Goal: Transaction & Acquisition: Purchase product/service

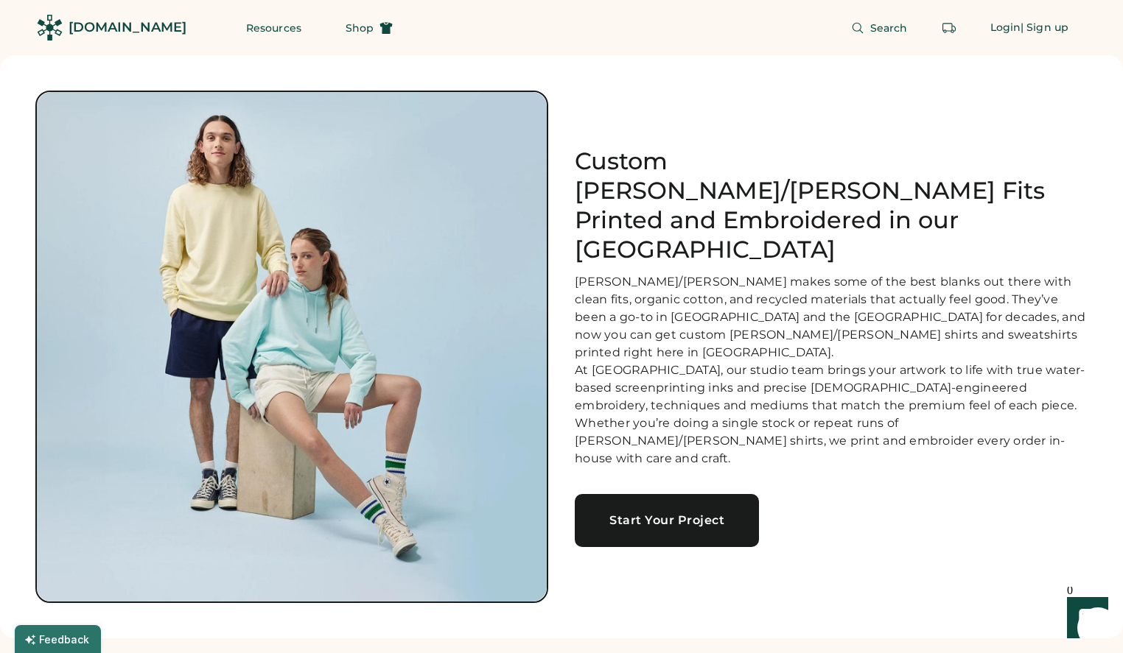
click at [669, 515] on div "Start Your Project" at bounding box center [666, 521] width 149 height 12
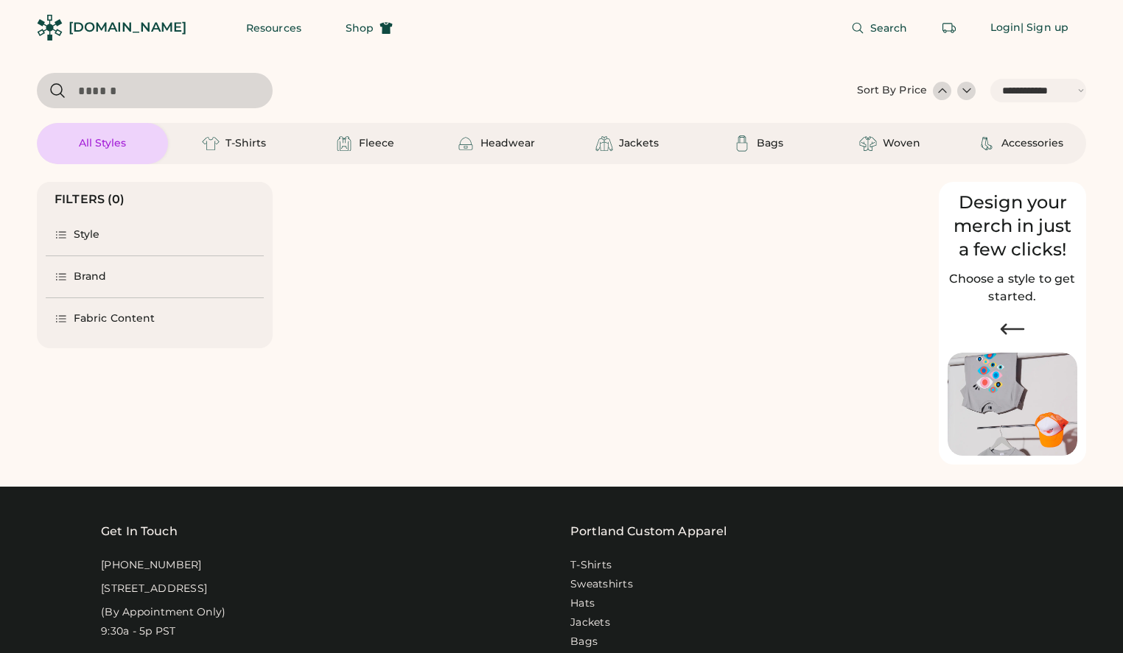
select select "*****"
select select "*"
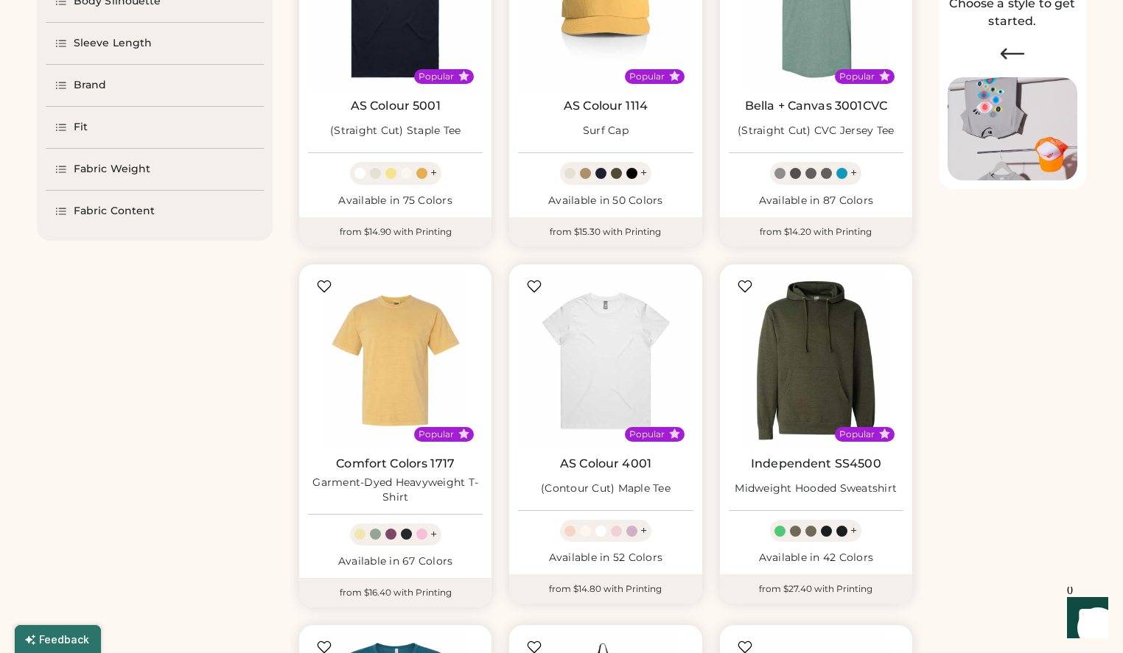
scroll to position [288, 0]
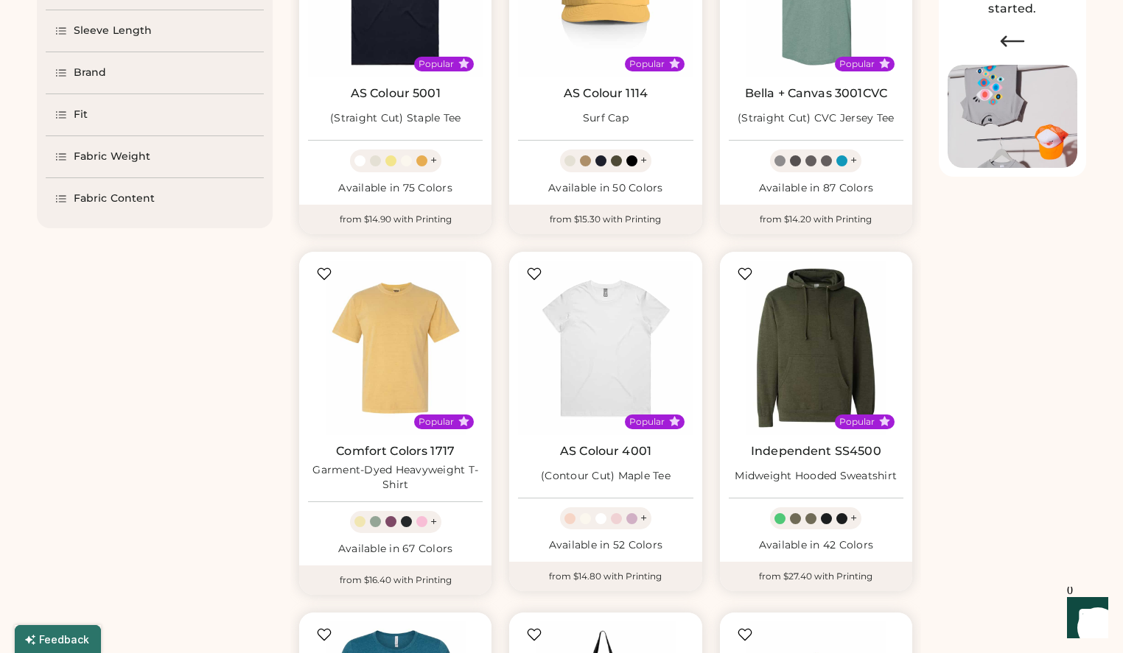
select select "*****"
select select "*"
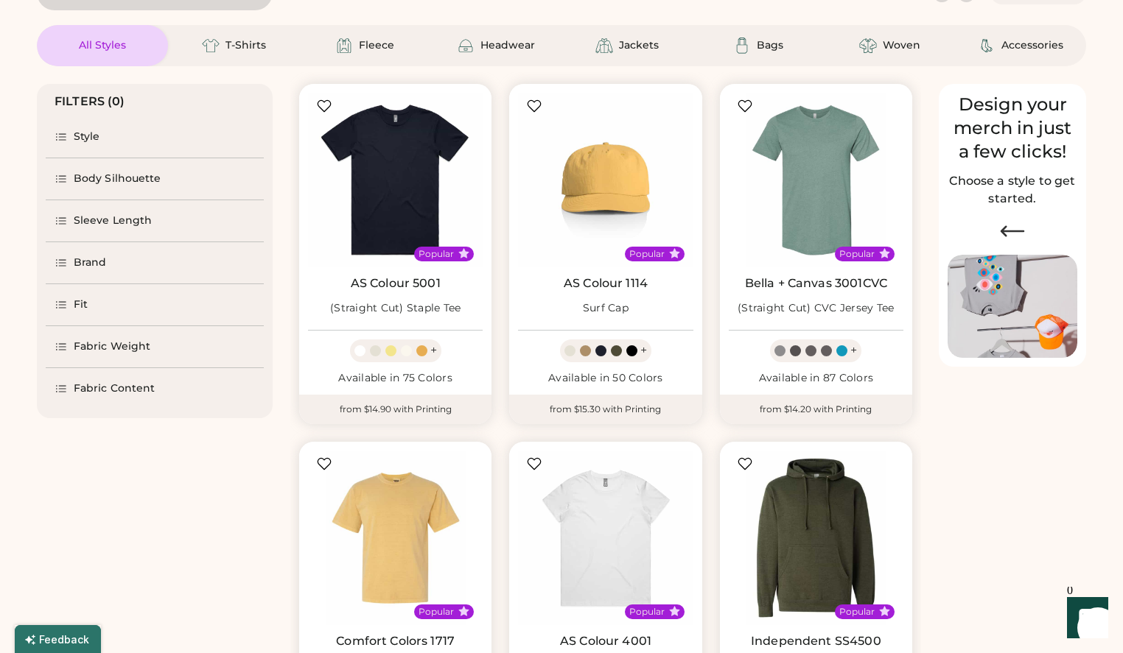
scroll to position [0, 0]
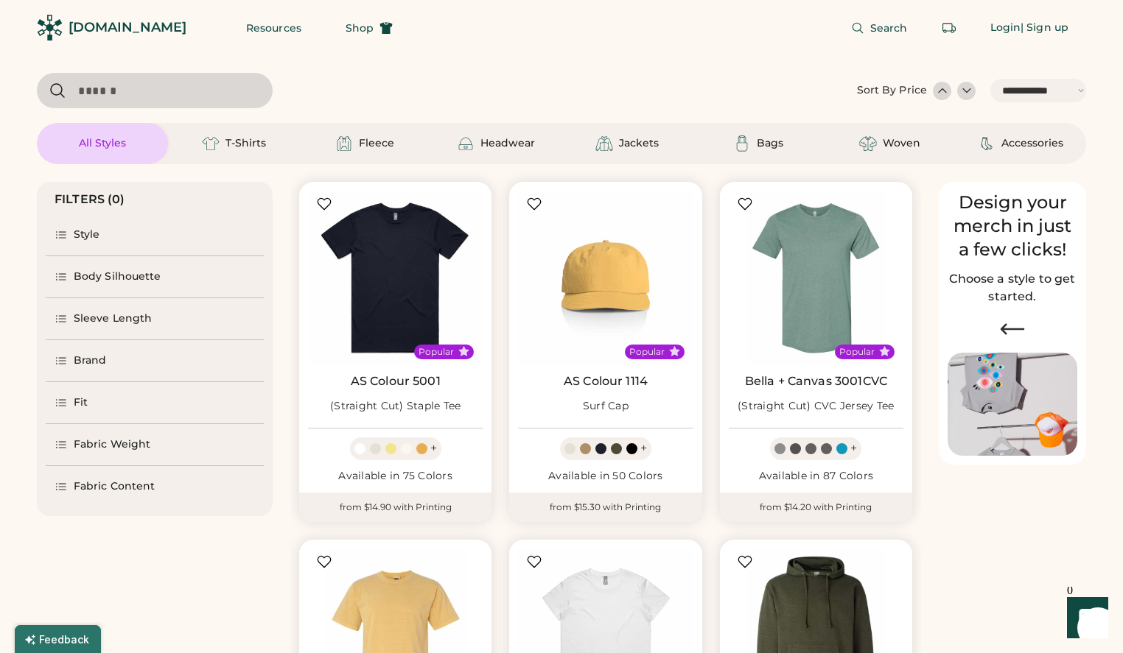
click at [78, 236] on div "Style" at bounding box center [87, 235] width 27 height 15
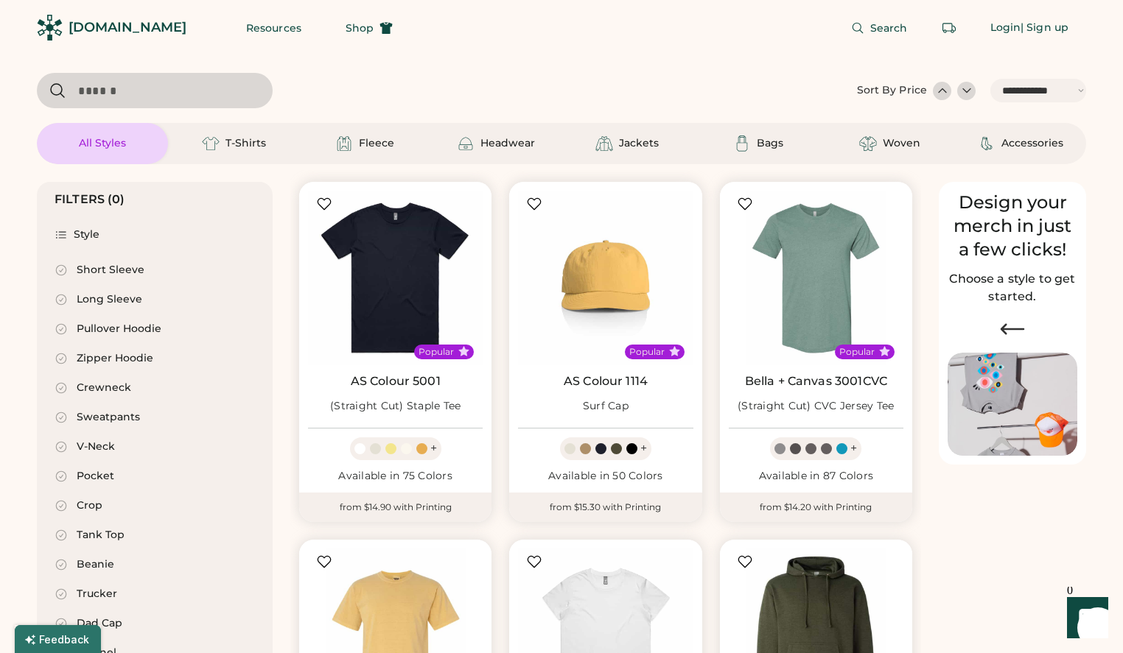
click at [84, 388] on div "Crewneck" at bounding box center [104, 388] width 55 height 15
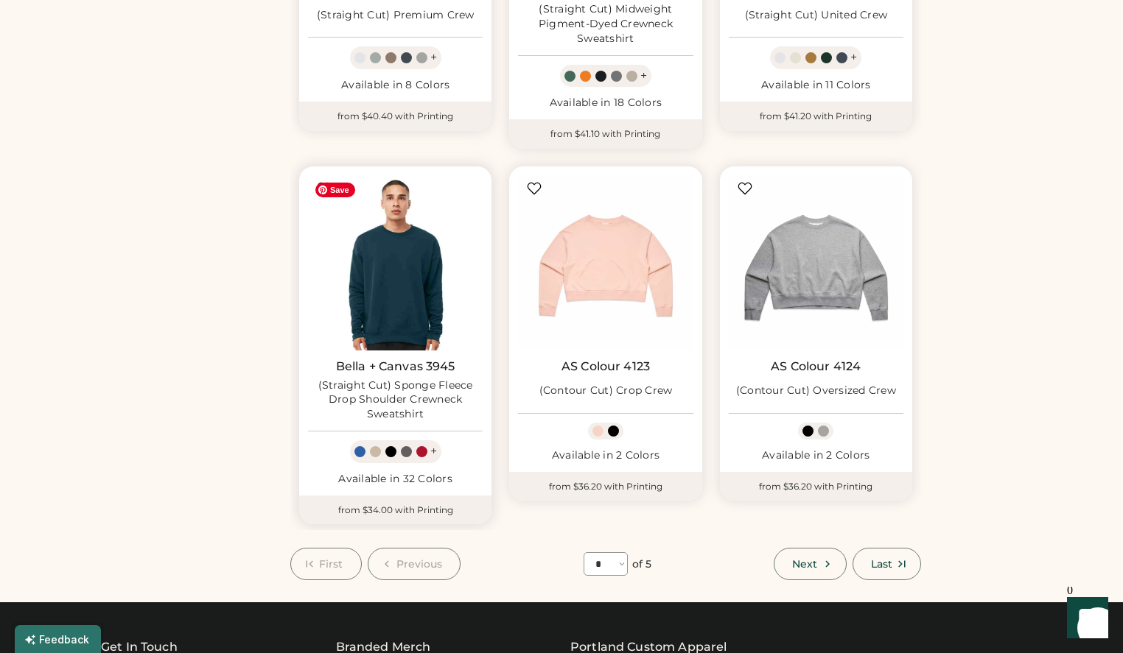
scroll to position [1139, 0]
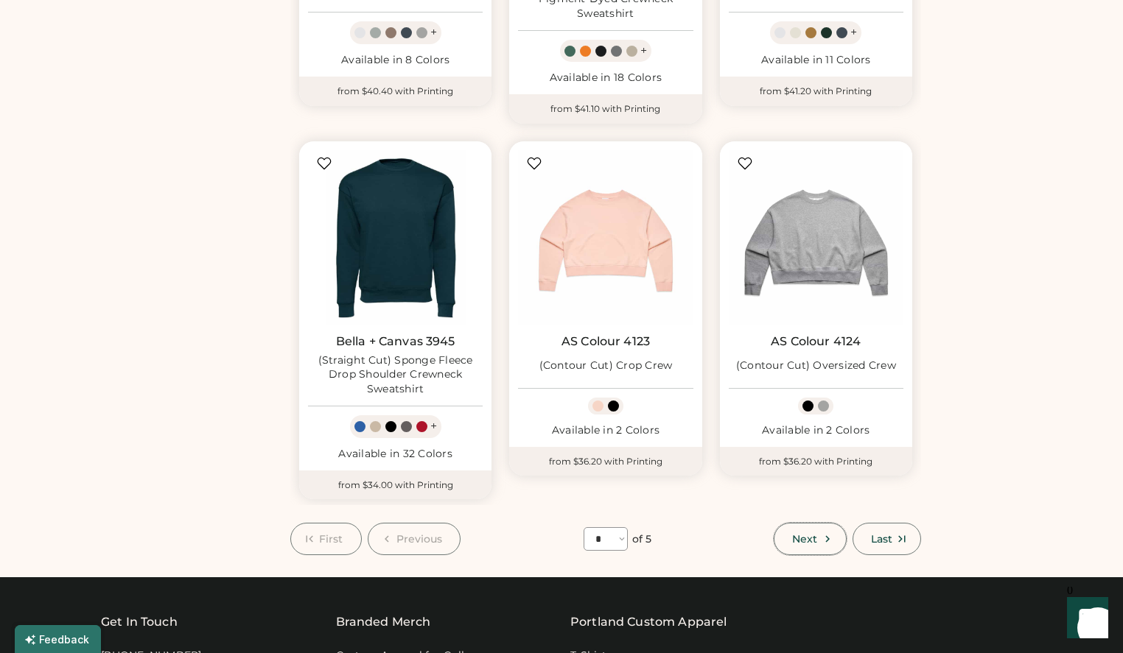
click at [802, 530] on button "Next" at bounding box center [810, 539] width 72 height 32
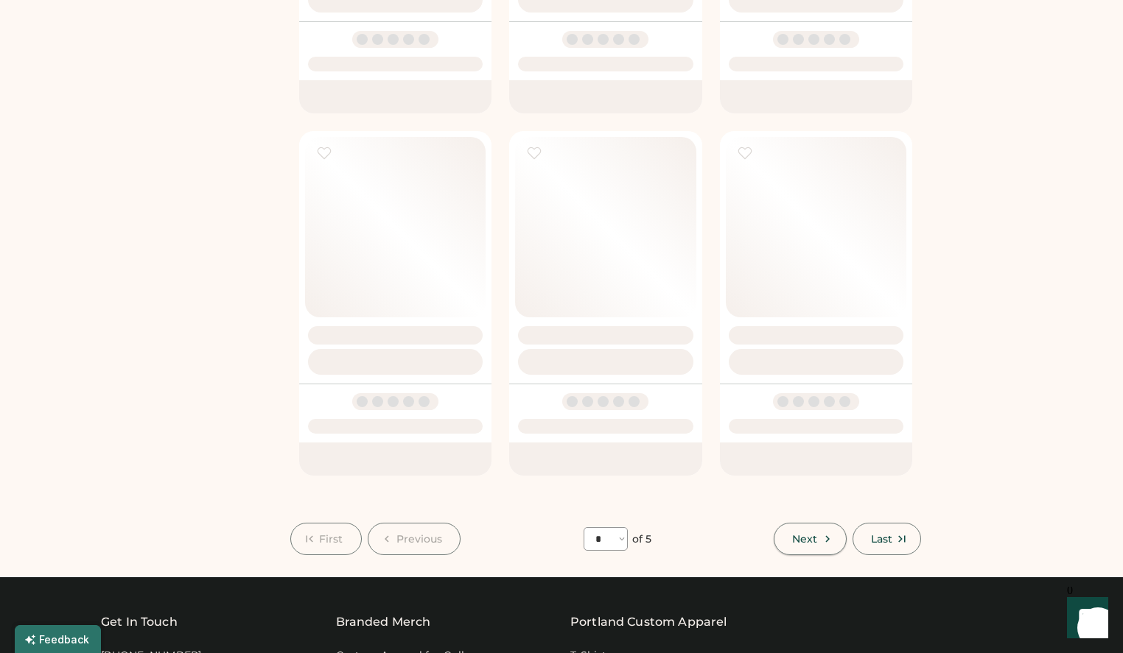
select select "*"
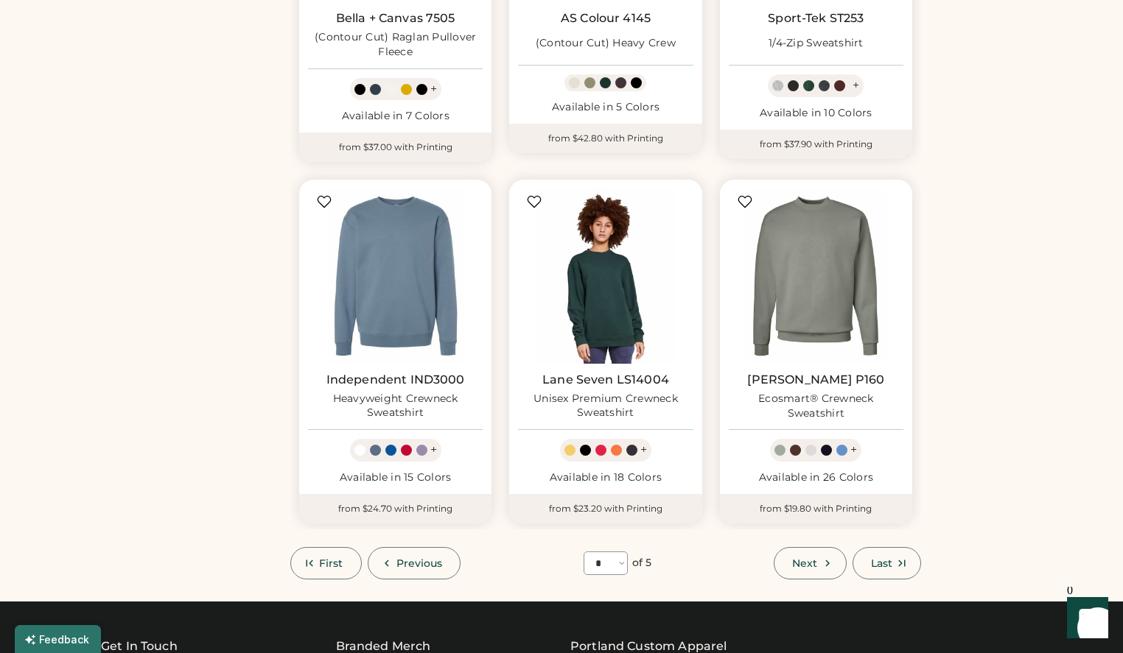
scroll to position [1103, 0]
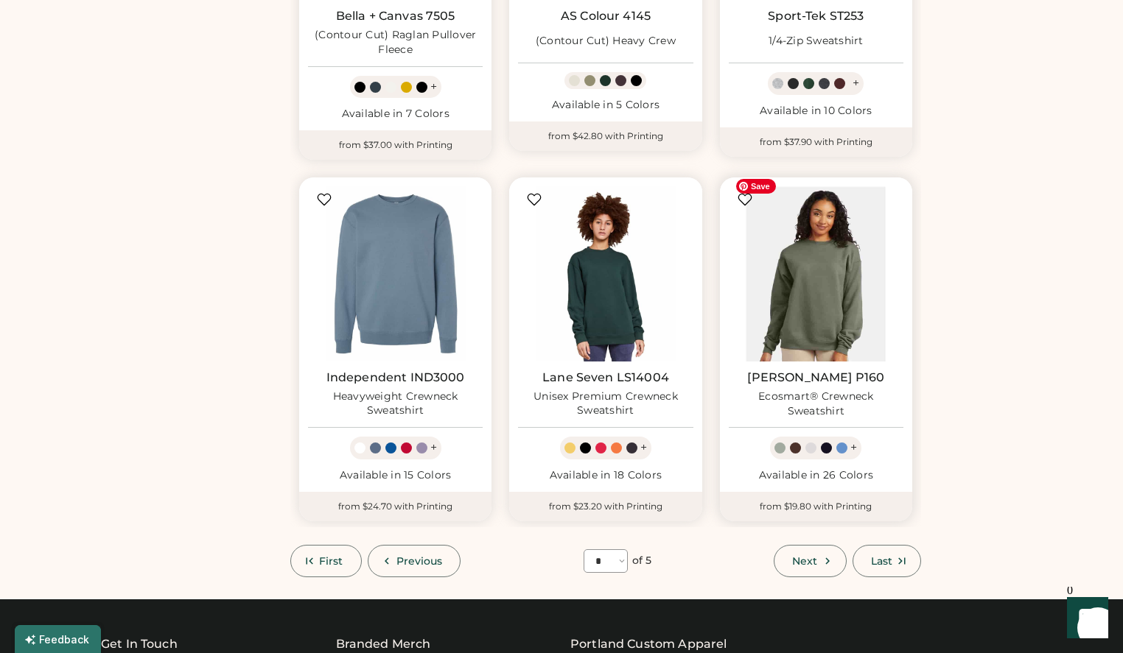
click at [813, 290] on img at bounding box center [816, 273] width 175 height 175
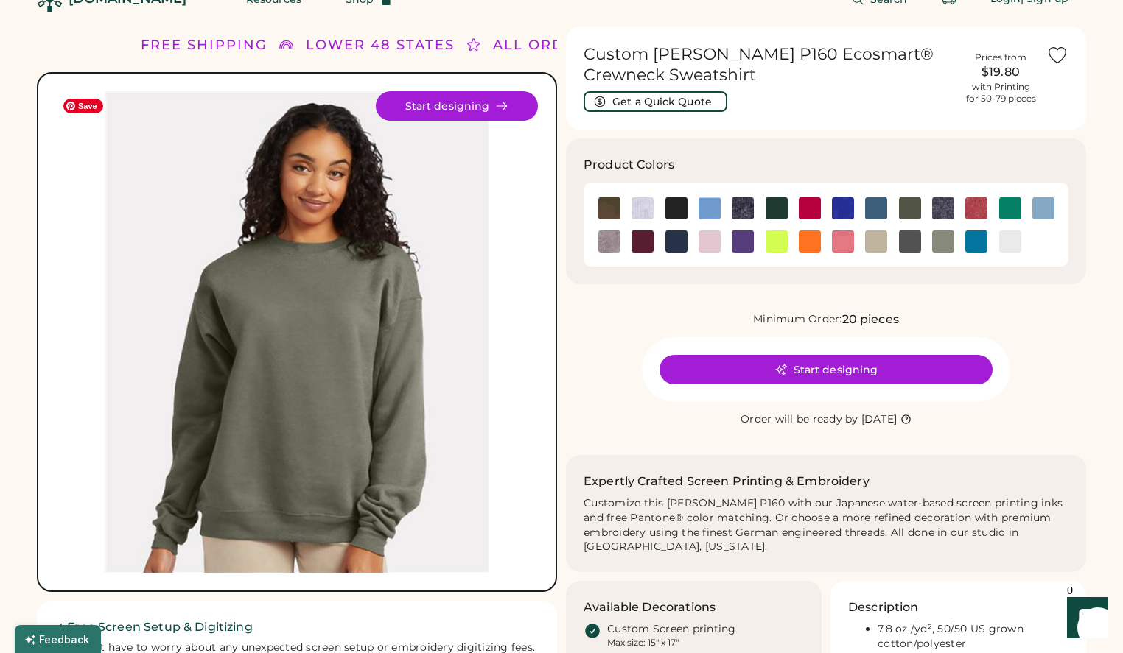
scroll to position [12, 0]
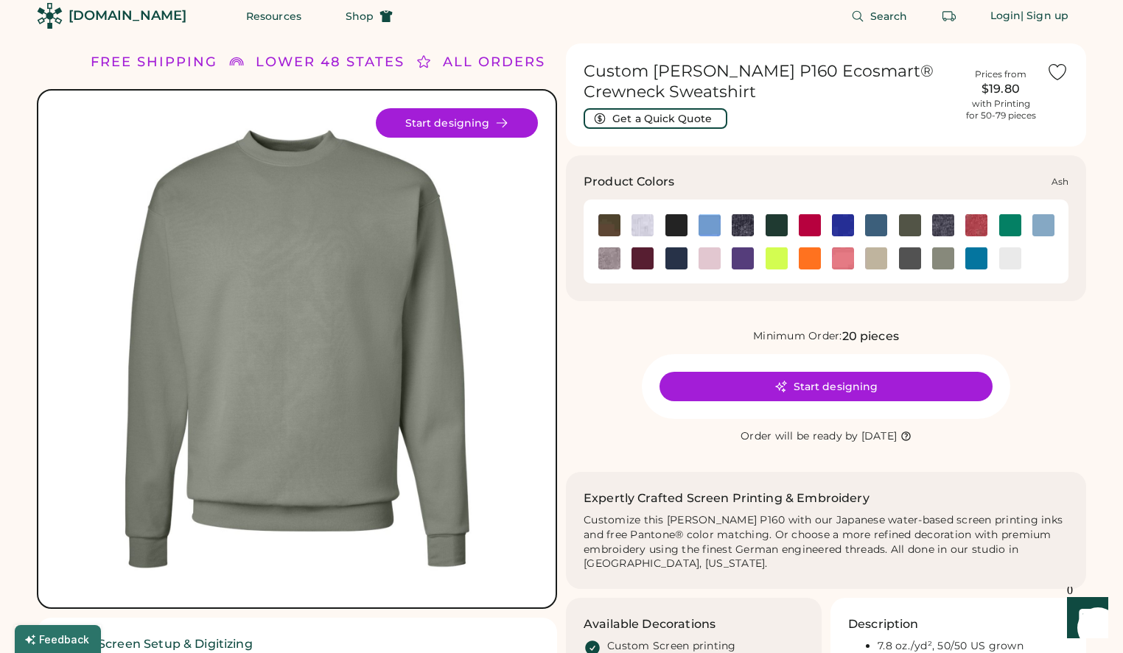
click at [650, 225] on img at bounding box center [642, 225] width 22 height 22
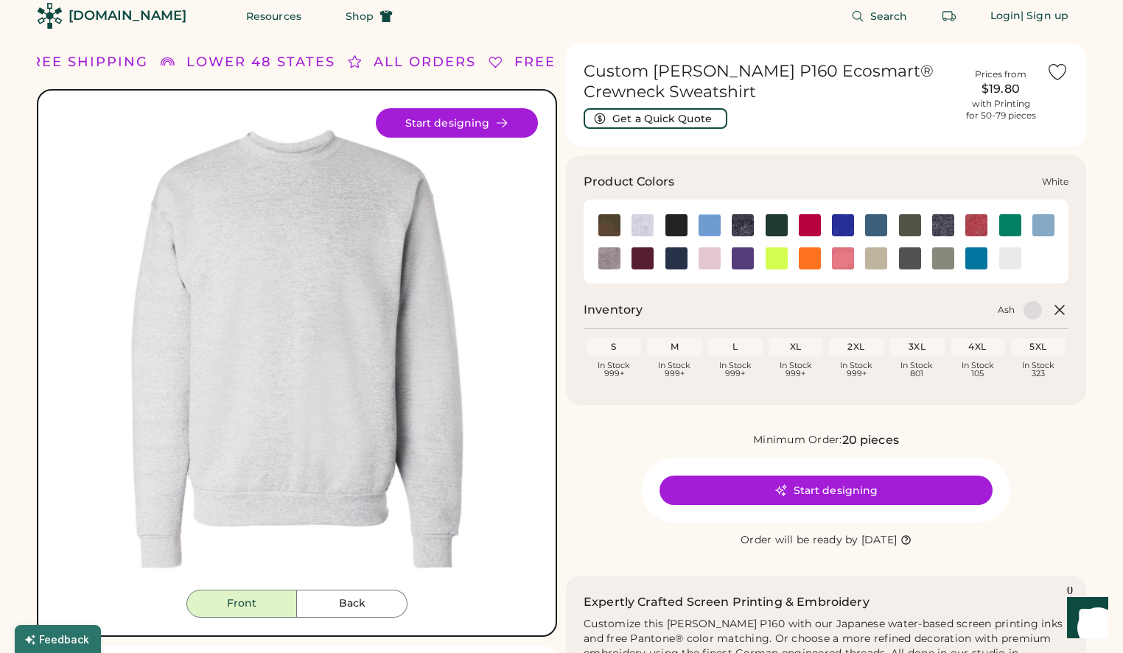
click at [1010, 255] on img at bounding box center [1010, 259] width 22 height 22
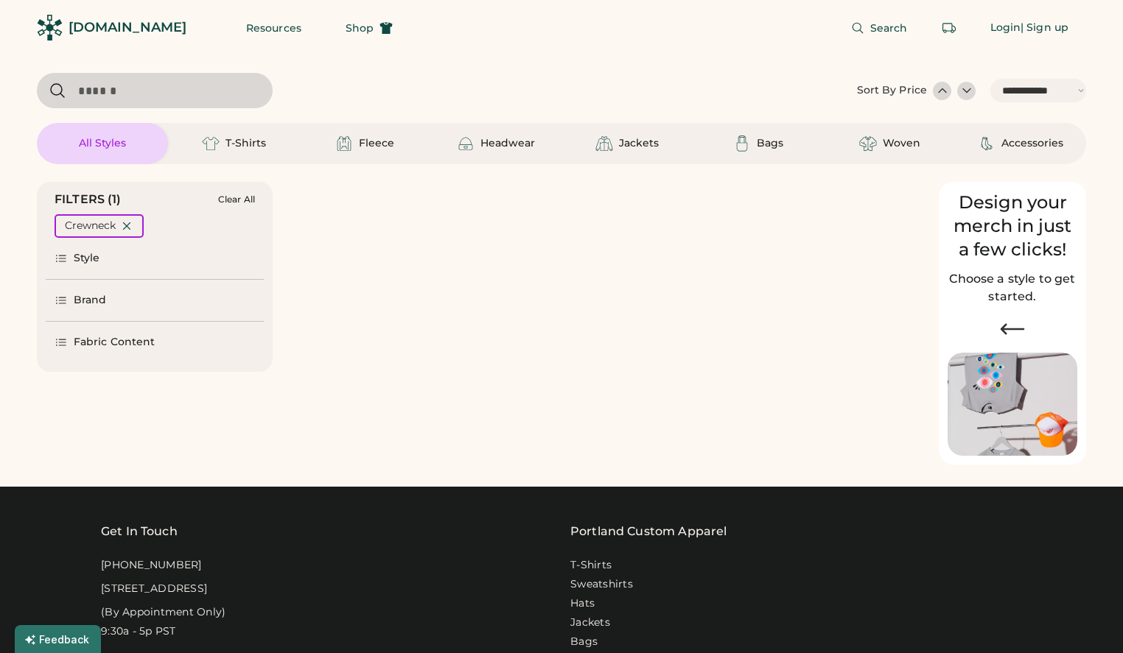
select select "*****"
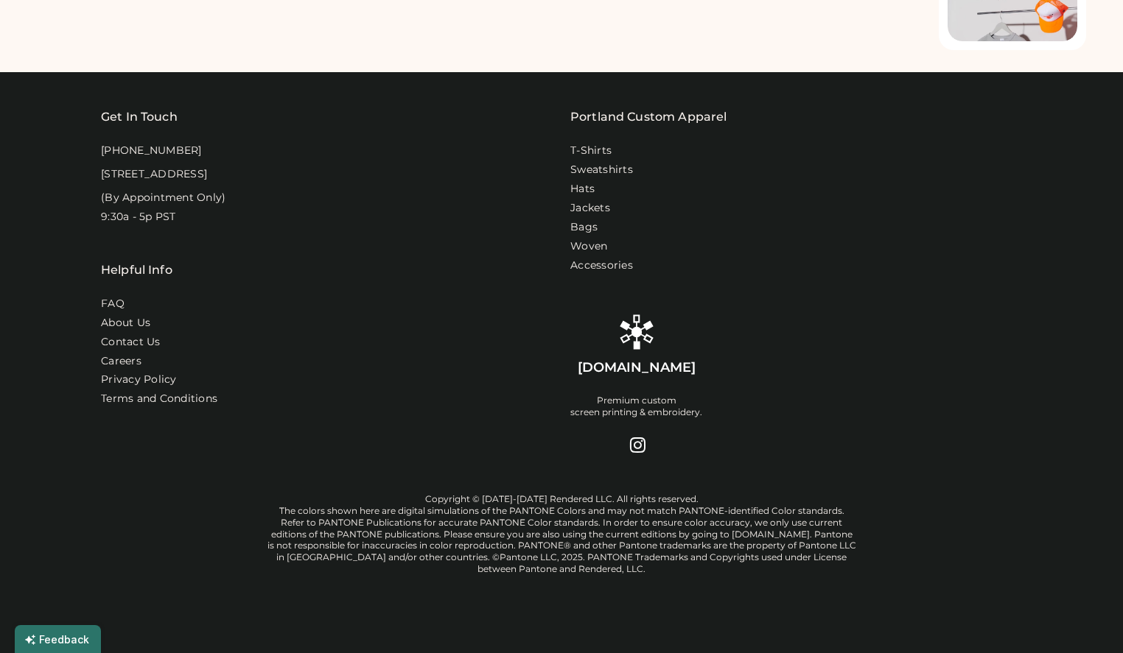
select select "*****"
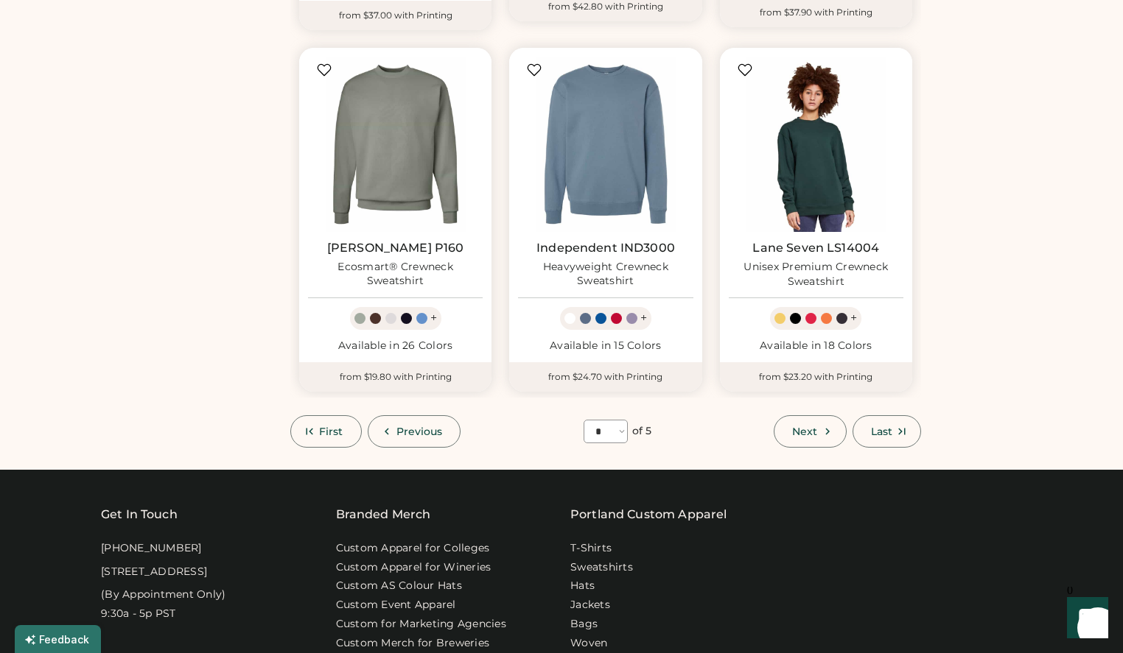
scroll to position [1256, 0]
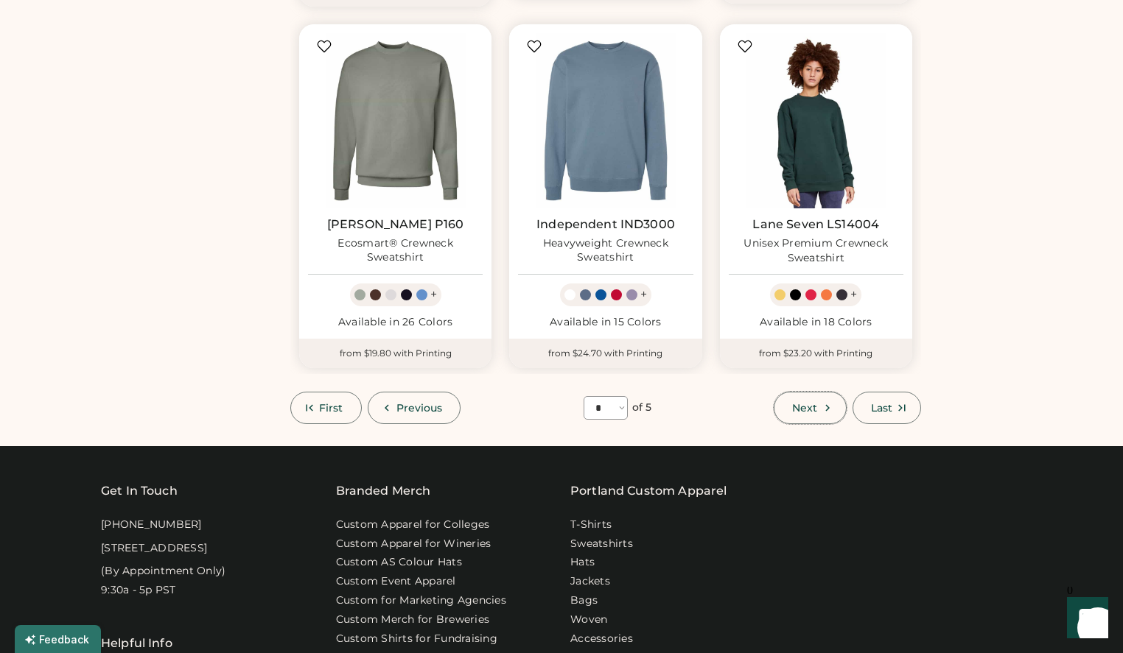
click at [822, 401] on icon at bounding box center [827, 407] width 13 height 13
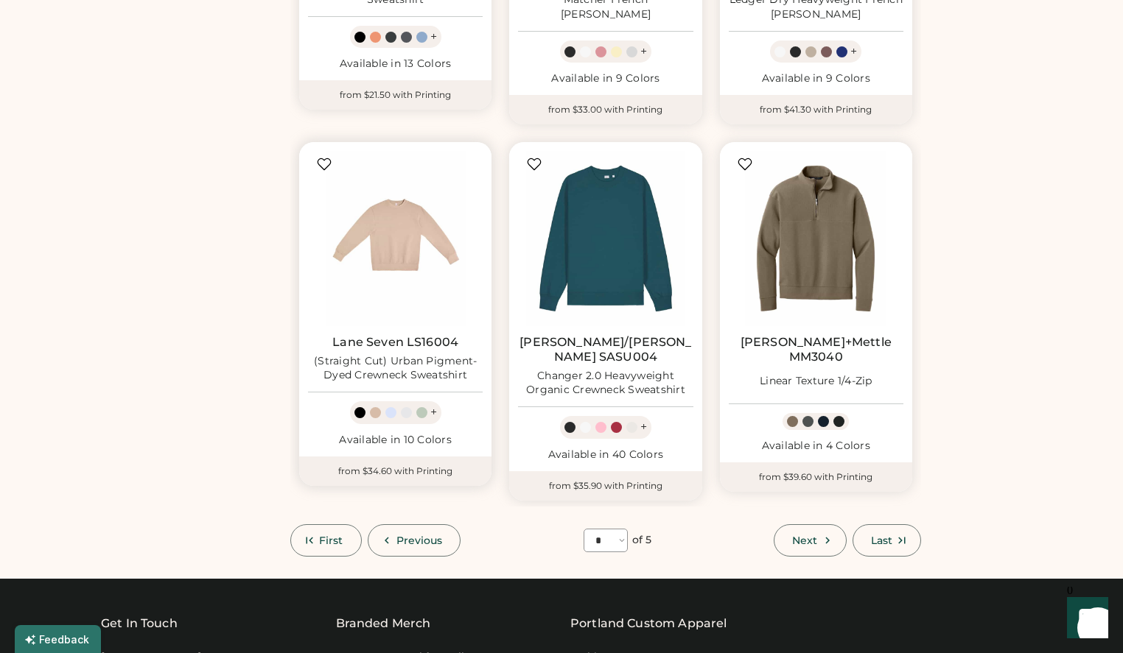
scroll to position [1240, 0]
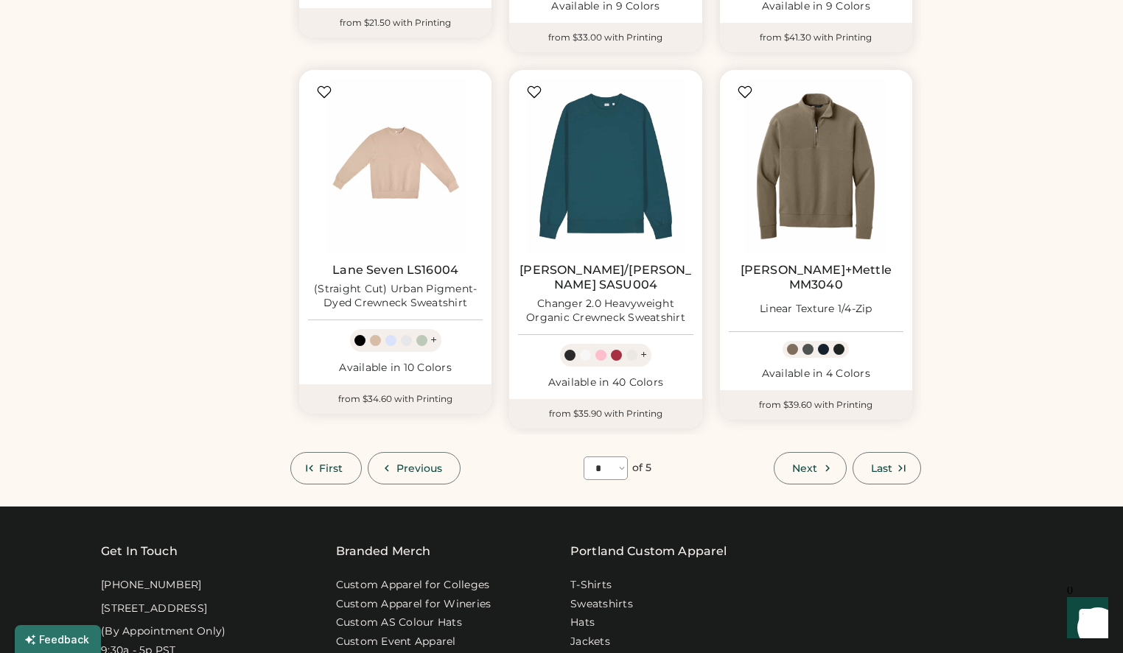
click at [834, 452] on button "Next" at bounding box center [810, 468] width 72 height 32
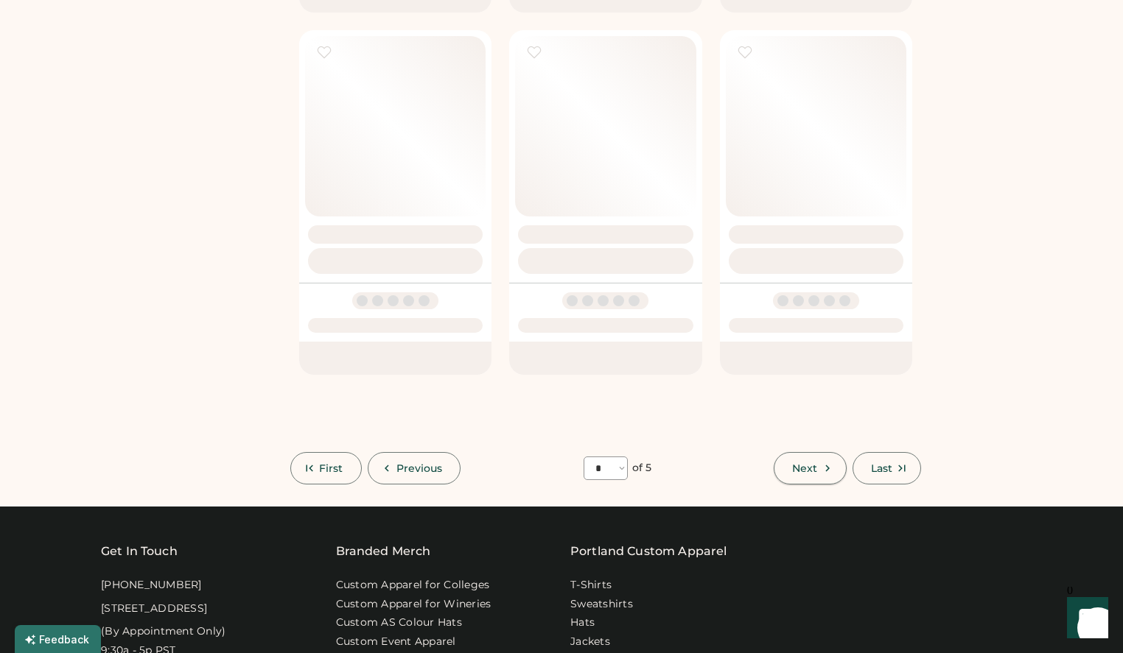
select select "*"
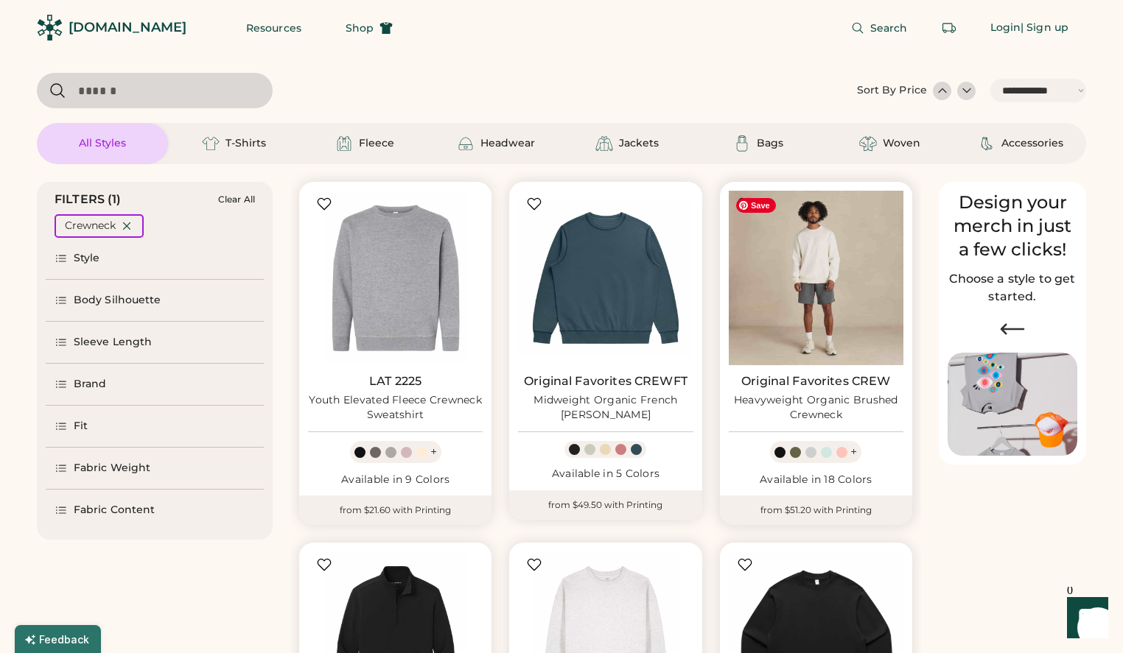
click at [750, 224] on img at bounding box center [816, 278] width 175 height 175
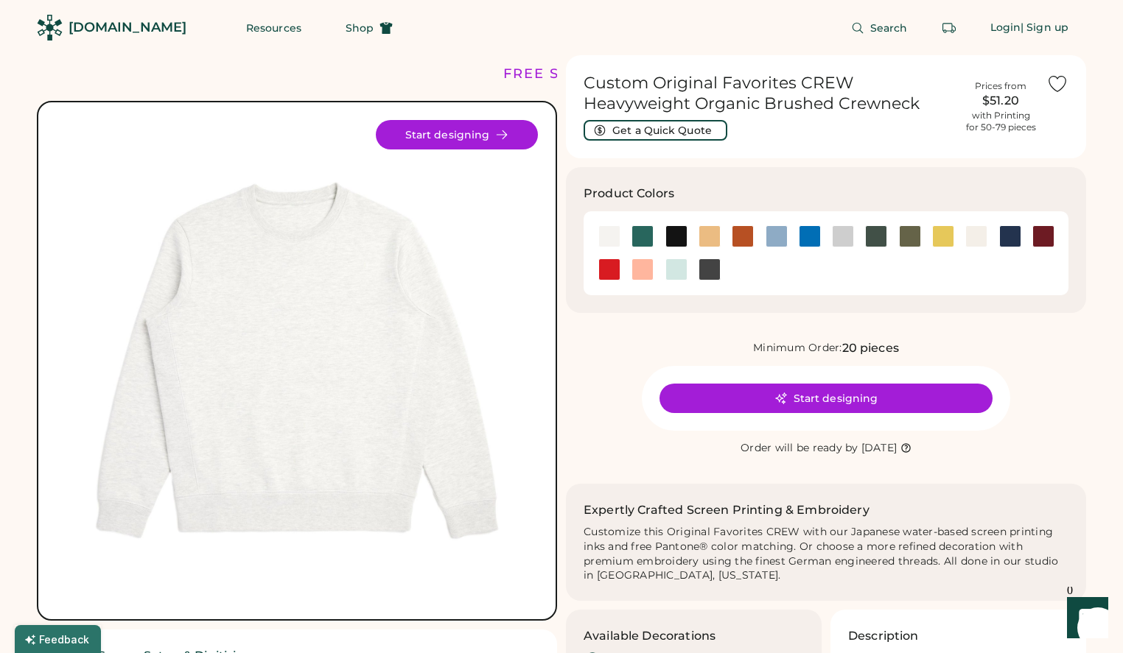
click at [1060, 79] on icon at bounding box center [1057, 84] width 22 height 22
click at [346, 25] on span "Shop" at bounding box center [360, 28] width 28 height 10
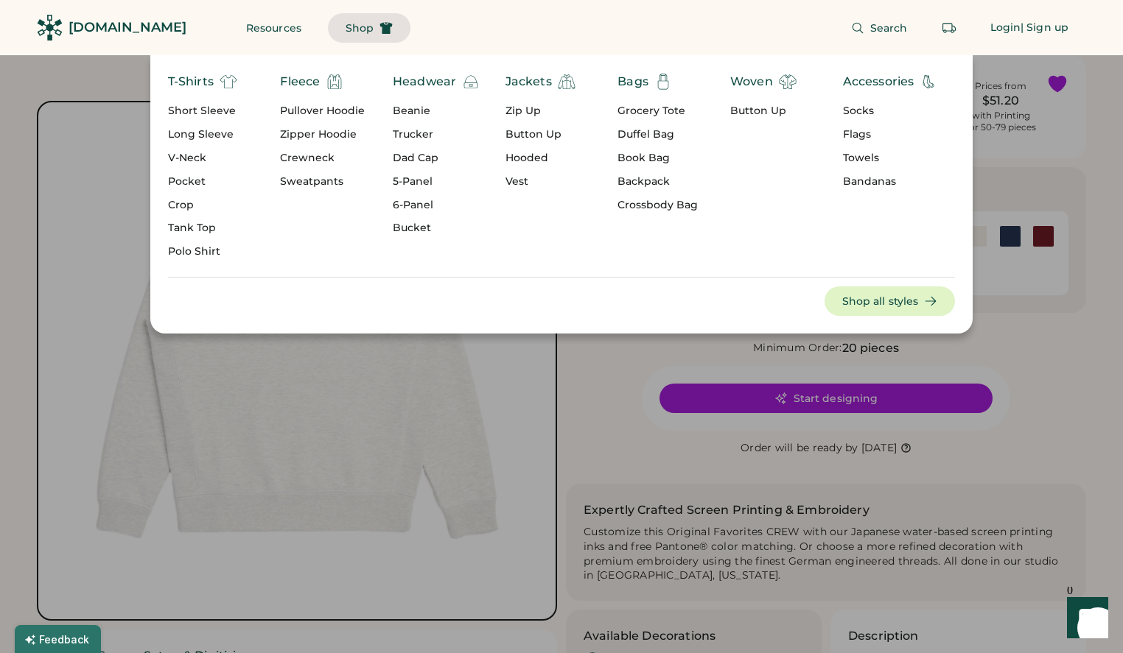
click at [104, 26] on div "[DOMAIN_NAME]" at bounding box center [128, 27] width 118 height 18
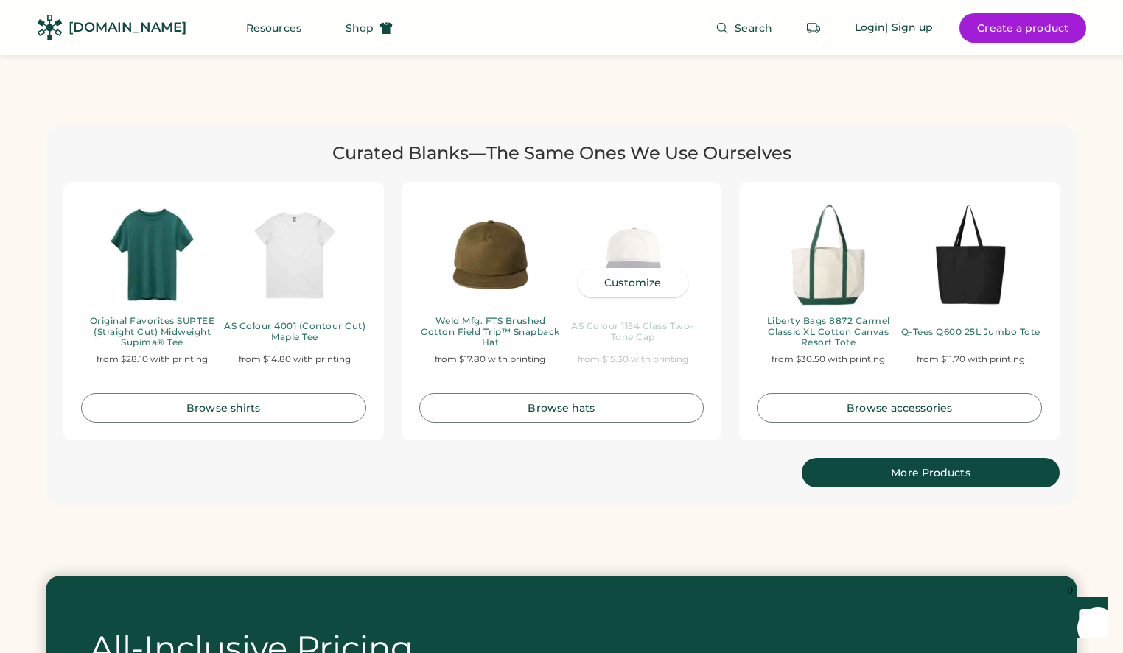
scroll to position [2996, 0]
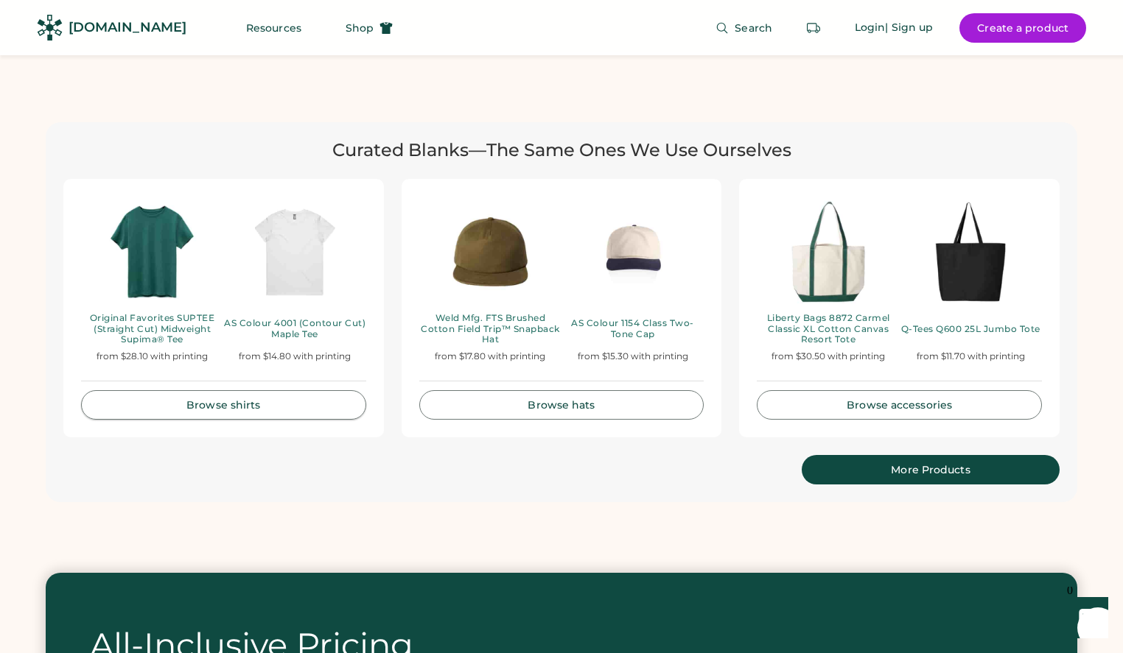
click at [245, 390] on link "Browse shirts" at bounding box center [223, 404] width 285 height 29
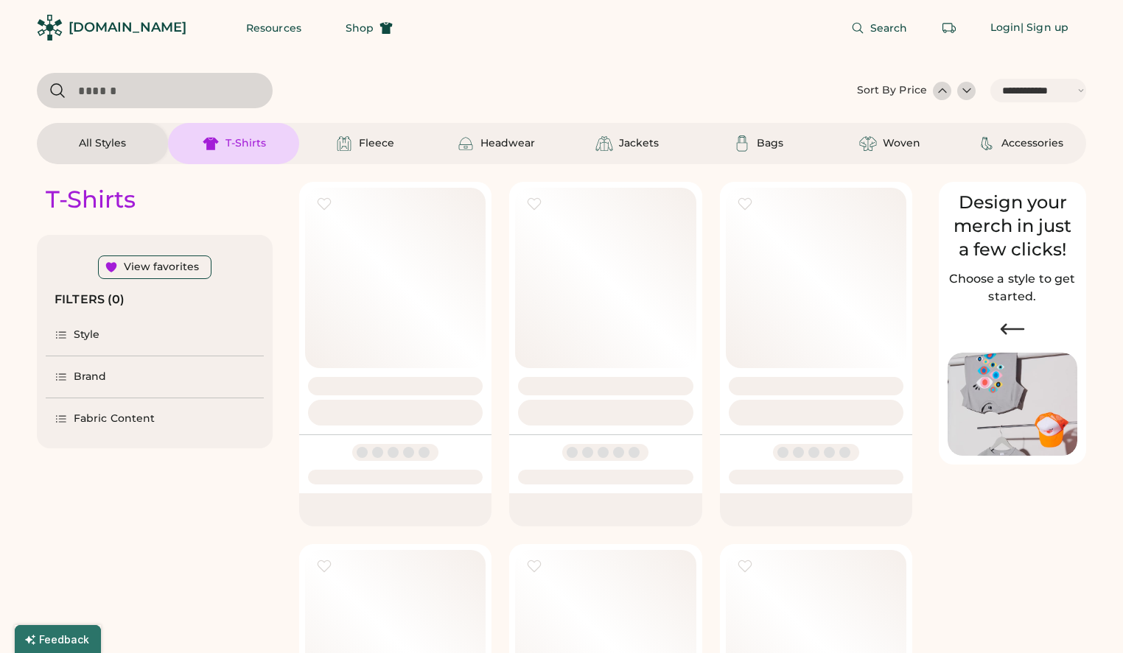
select select "*****"
select select "*"
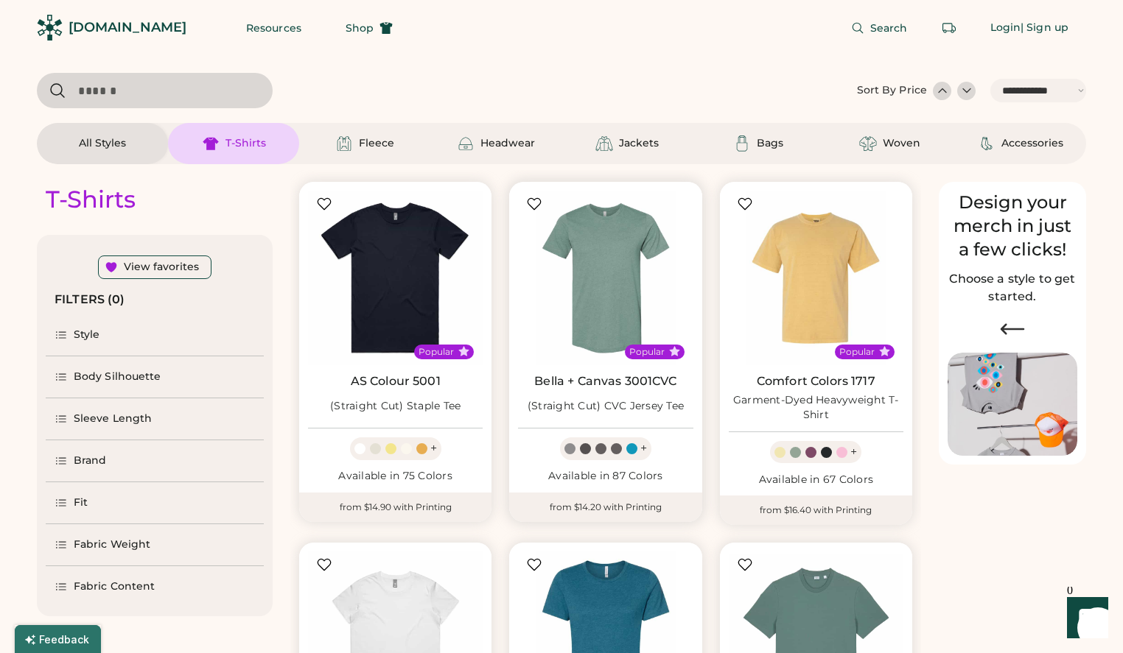
scroll to position [343, 0]
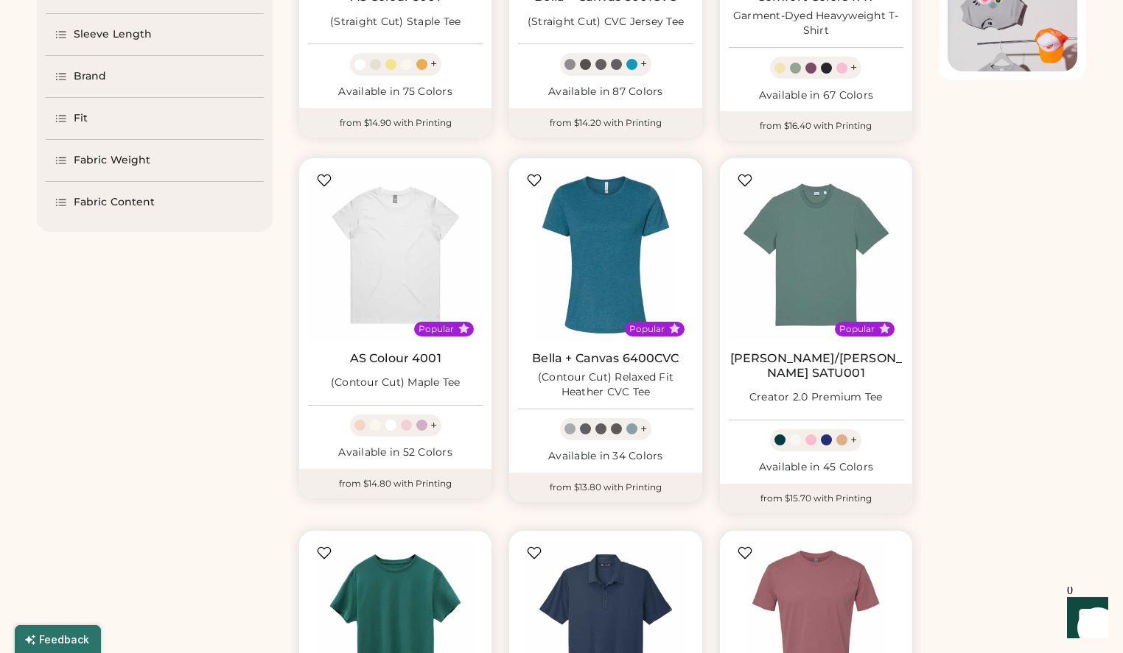
select select "*****"
select select "*"
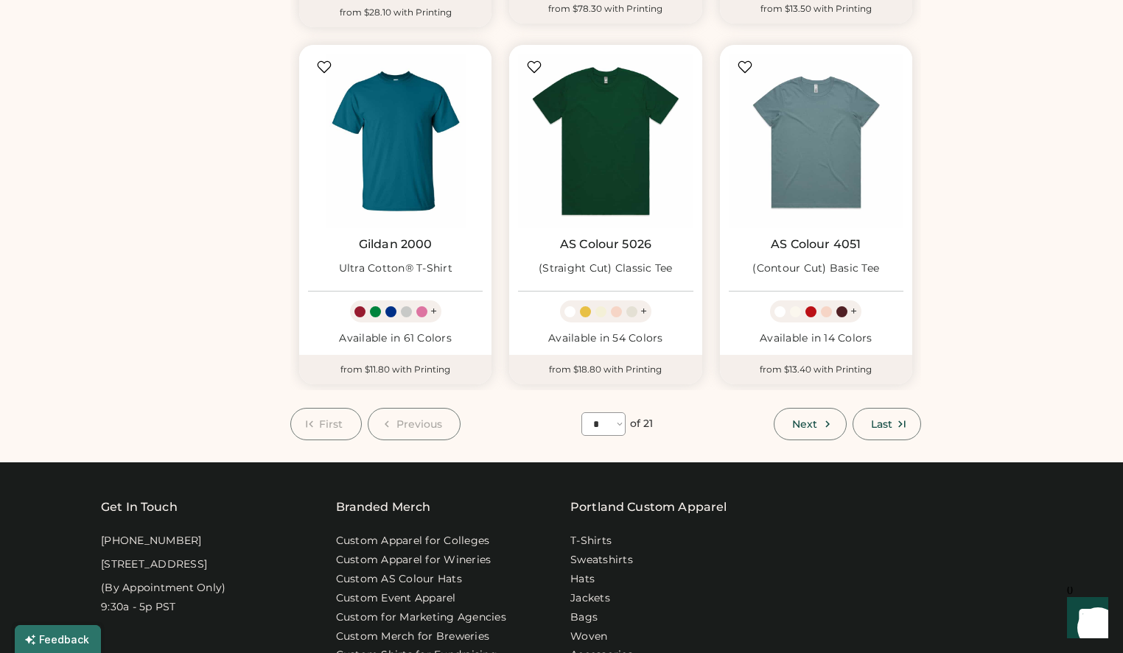
scroll to position [0, 0]
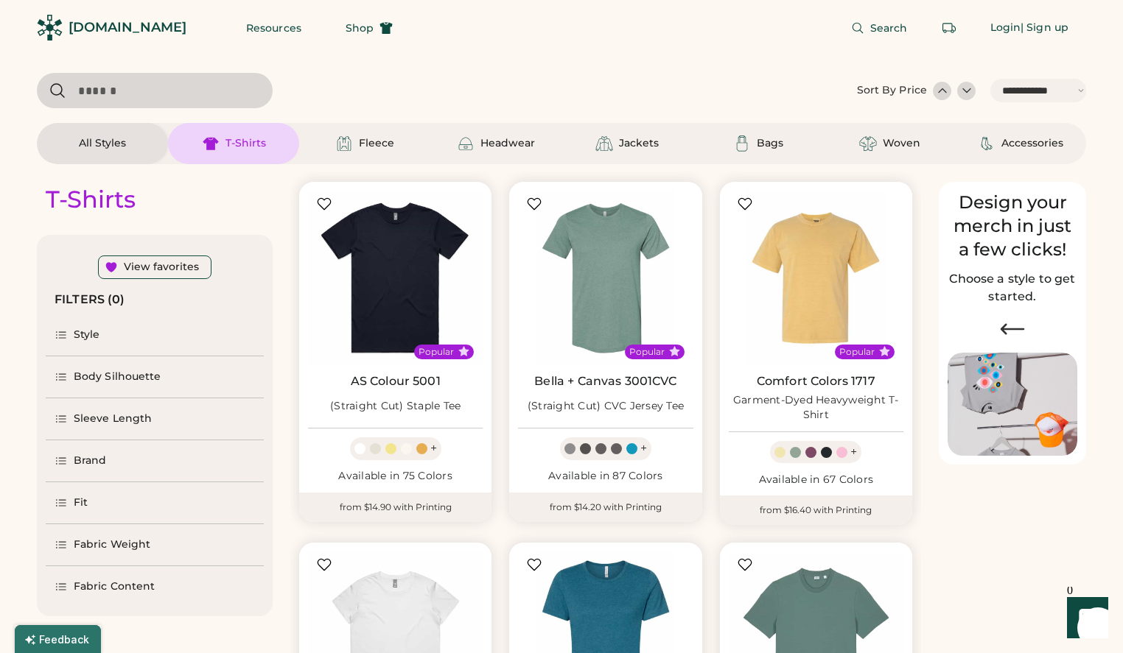
click at [109, 146] on div "All Styles" at bounding box center [102, 143] width 47 height 15
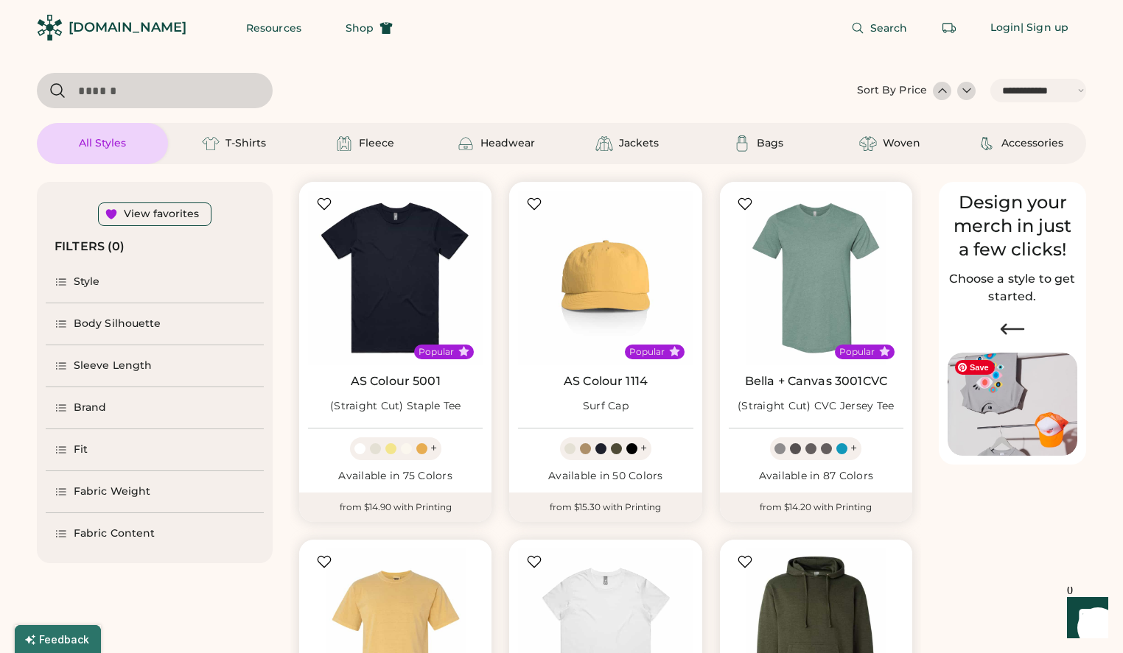
click at [1001, 409] on img at bounding box center [1012, 405] width 130 height 104
click at [69, 332] on div "Body Silhouette" at bounding box center [155, 324] width 218 height 41
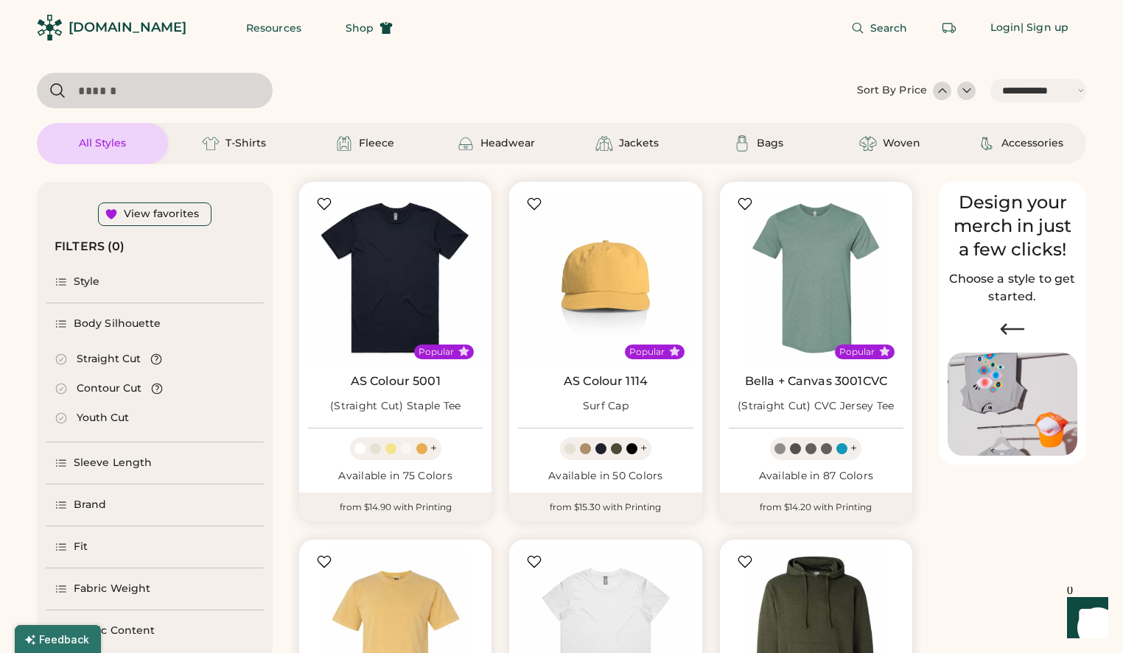
click at [66, 324] on icon at bounding box center [61, 324] width 13 height 13
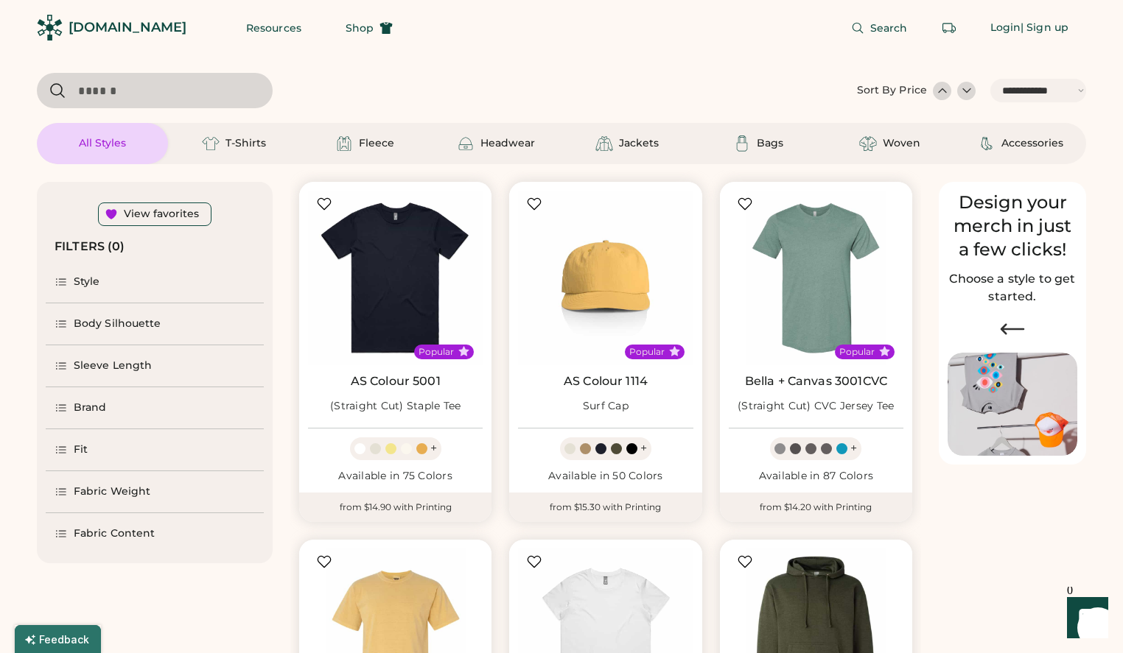
click at [71, 279] on div "Style" at bounding box center [78, 282] width 46 height 15
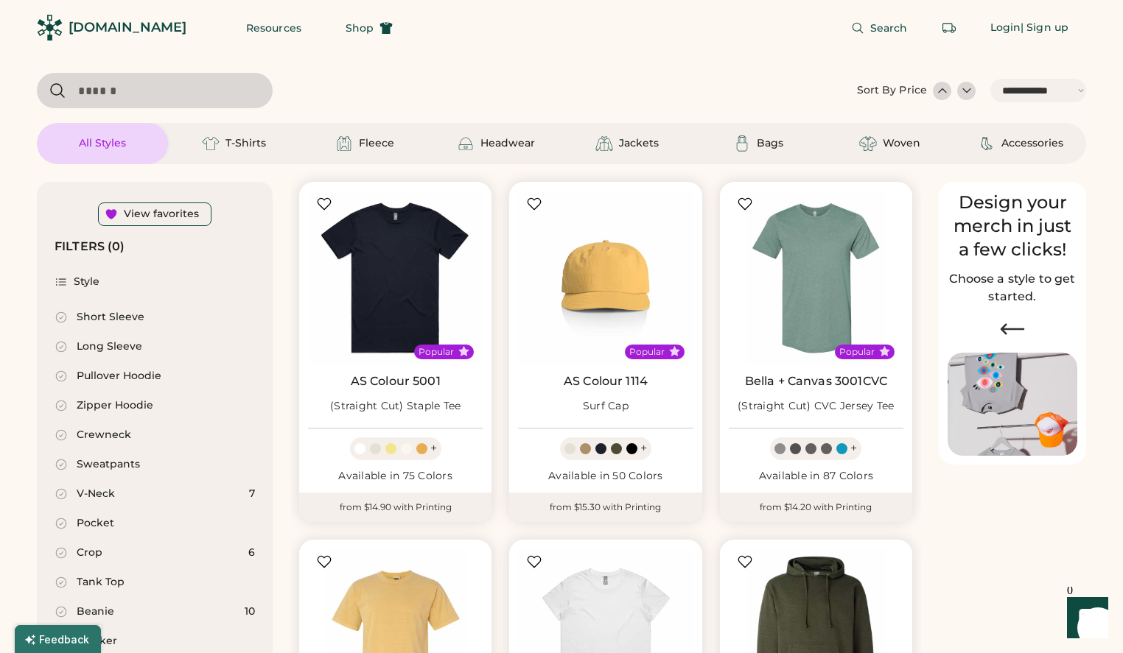
click at [60, 343] on icon at bounding box center [61, 346] width 13 height 13
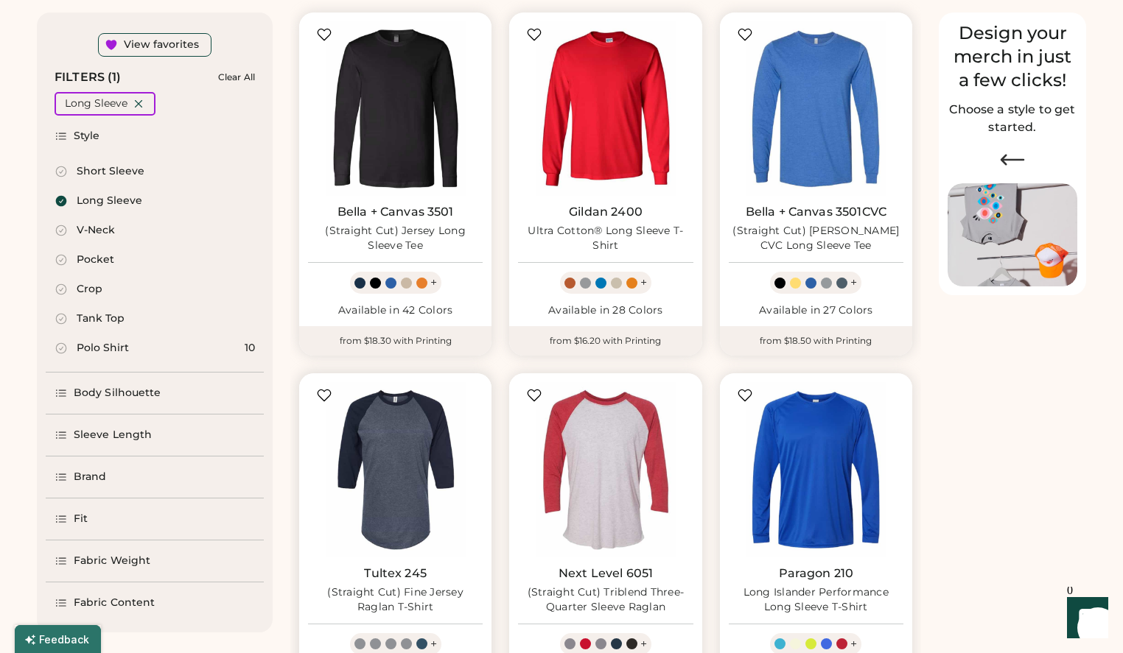
scroll to position [92, 0]
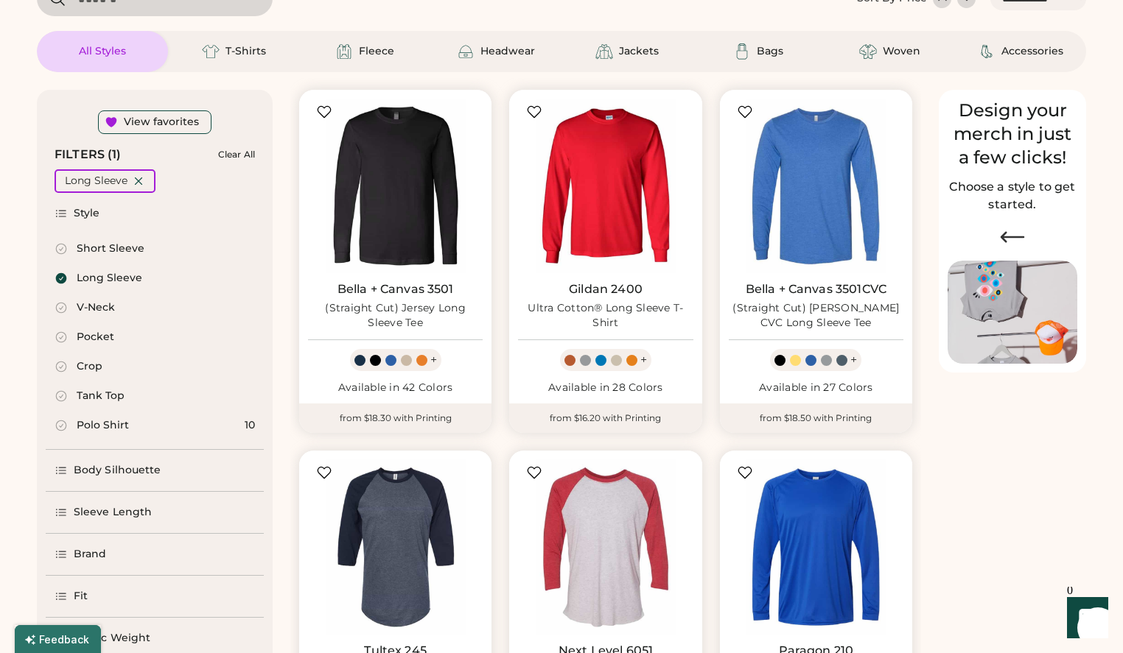
click at [61, 277] on icon at bounding box center [61, 278] width 11 height 11
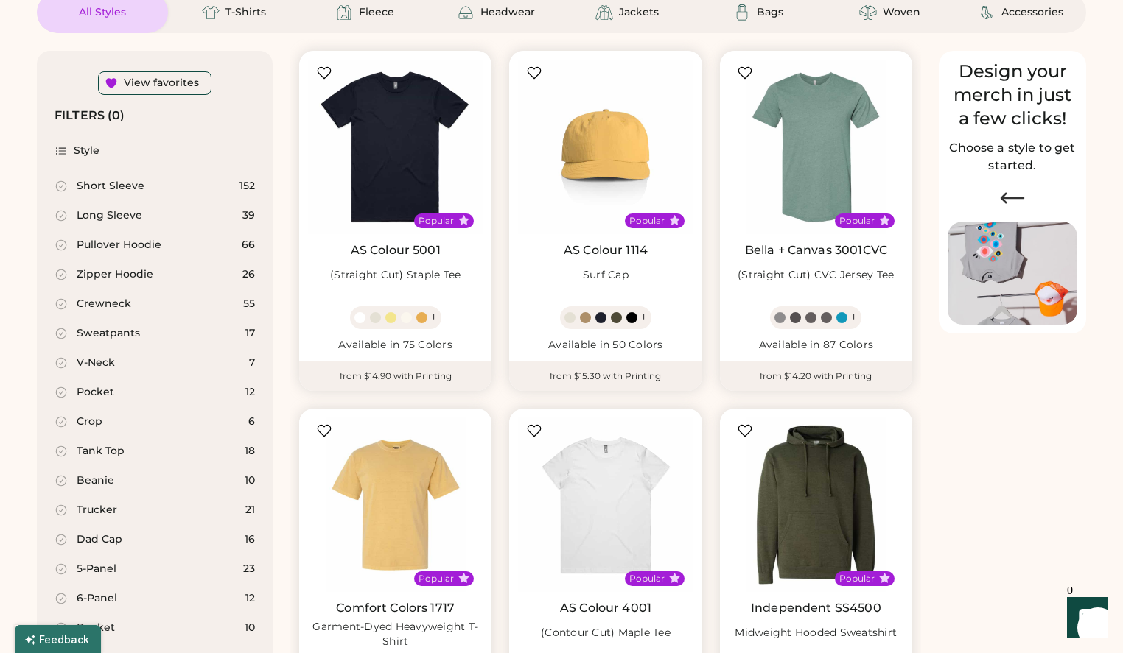
scroll to position [128, 0]
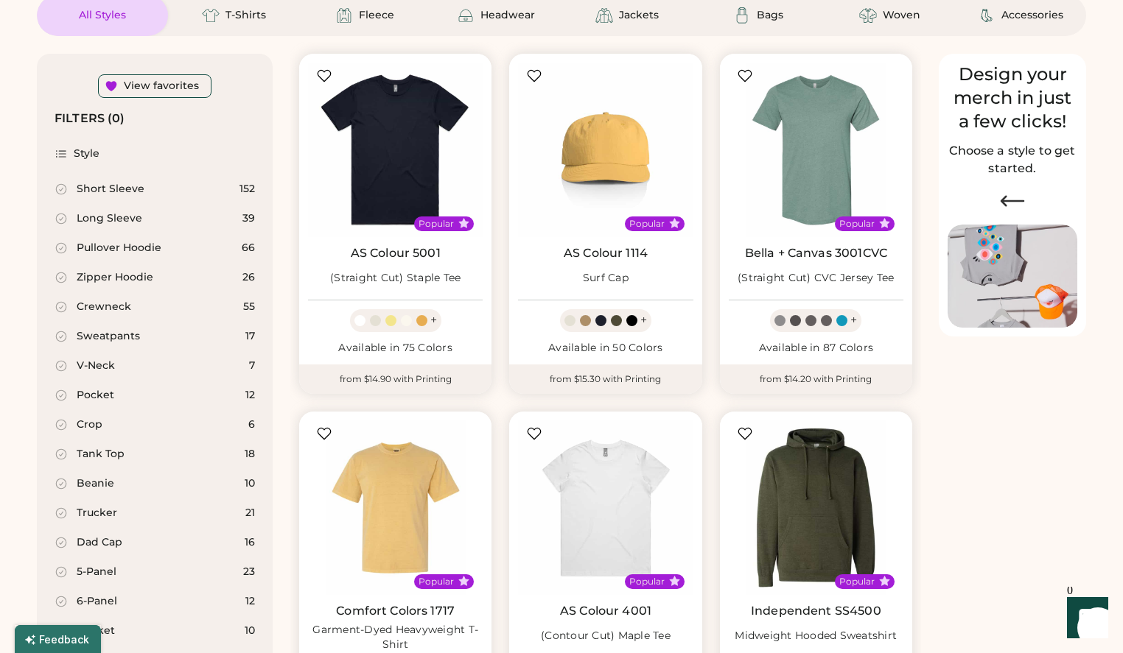
click at [59, 304] on icon at bounding box center [61, 307] width 13 height 13
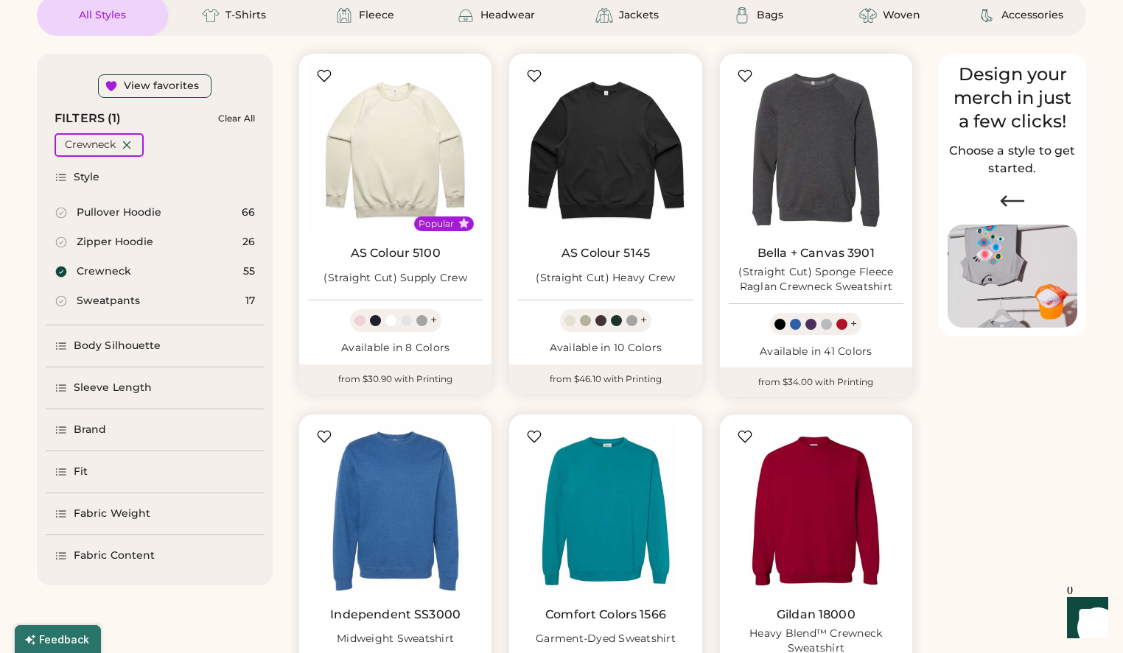
click at [102, 270] on div "Crewneck" at bounding box center [104, 271] width 55 height 15
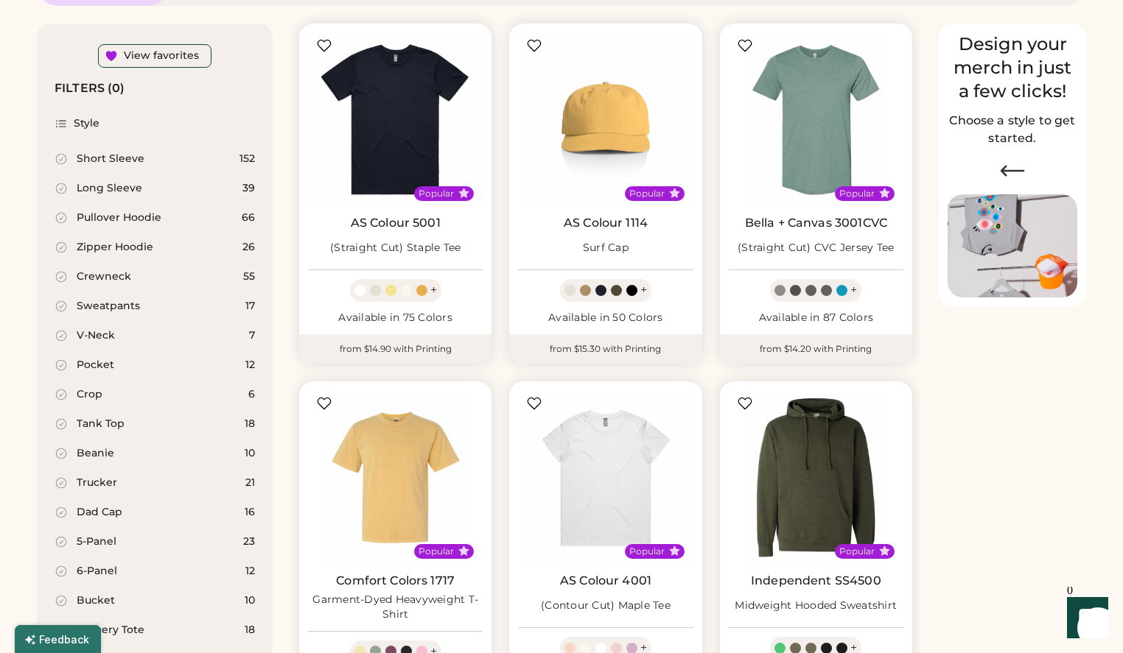
scroll to position [163, 0]
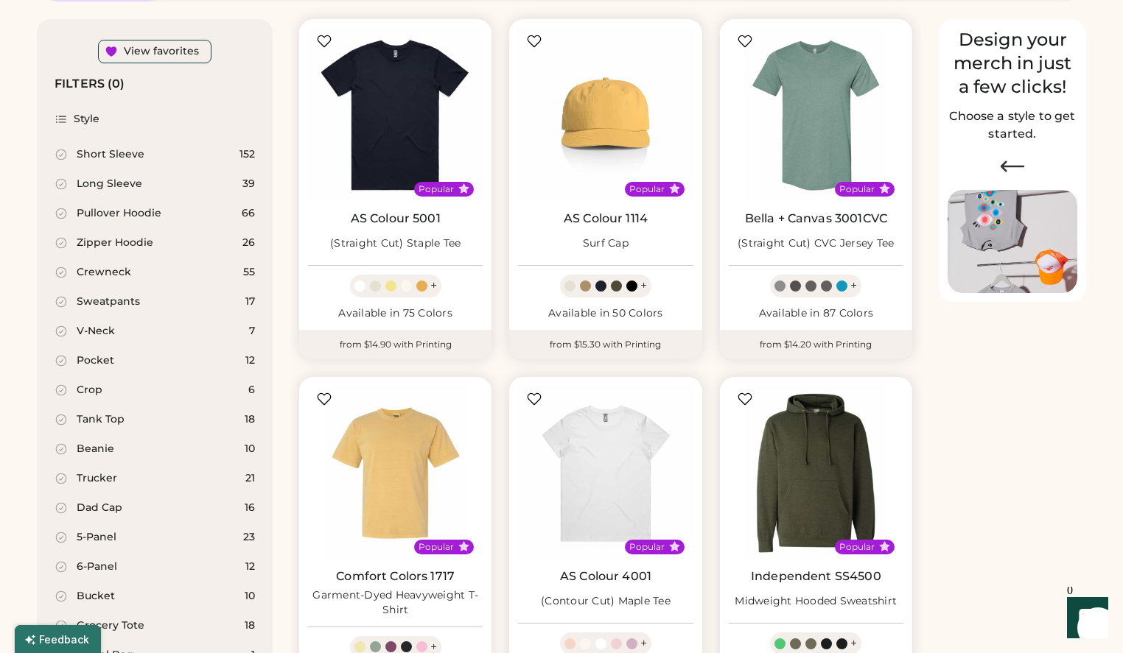
click at [92, 350] on div "Pocket 12" at bounding box center [155, 360] width 218 height 29
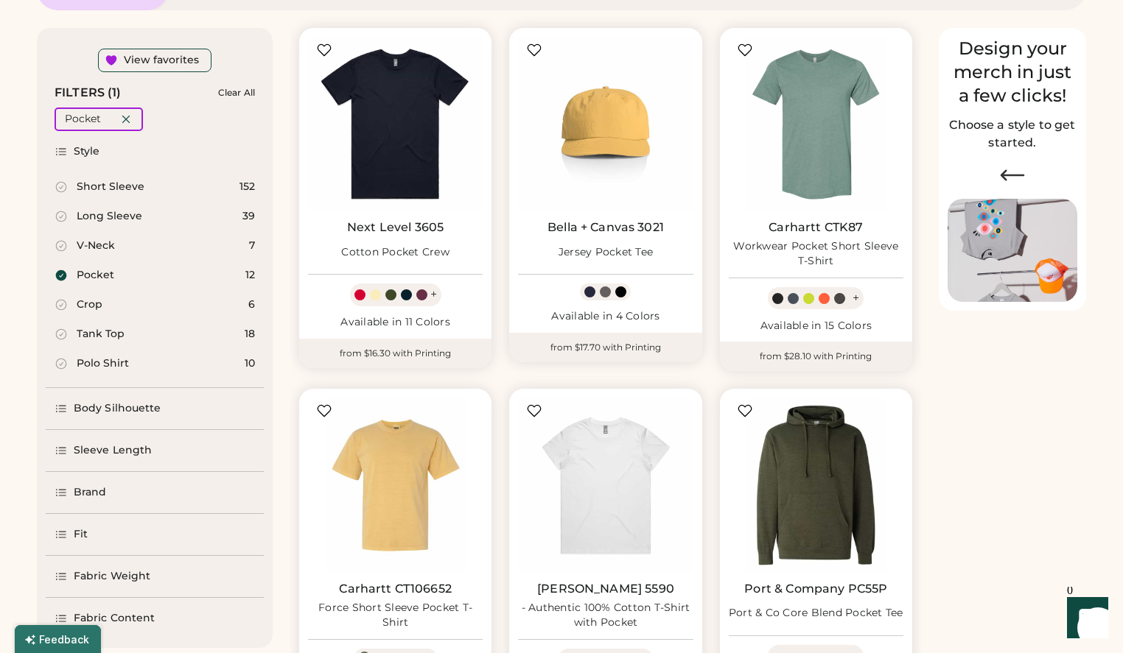
scroll to position [132, 0]
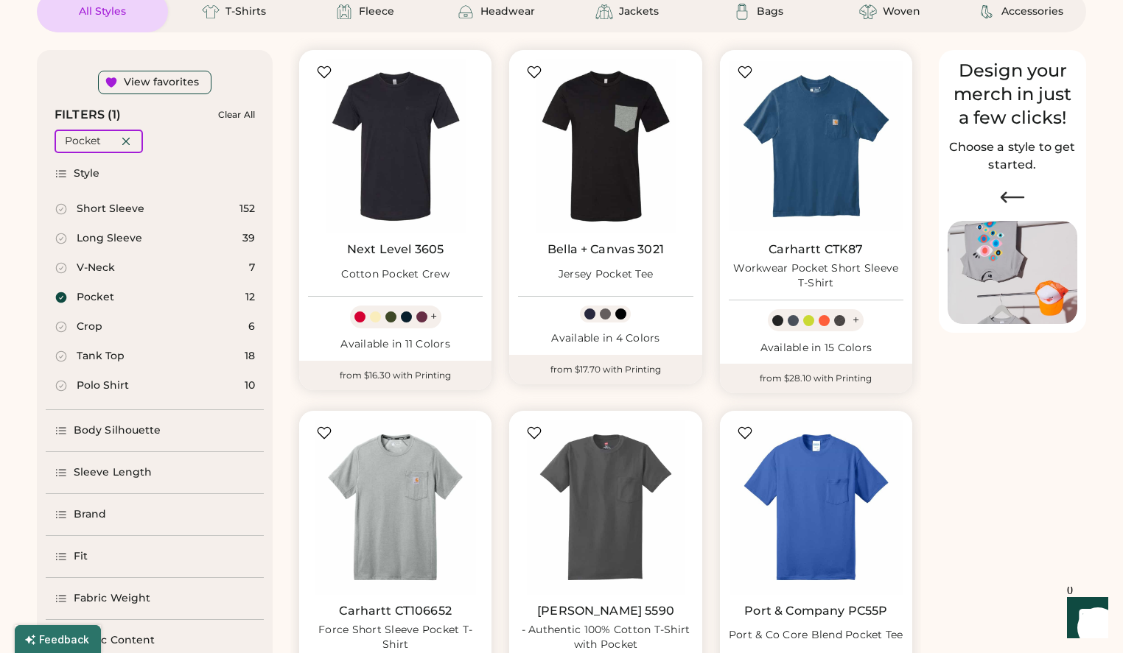
click at [99, 238] on div "Long Sleeve" at bounding box center [110, 238] width 66 height 15
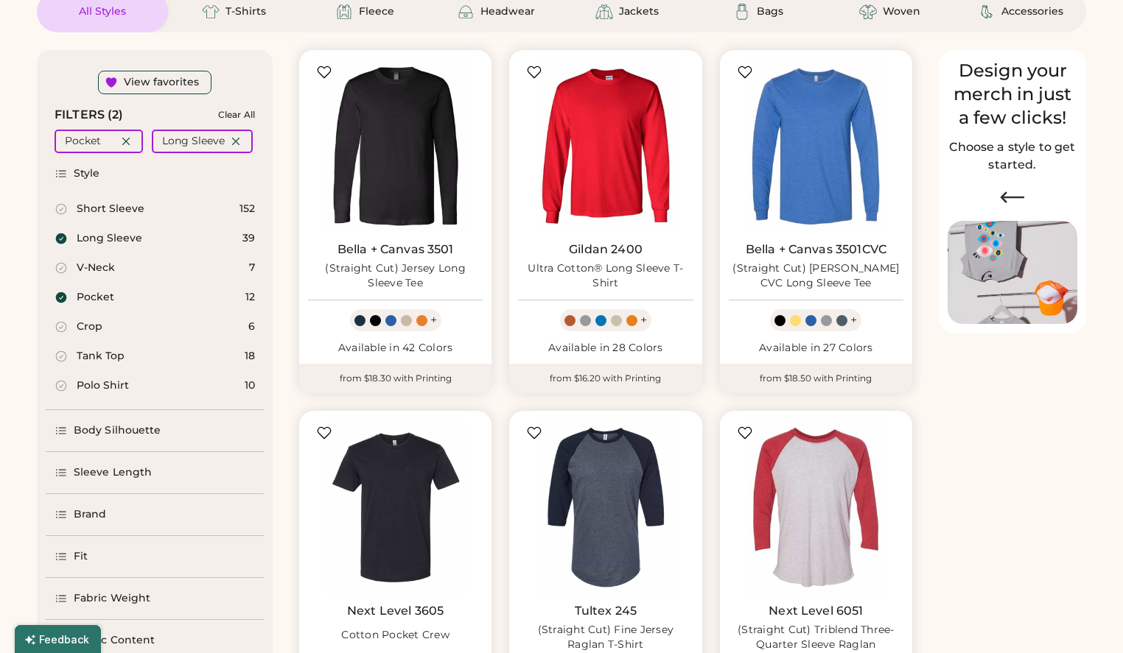
click at [64, 299] on icon at bounding box center [61, 297] width 11 height 11
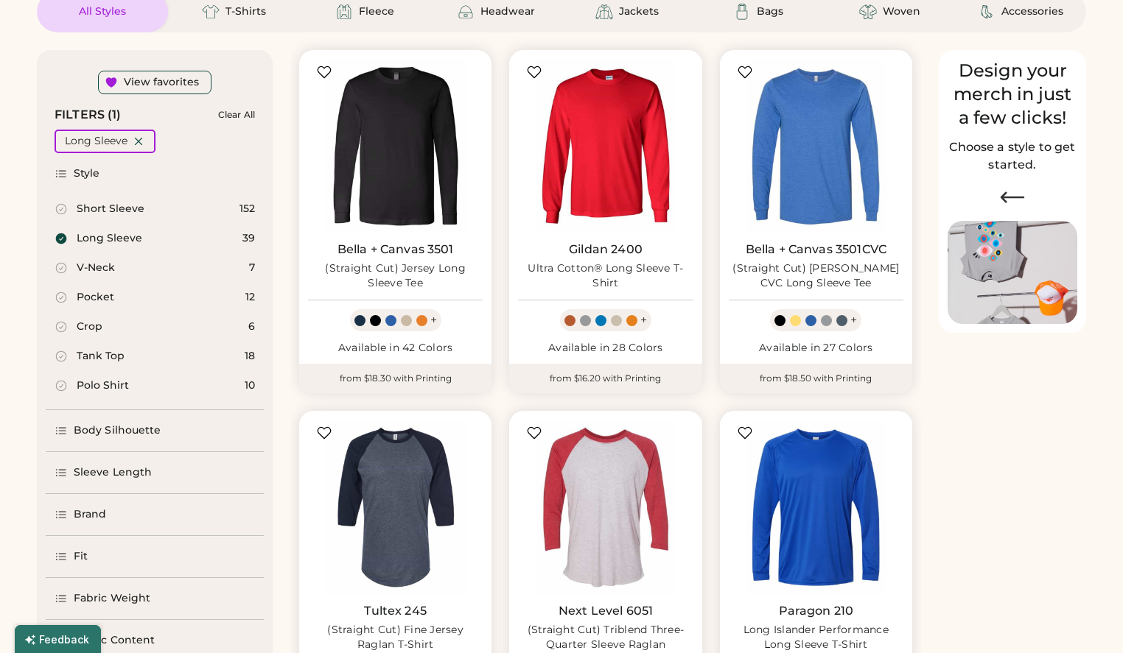
click at [66, 242] on icon at bounding box center [61, 238] width 13 height 13
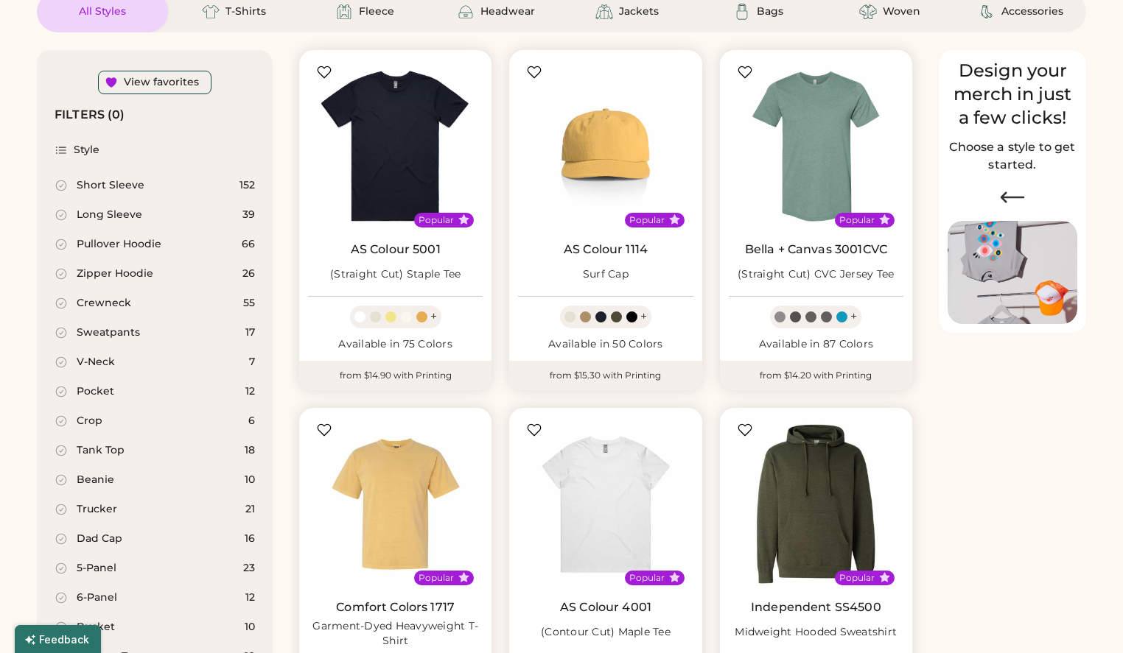
click at [82, 303] on div "Crewneck" at bounding box center [104, 303] width 55 height 15
select select "*"
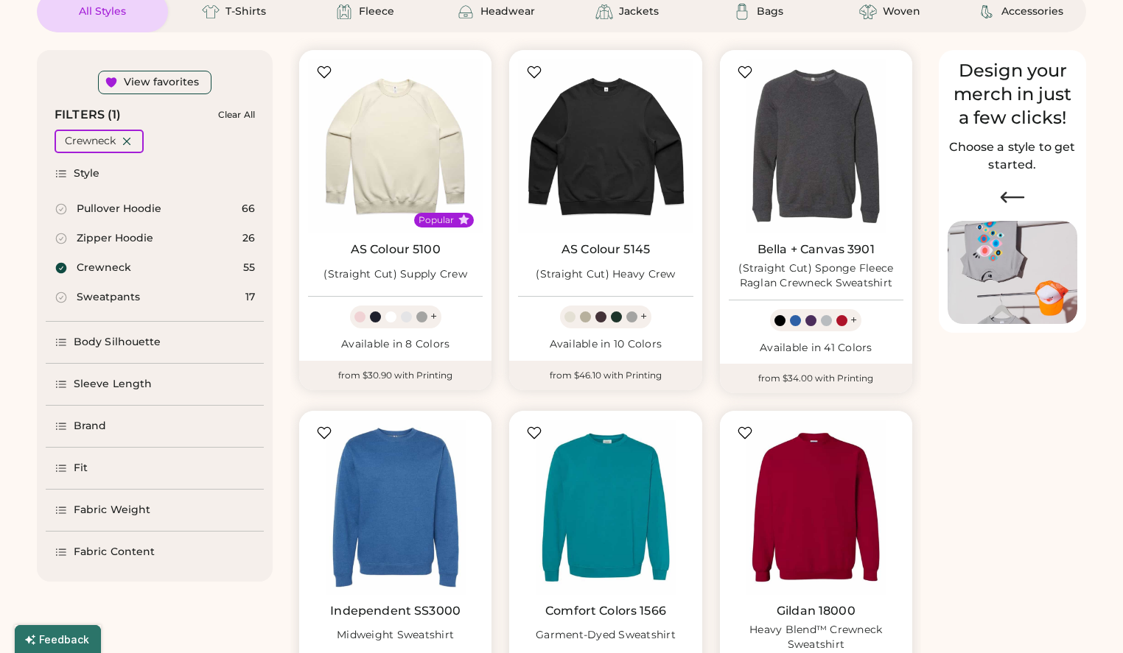
click at [91, 395] on div "Sleeve Length" at bounding box center [155, 384] width 218 height 41
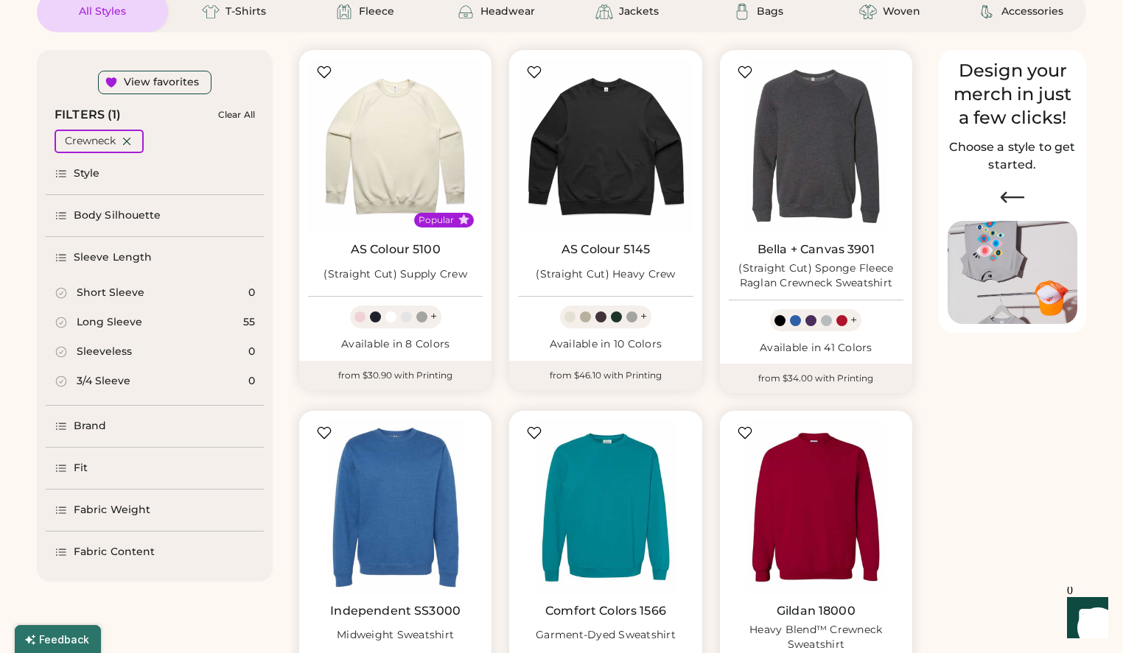
click at [85, 429] on div "Brand" at bounding box center [90, 426] width 33 height 15
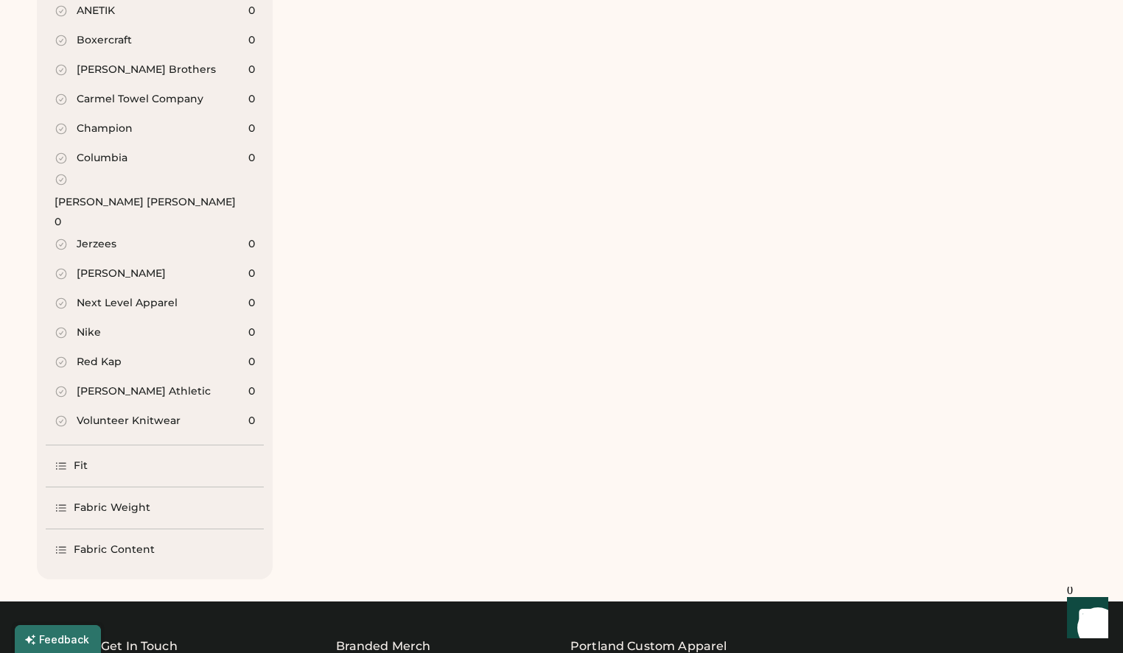
click at [83, 459] on div "Fit" at bounding box center [81, 466] width 14 height 15
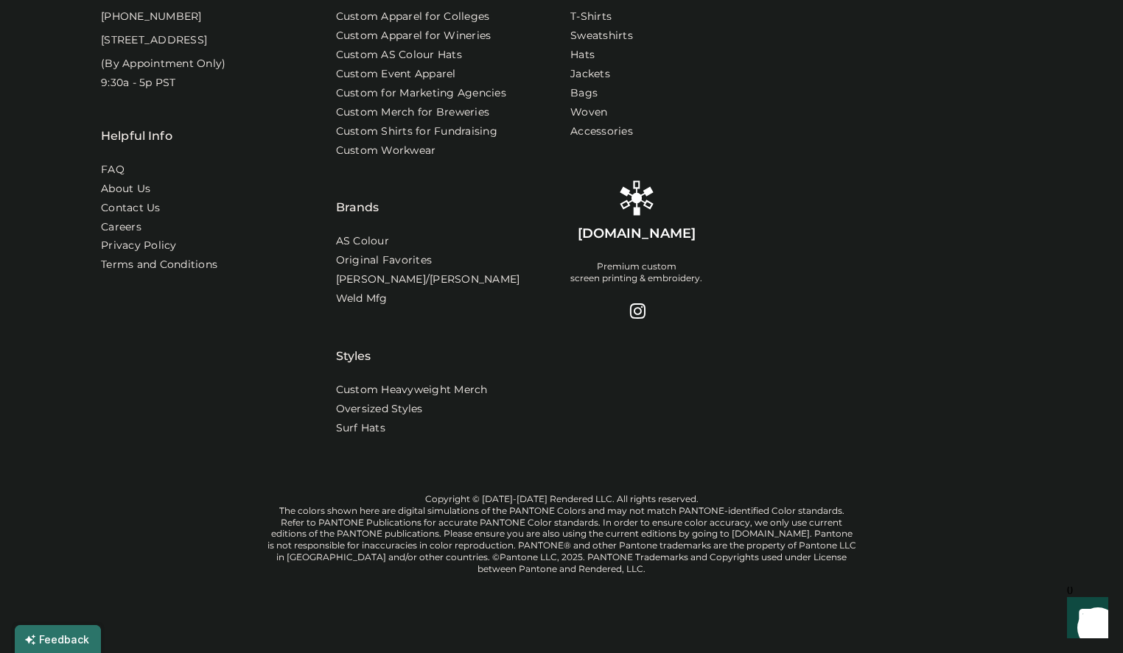
scroll to position [91, 0]
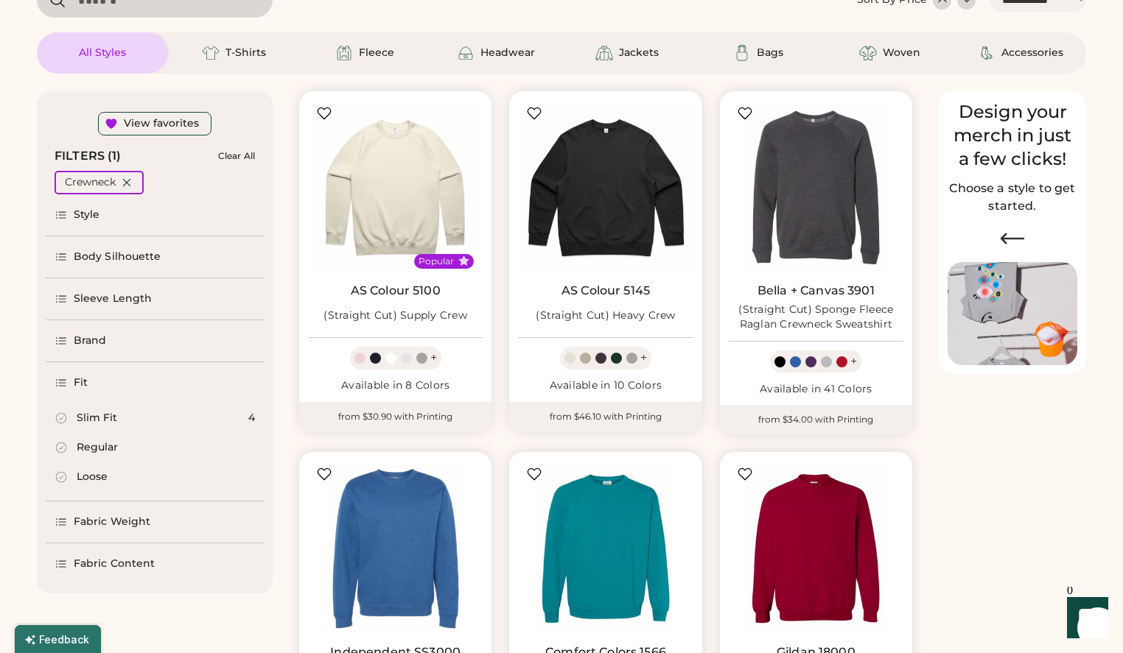
click at [99, 446] on div "Regular" at bounding box center [97, 448] width 41 height 15
click at [94, 480] on div "Loose" at bounding box center [92, 477] width 31 height 15
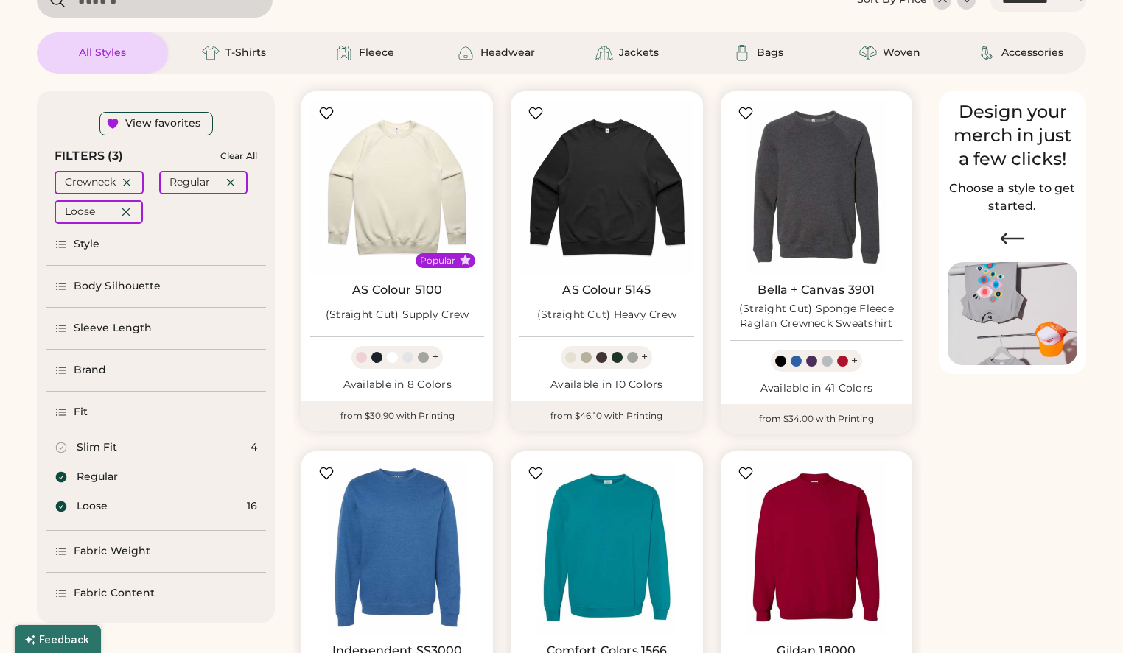
scroll to position [120, 0]
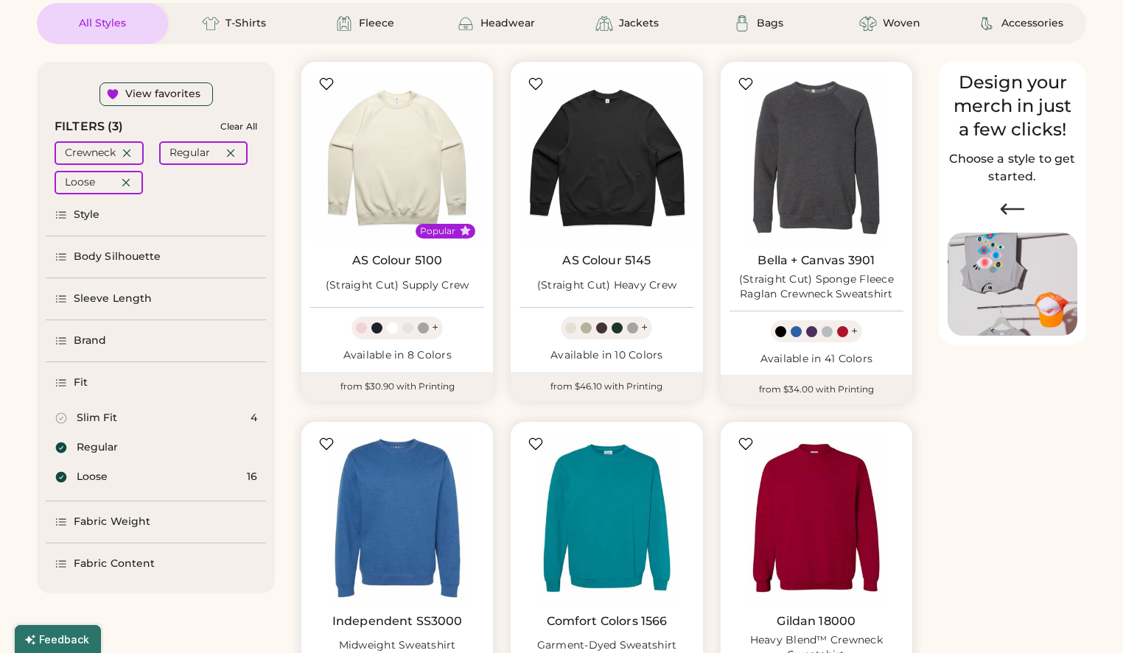
select select "*****"
select select "*"
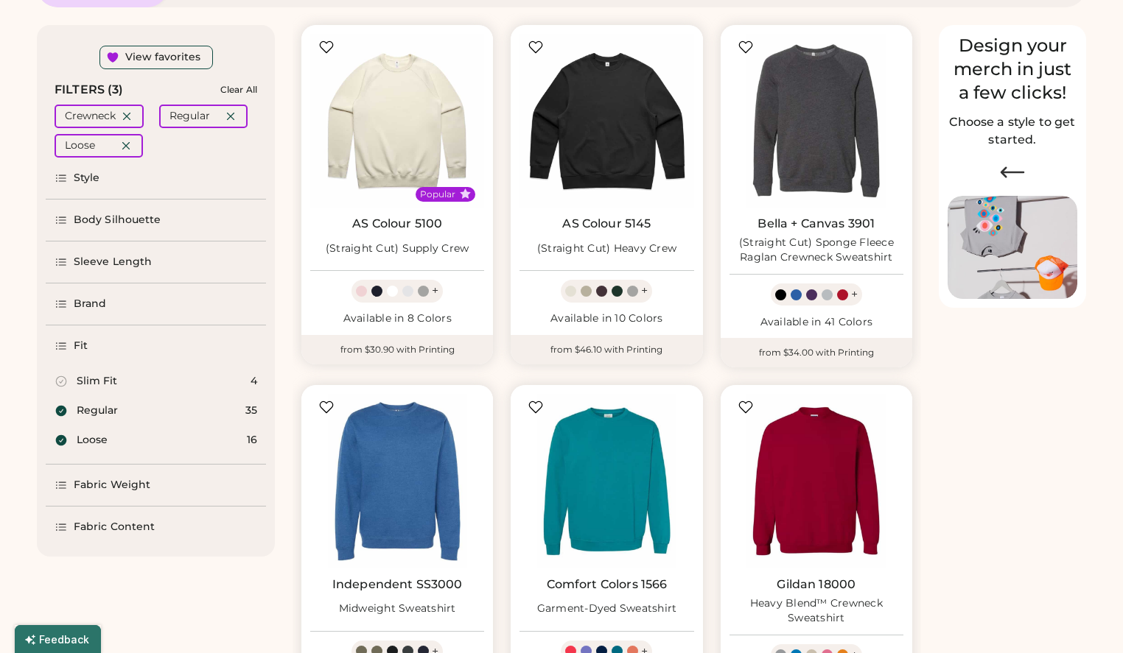
scroll to position [162, 0]
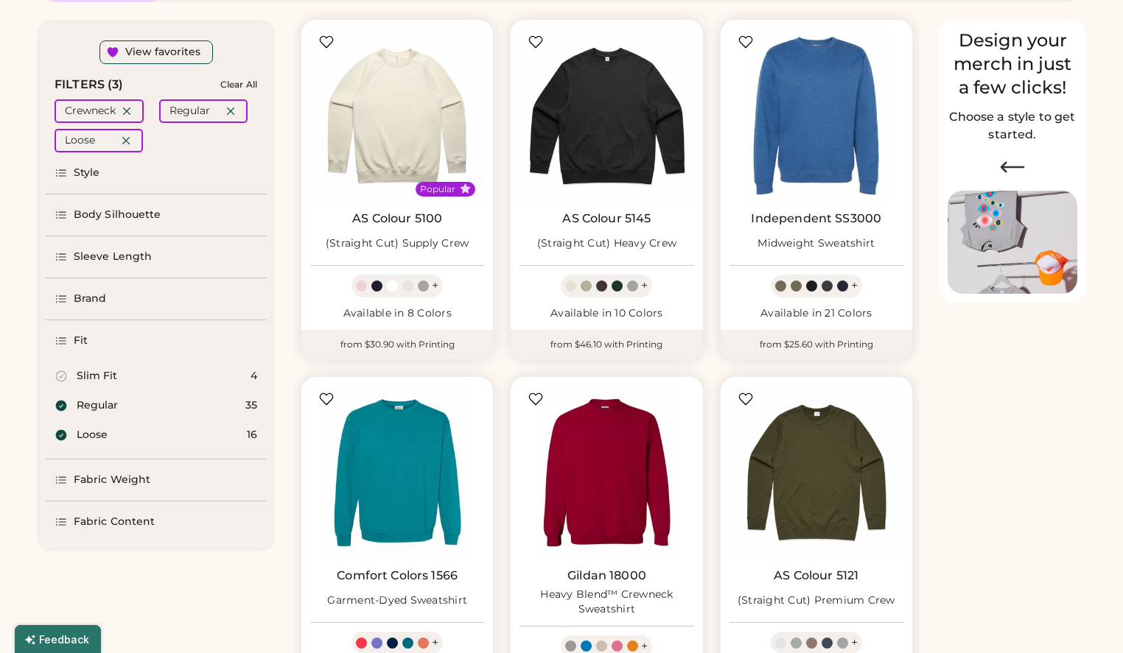
click at [126, 477] on div "Fabric Weight" at bounding box center [112, 480] width 77 height 15
click at [113, 446] on div "Midweight" at bounding box center [106, 448] width 58 height 15
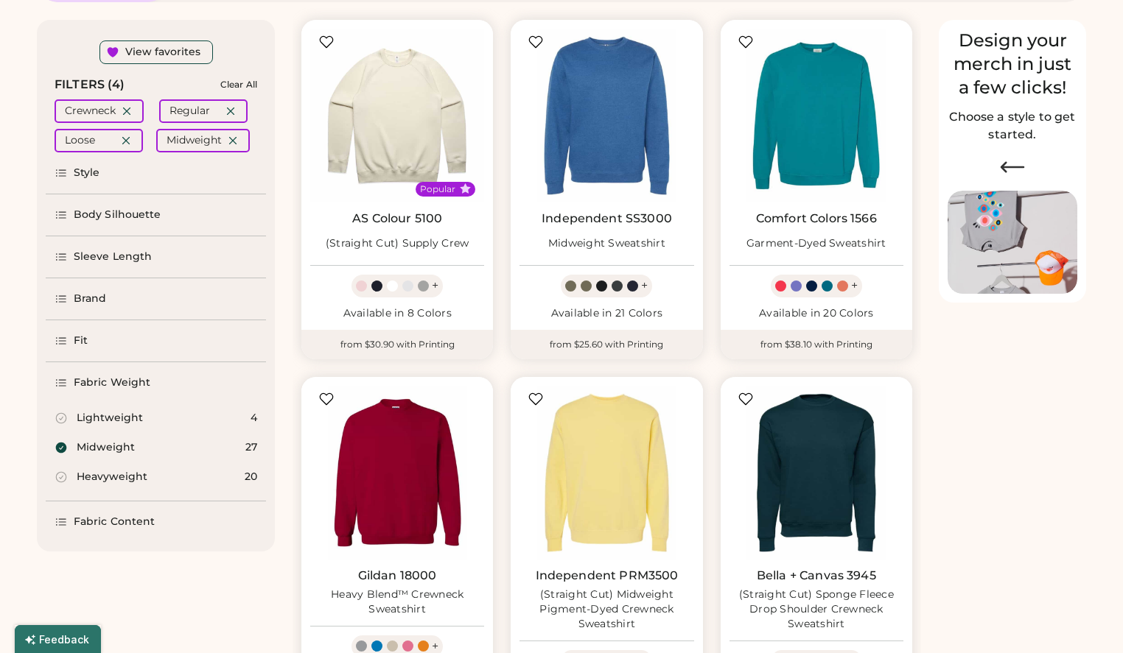
click at [107, 470] on div "Heavyweight" at bounding box center [112, 477] width 71 height 15
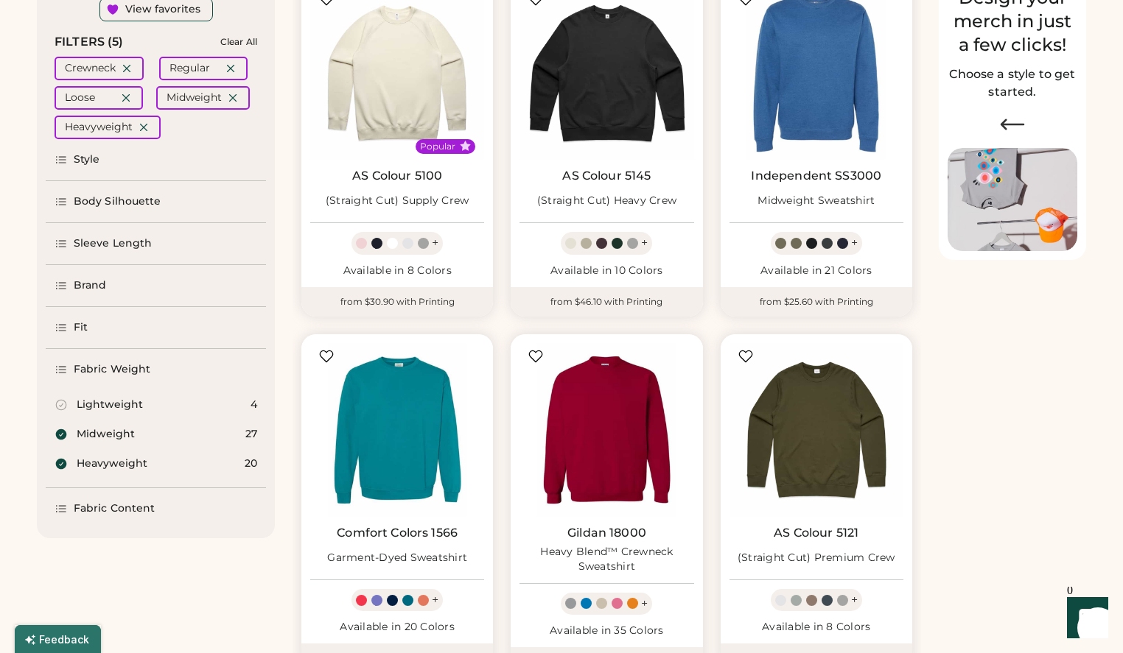
scroll to position [206, 0]
click at [111, 509] on div "Fabric Content" at bounding box center [114, 508] width 81 height 15
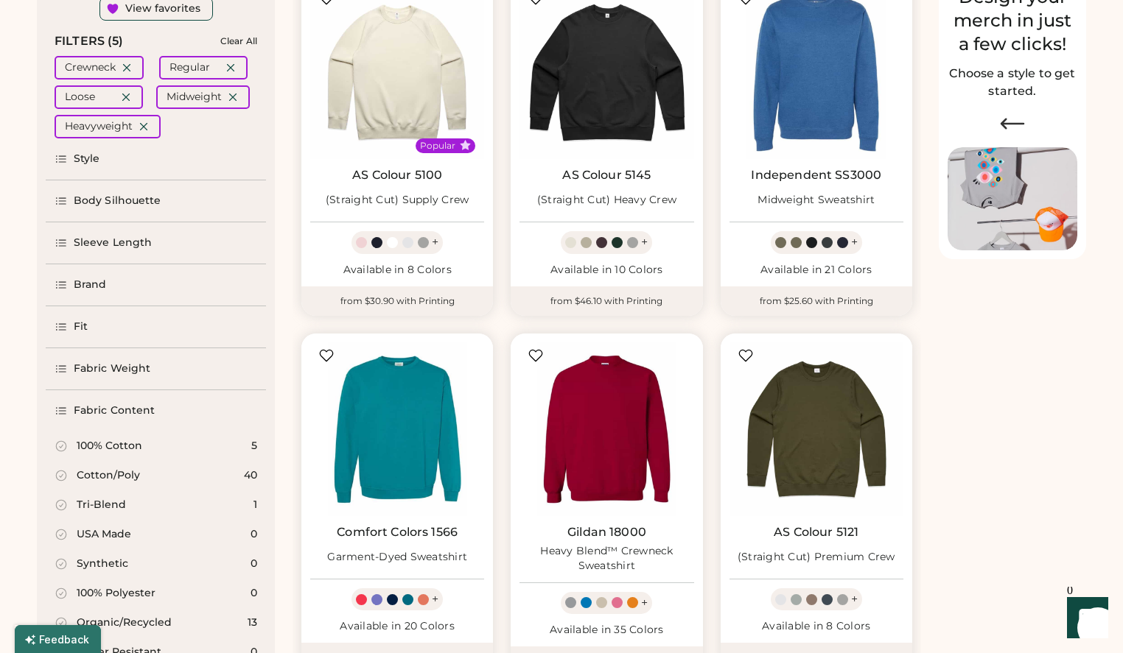
click at [103, 443] on div "100% Cotton" at bounding box center [110, 446] width 66 height 15
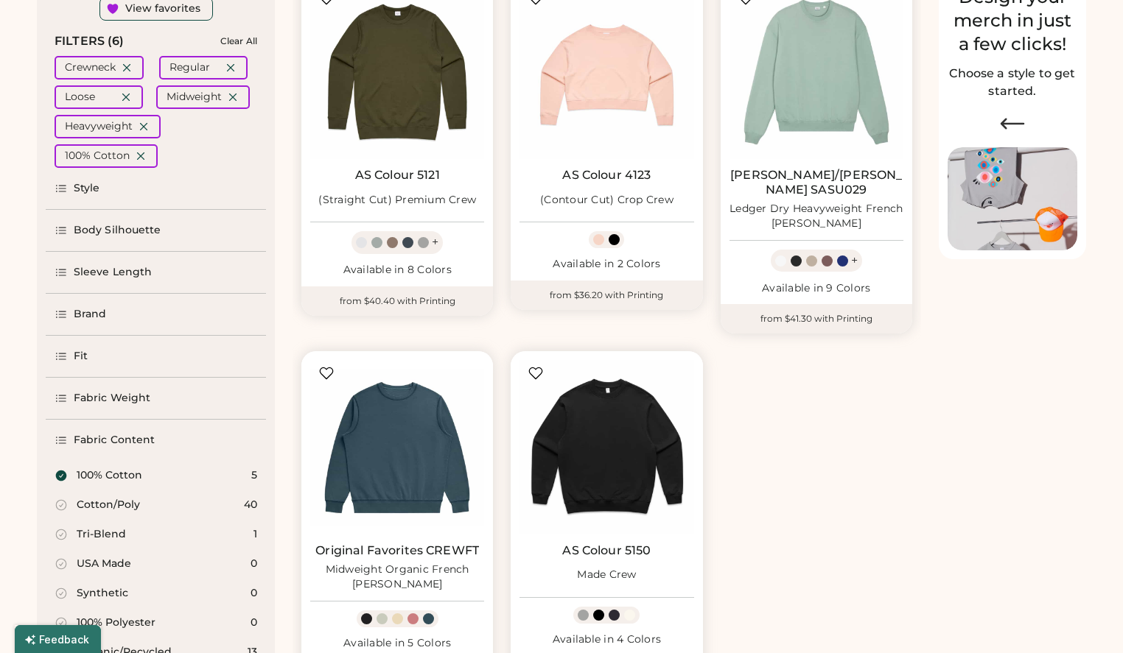
click at [94, 501] on div "Cotton/Poly" at bounding box center [108, 505] width 63 height 15
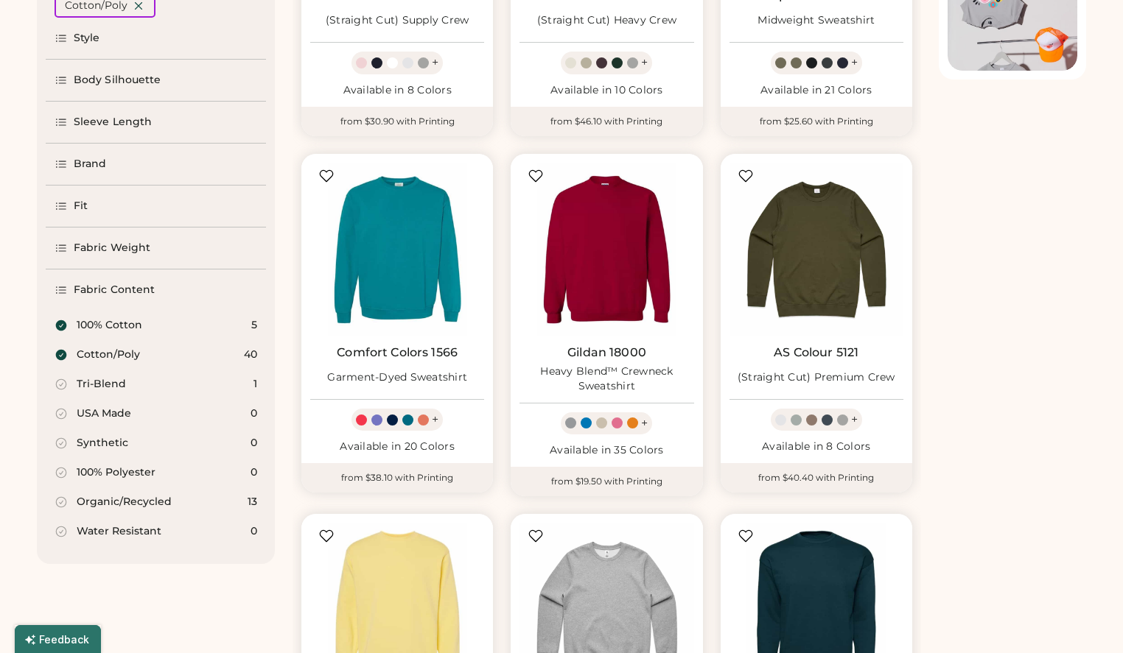
scroll to position [390, 0]
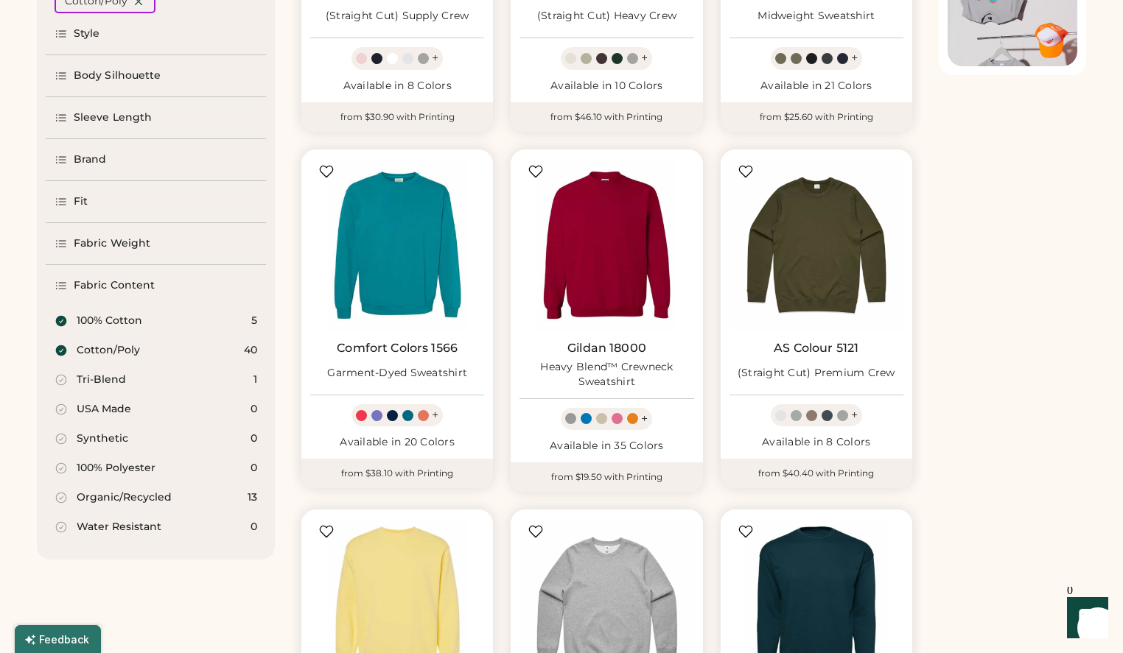
click at [116, 494] on div "Organic/Recycled" at bounding box center [124, 498] width 95 height 15
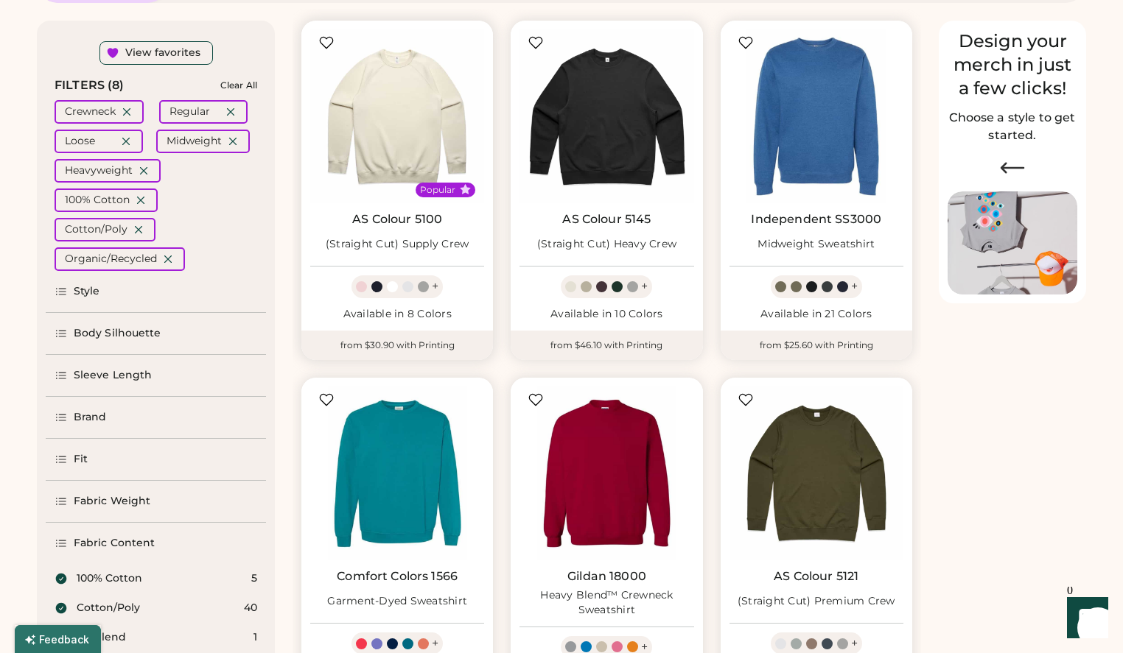
scroll to position [128, 0]
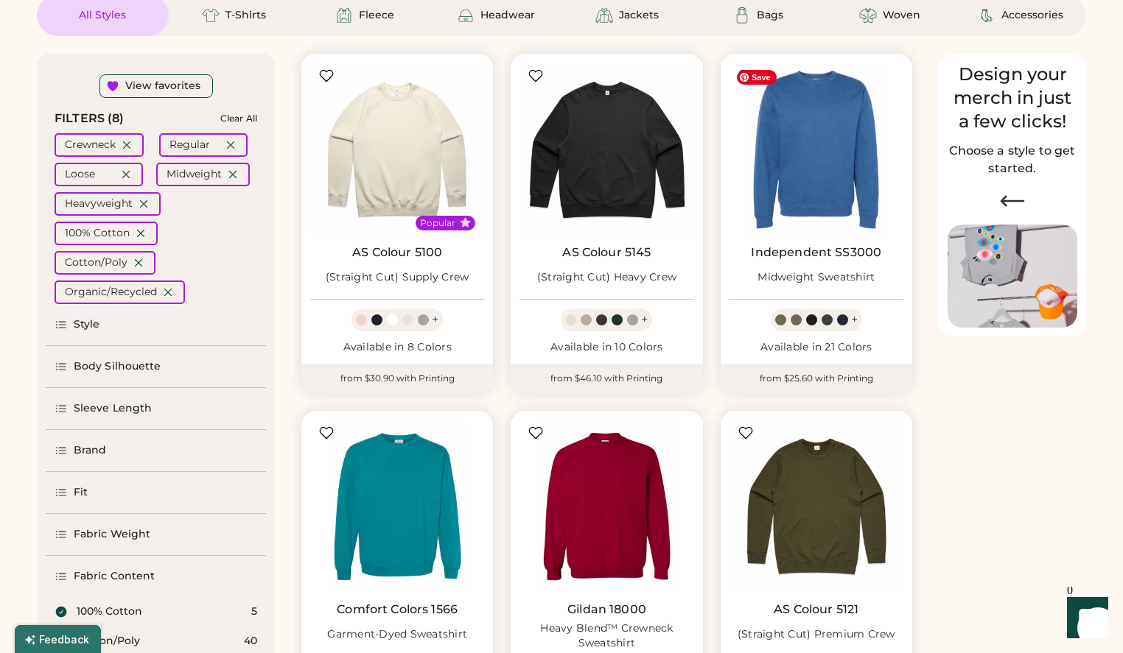
click at [750, 73] on span "Save" at bounding box center [757, 77] width 40 height 15
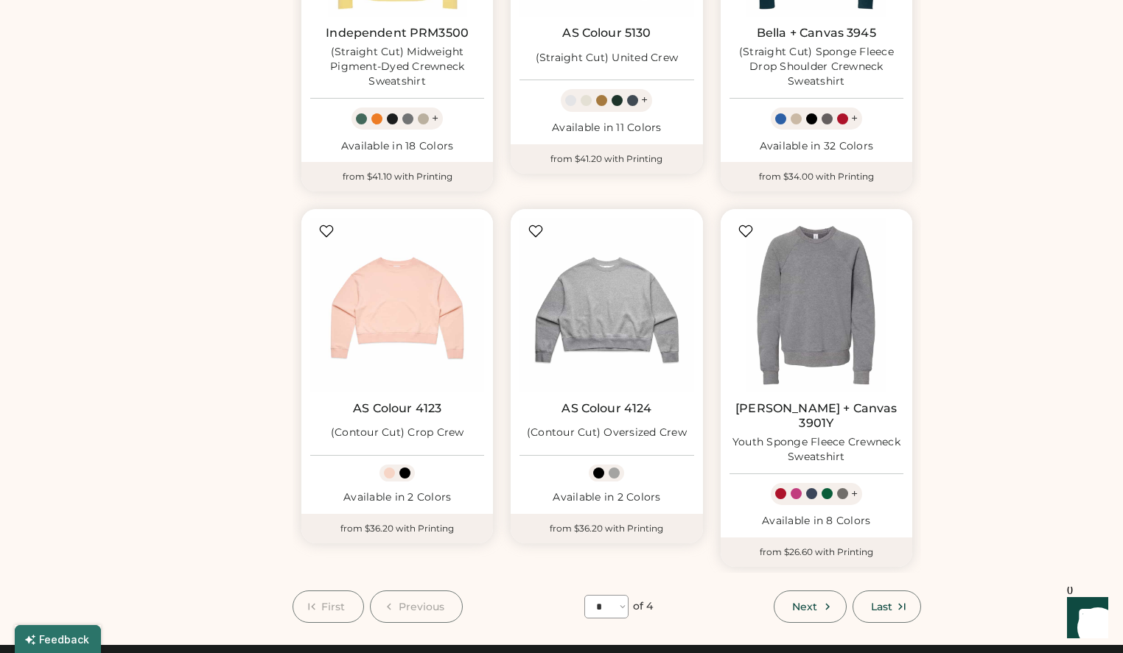
scroll to position [1076, 0]
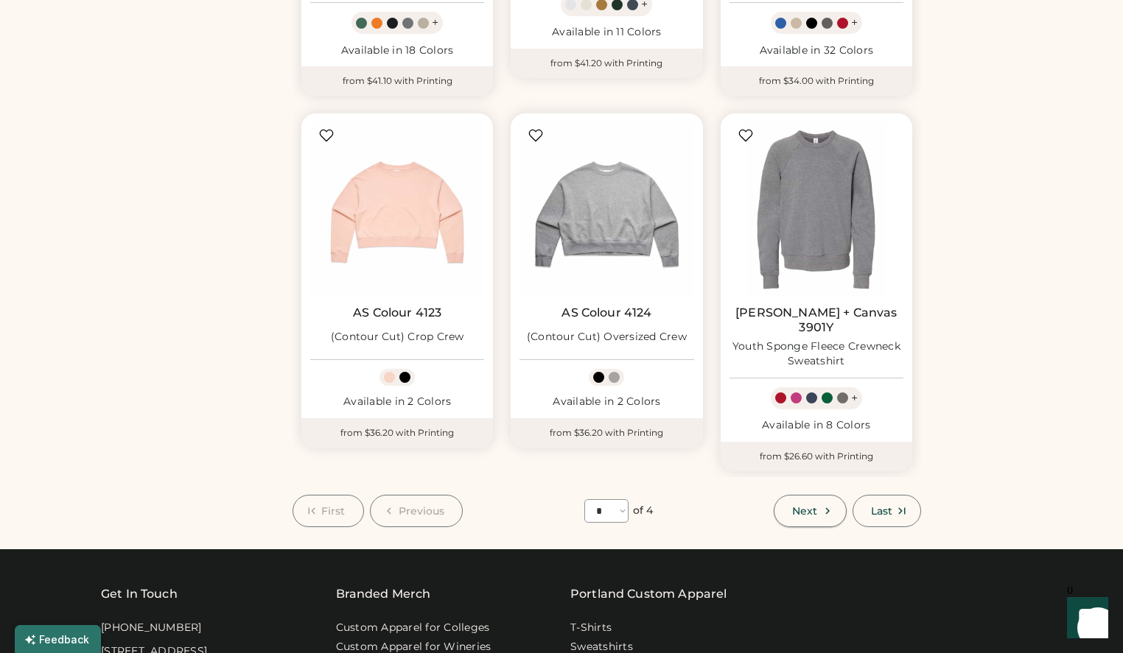
click at [813, 506] on span "Next" at bounding box center [804, 511] width 25 height 10
select select "*"
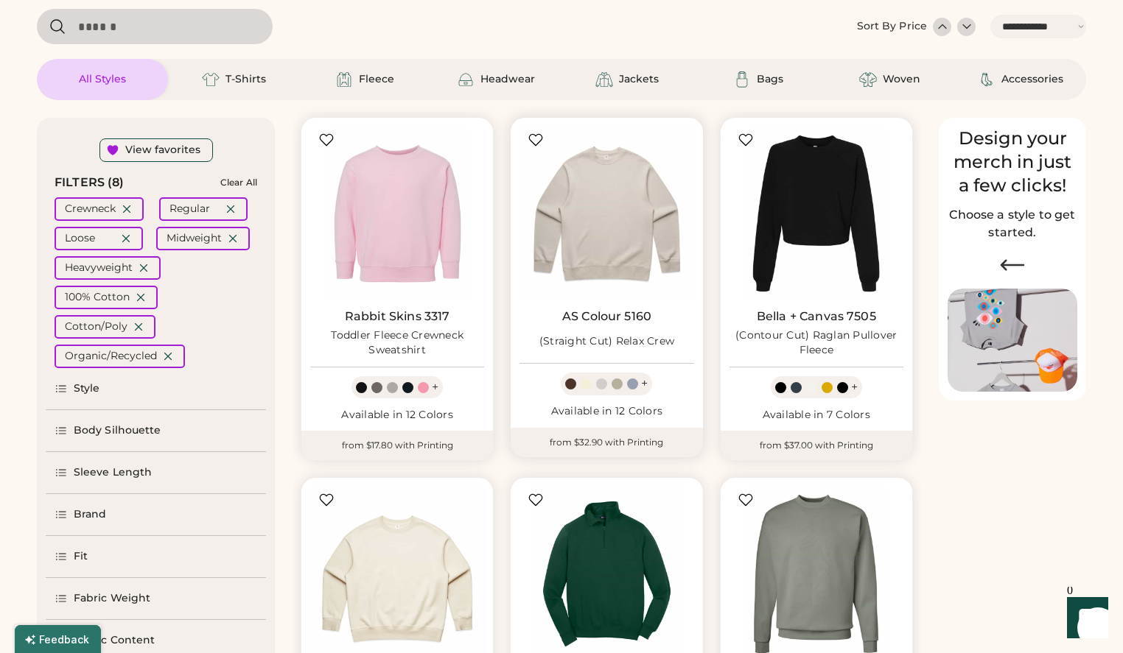
click at [611, 315] on link "AS Colour 5160" at bounding box center [606, 316] width 89 height 15
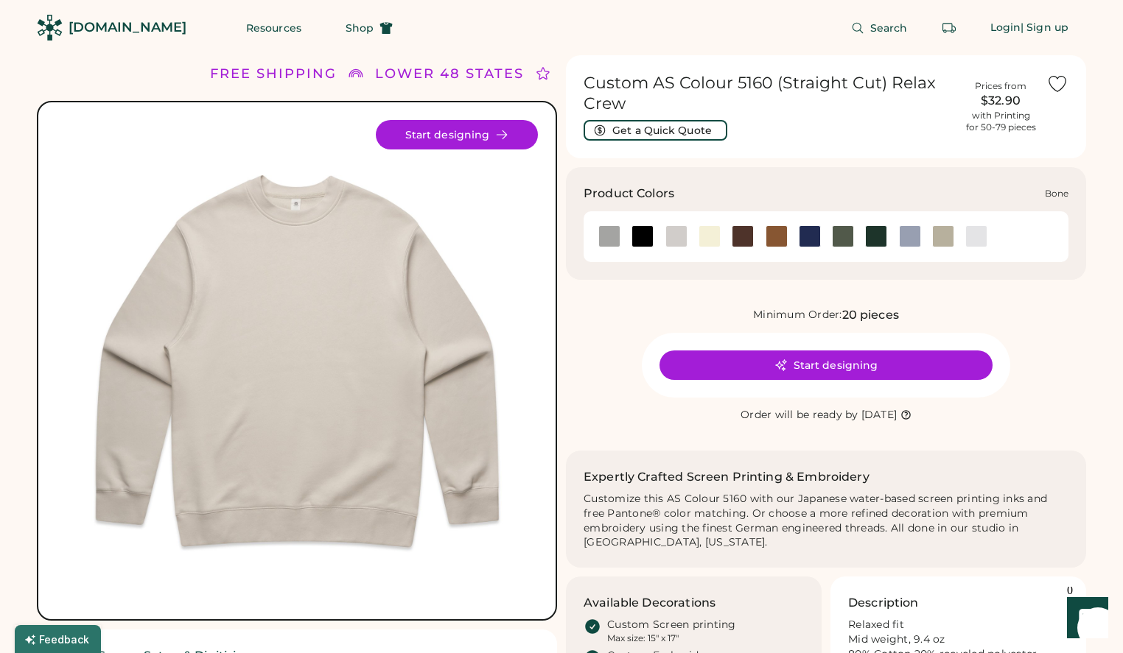
click at [679, 230] on div at bounding box center [676, 236] width 22 height 22
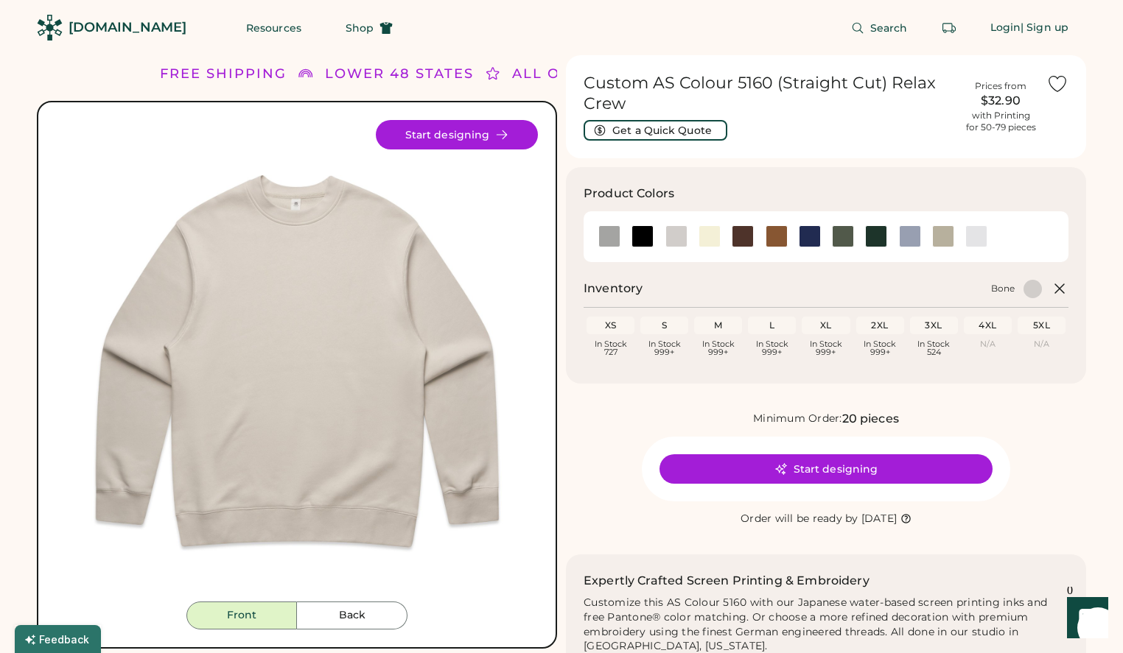
click at [666, 326] on div "S" at bounding box center [664, 326] width 42 height 12
click at [673, 236] on div at bounding box center [676, 236] width 22 height 22
click at [603, 237] on div at bounding box center [609, 236] width 22 height 22
click at [608, 238] on div at bounding box center [609, 236] width 22 height 22
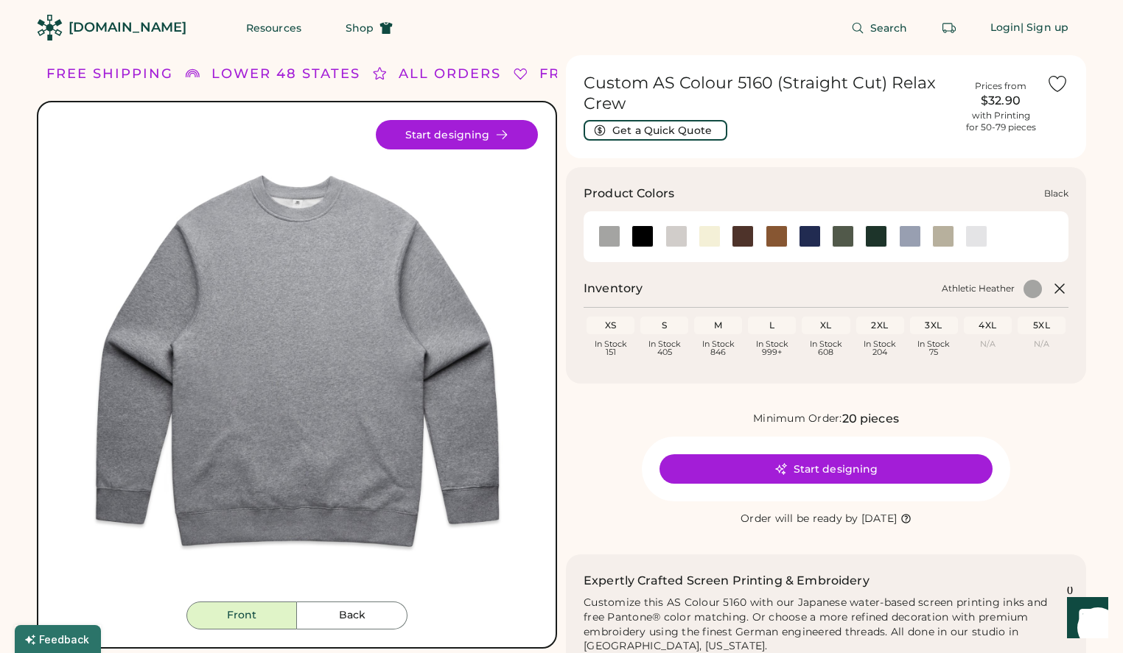
click at [642, 236] on div at bounding box center [642, 236] width 22 height 22
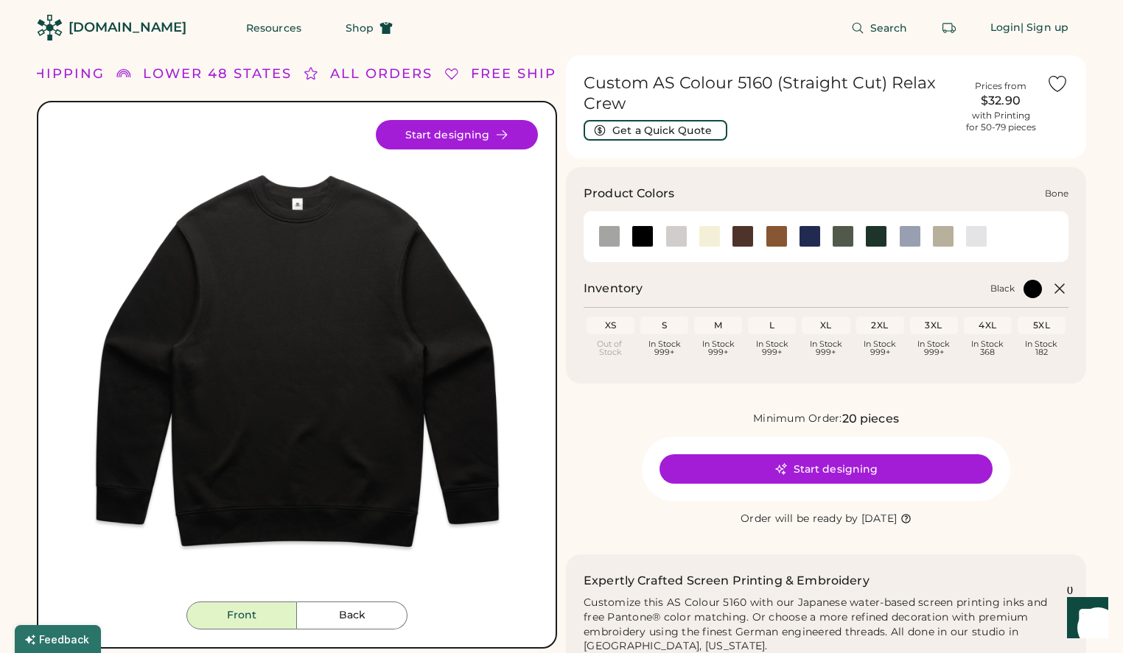
click at [680, 235] on div at bounding box center [676, 236] width 22 height 22
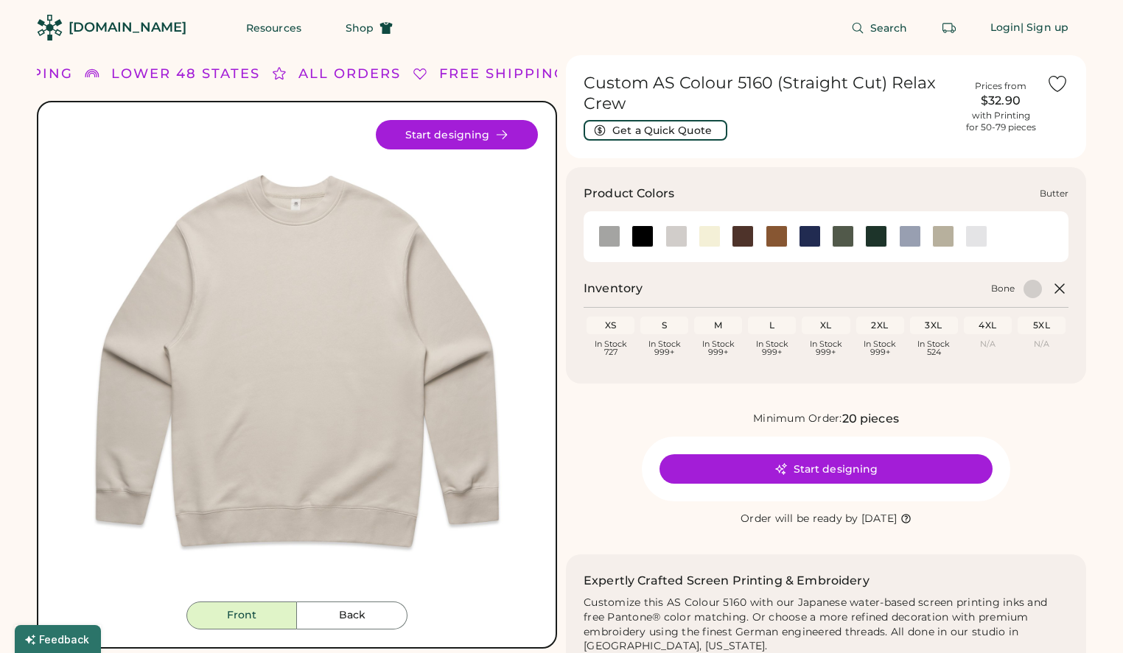
click at [716, 237] on div at bounding box center [709, 236] width 22 height 22
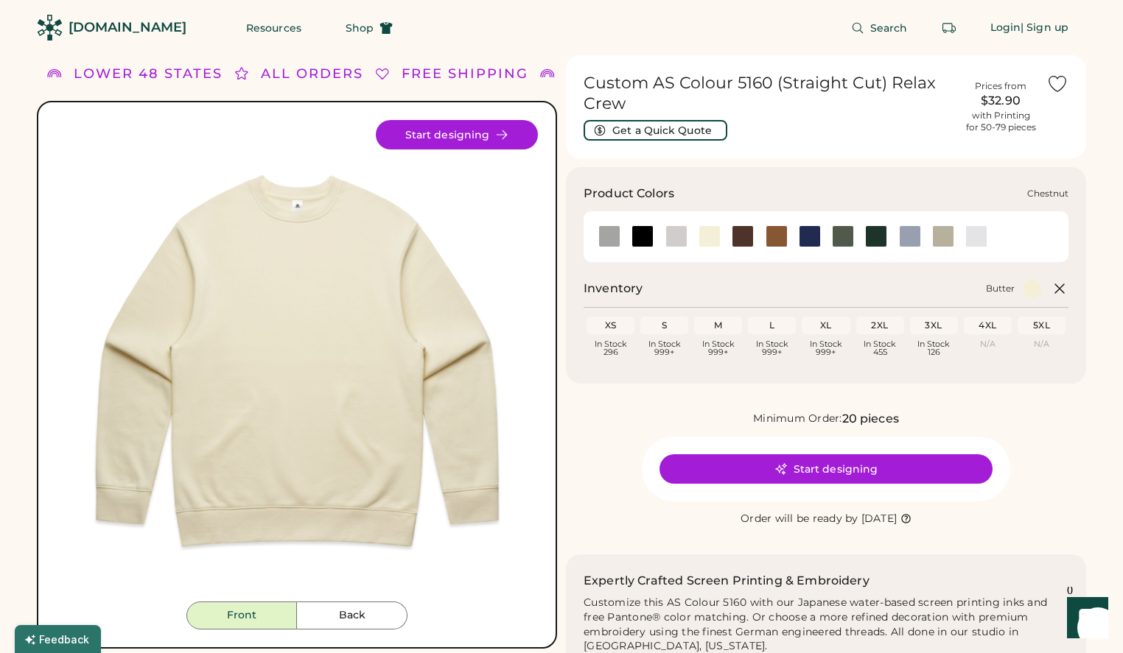
click at [743, 238] on div at bounding box center [743, 236] width 22 height 22
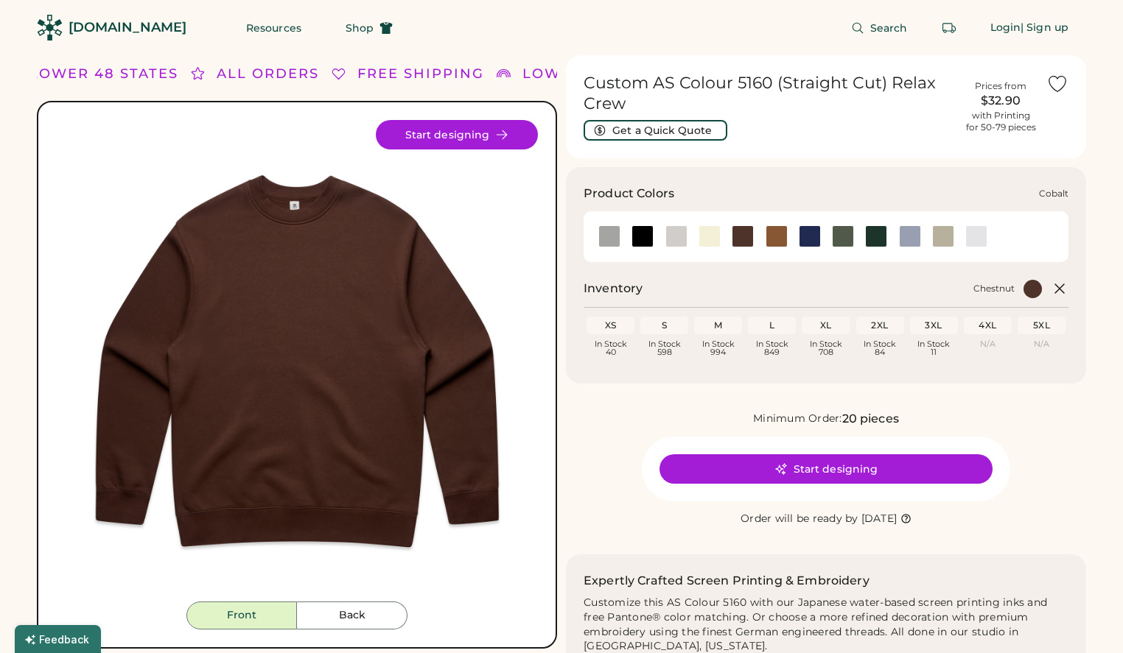
click at [805, 236] on div at bounding box center [810, 236] width 22 height 22
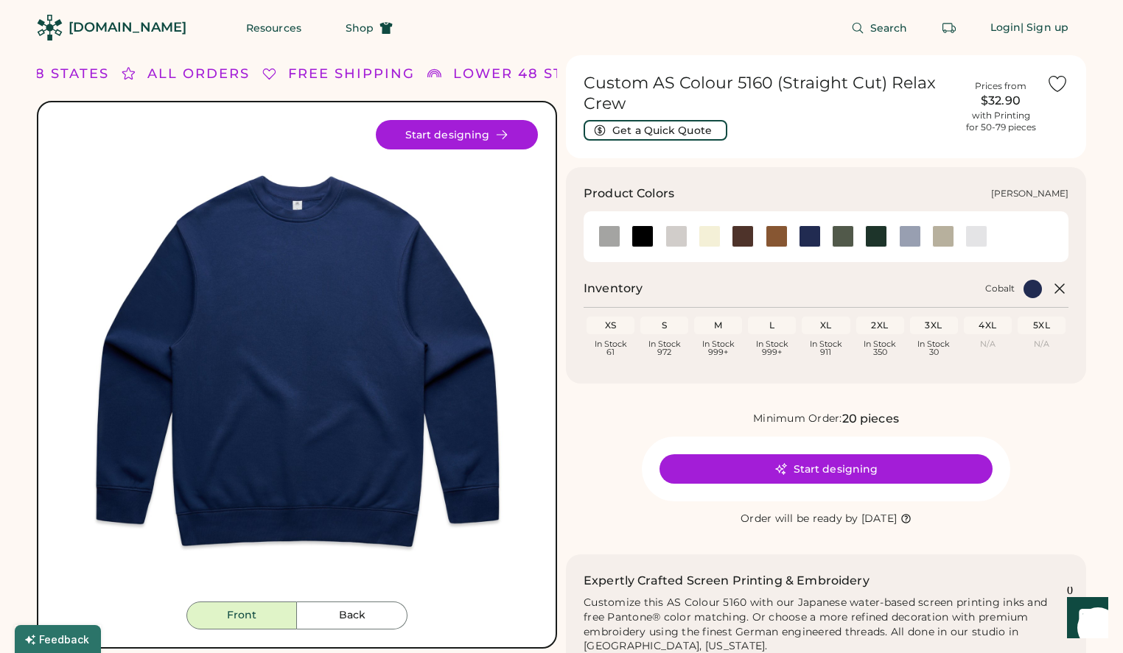
click at [980, 236] on div at bounding box center [976, 236] width 22 height 22
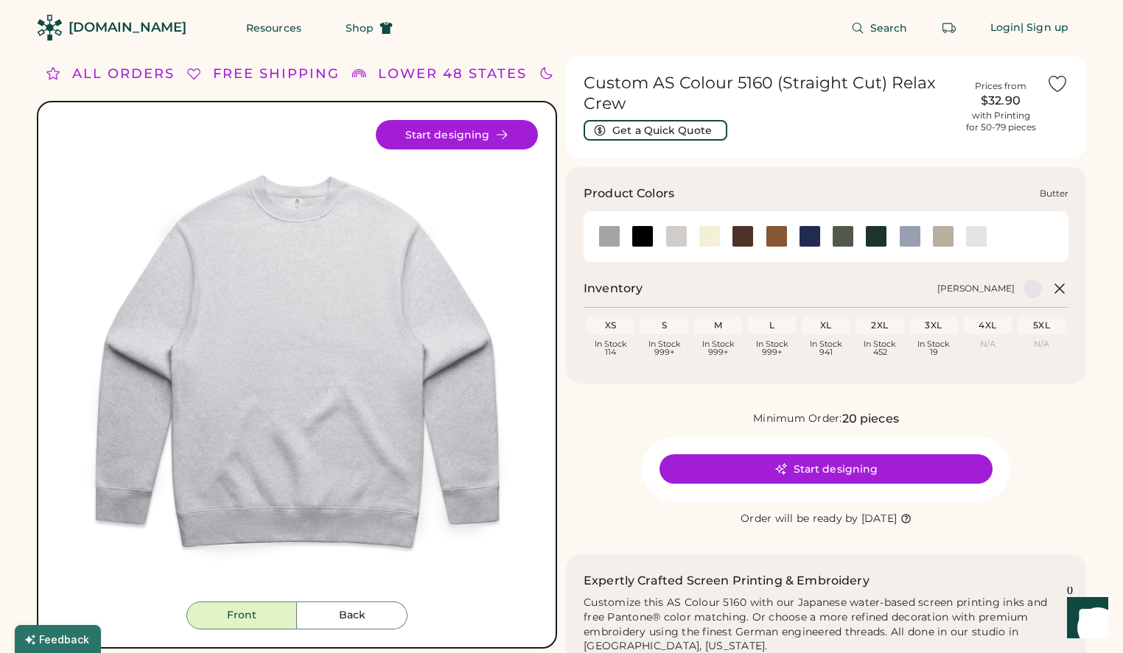
click at [708, 235] on div at bounding box center [709, 236] width 22 height 22
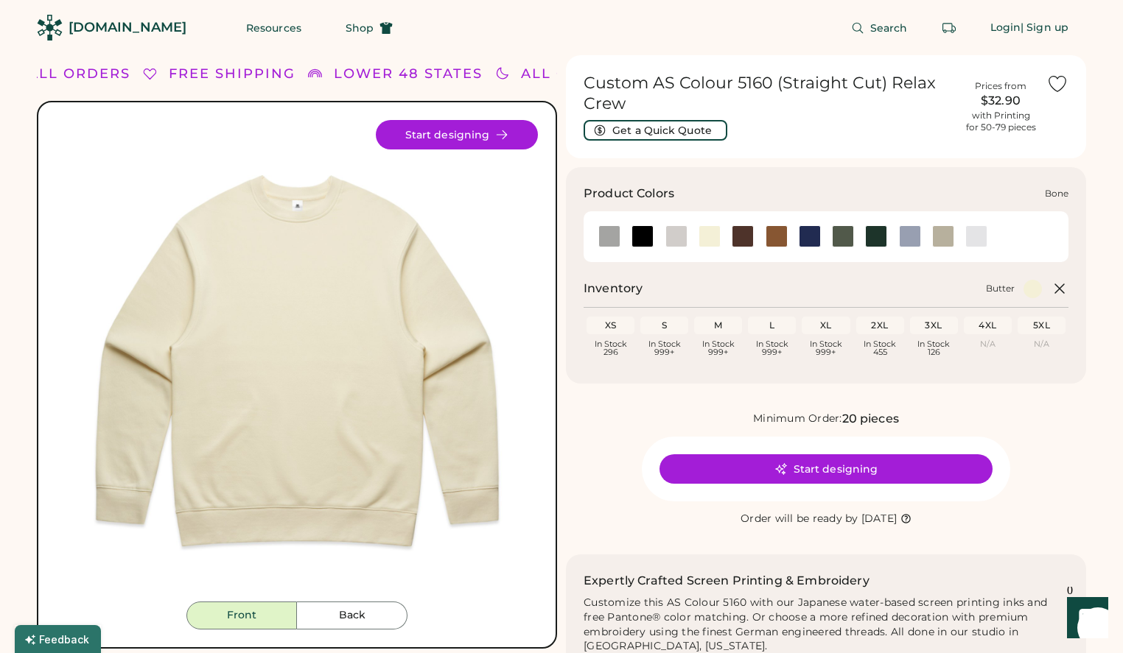
click at [667, 236] on div at bounding box center [676, 236] width 22 height 22
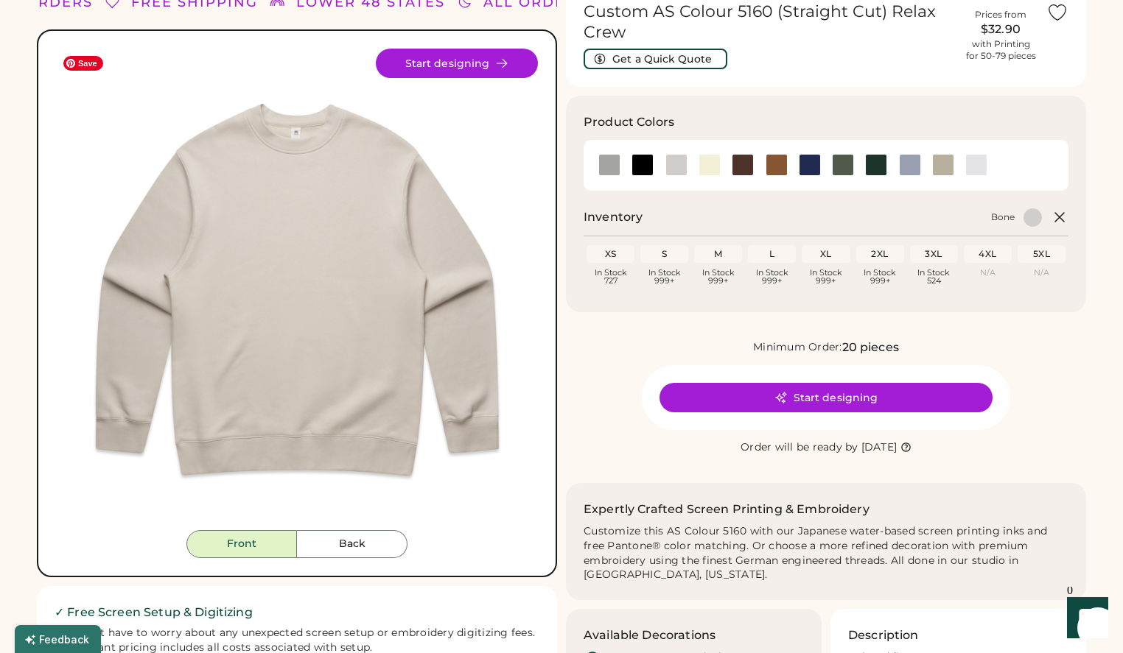
scroll to position [77, 0]
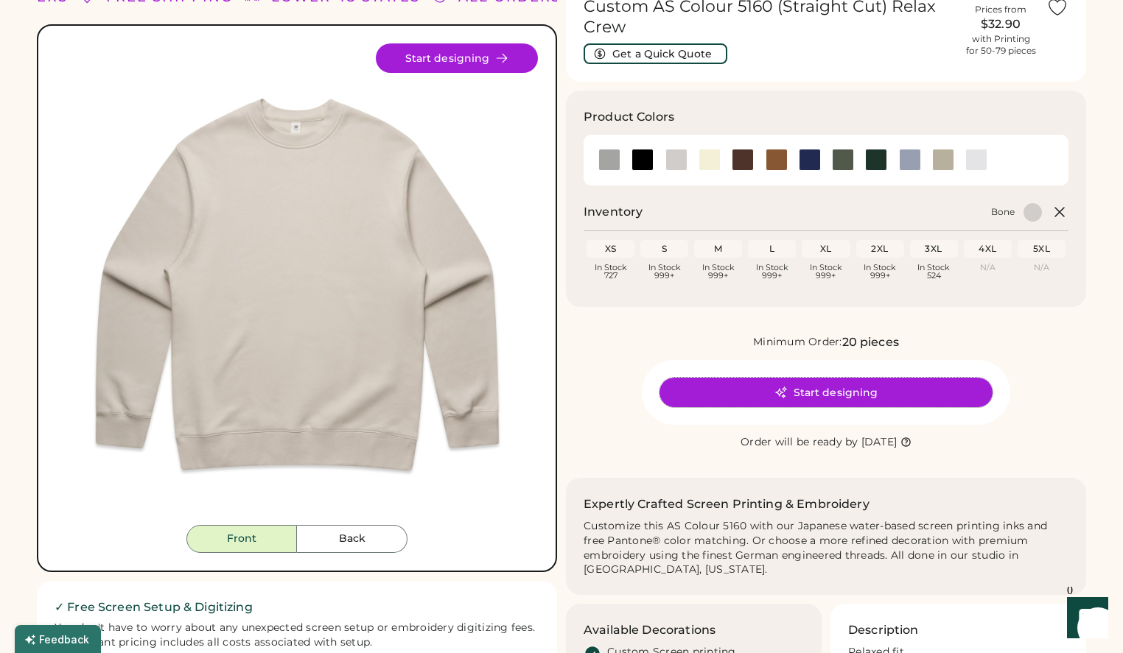
click at [802, 392] on button "Start designing" at bounding box center [825, 392] width 333 height 29
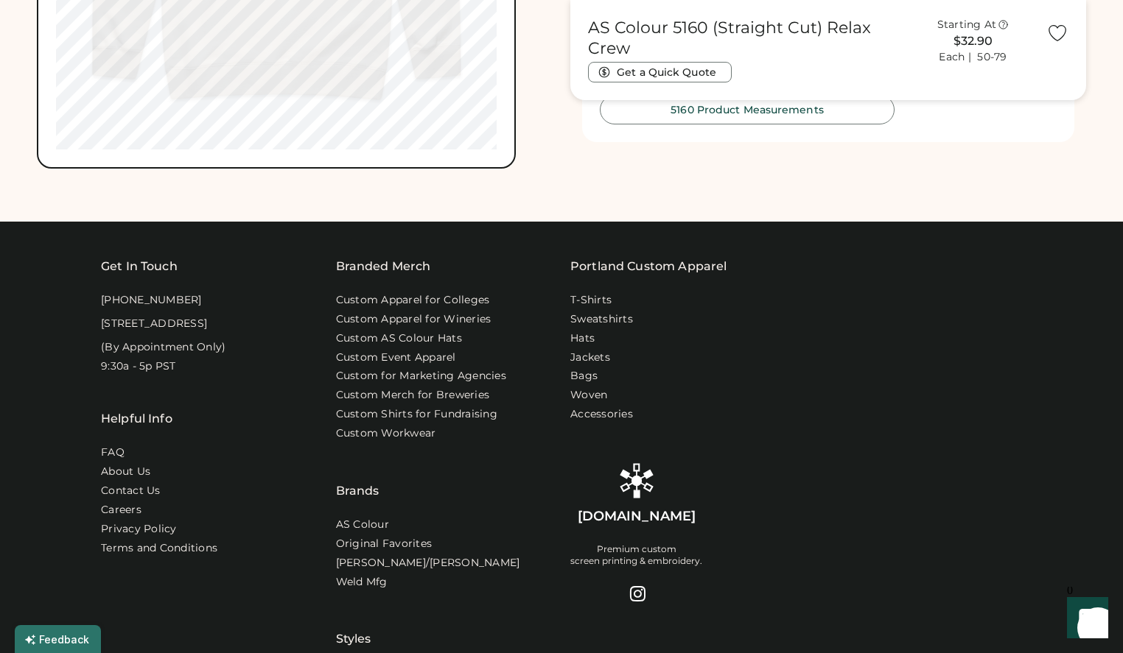
scroll to position [1021, 0]
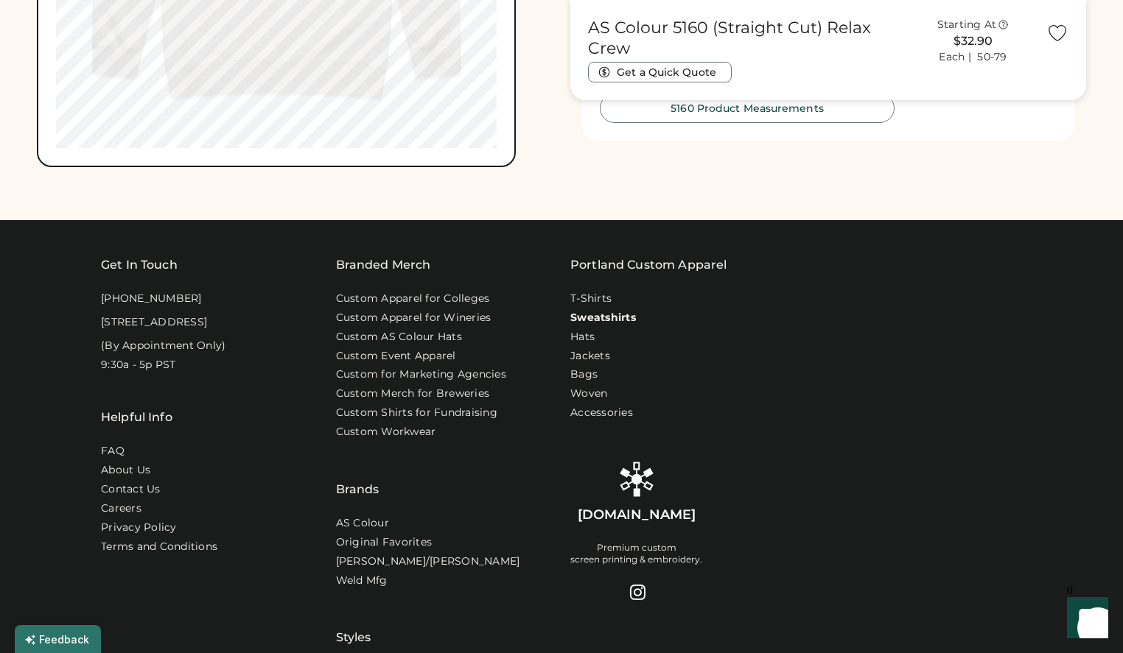
click at [592, 318] on link "Sweatshirts" at bounding box center [603, 318] width 66 height 15
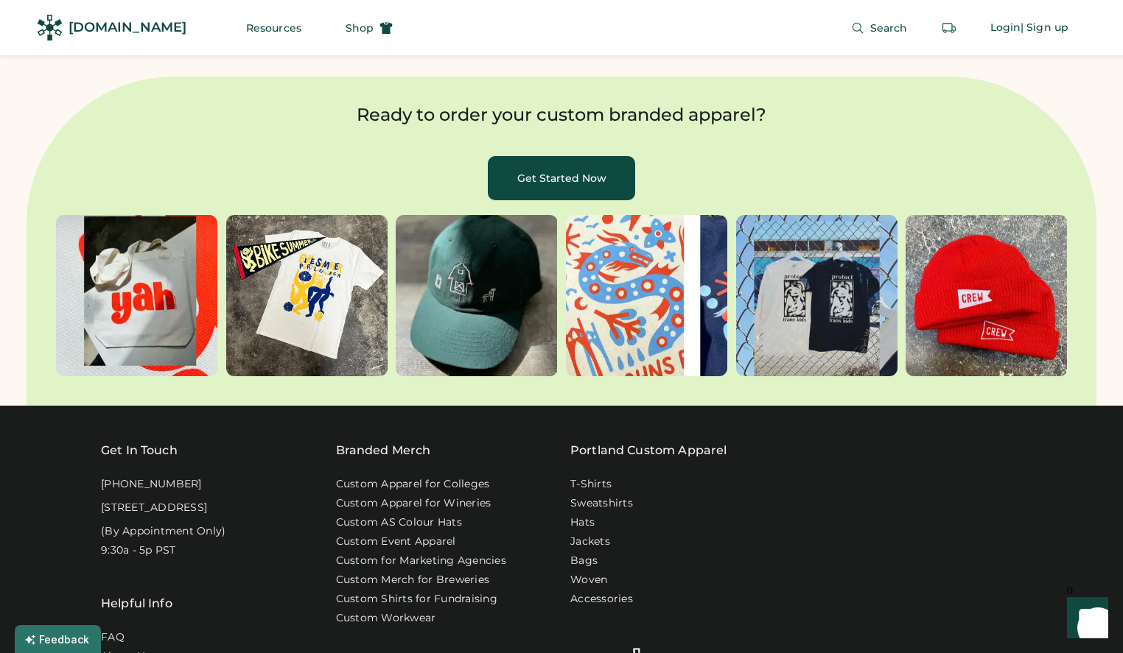
scroll to position [4310, 0]
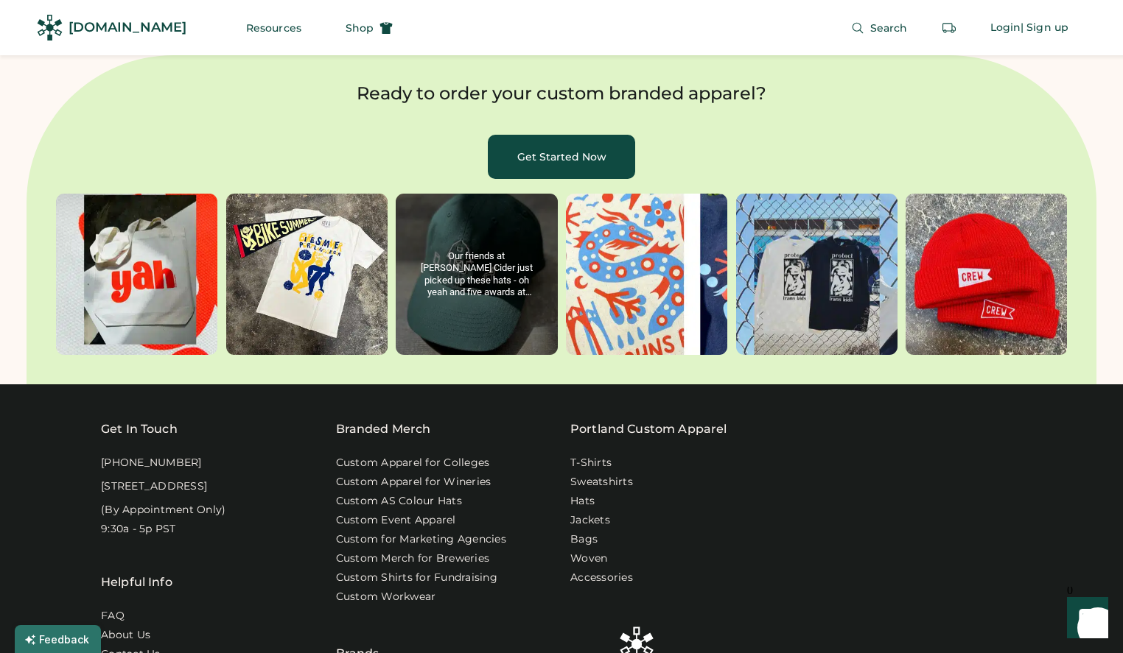
click at [478, 227] on behold-image "album, post 3 of 6" at bounding box center [476, 274] width 161 height 161
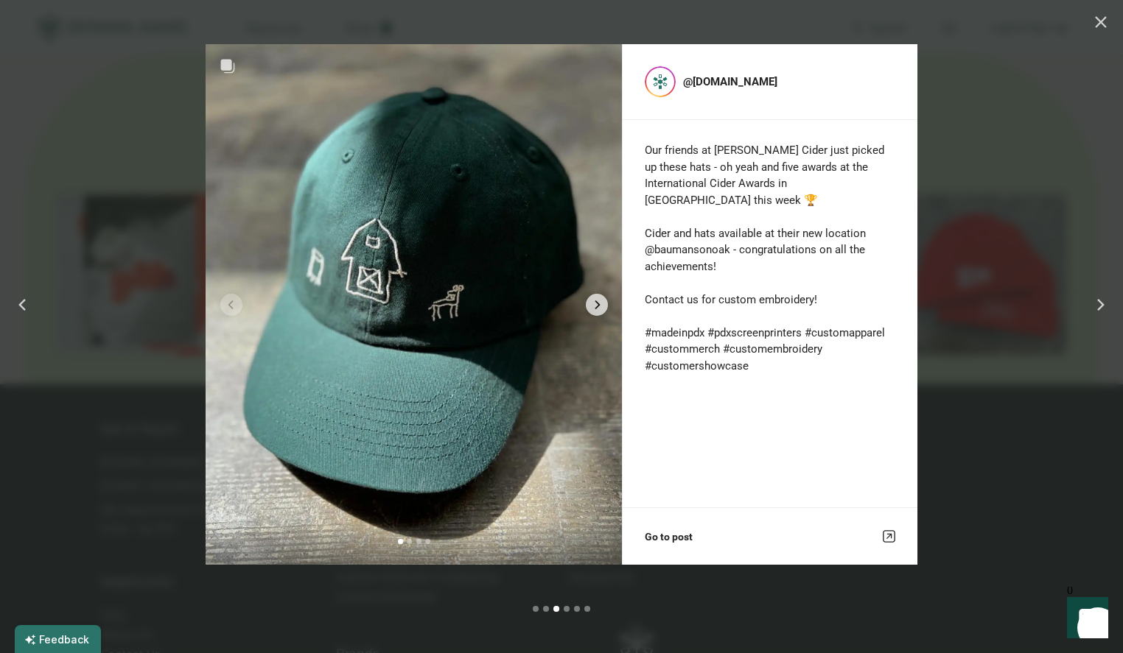
click at [714, 82] on div "@rendered.co Our friends at Bauman’s Cider just picked up these hats - oh yeah …" at bounding box center [562, 304] width 712 height 521
click at [715, 81] on div "@rendered.co Our friends at Bauman’s Cider just picked up these hats - oh yeah …" at bounding box center [562, 304] width 712 height 521
click at [598, 307] on icon "Next album slide" at bounding box center [597, 305] width 9 height 9
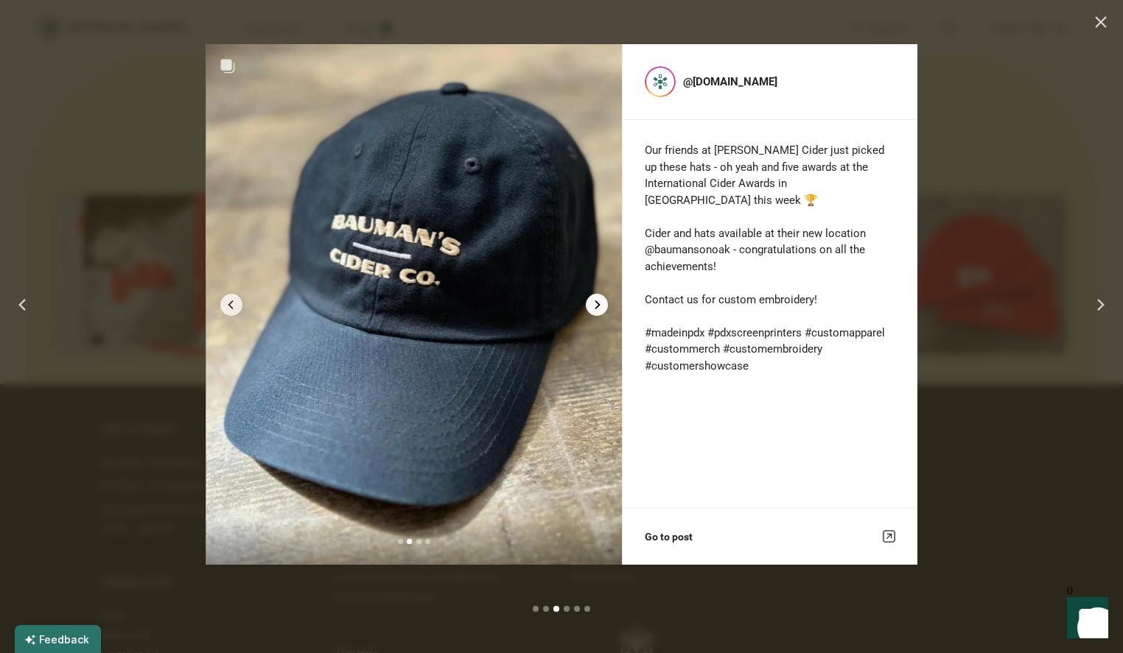
click at [598, 307] on icon "Next album slide" at bounding box center [597, 305] width 9 height 9
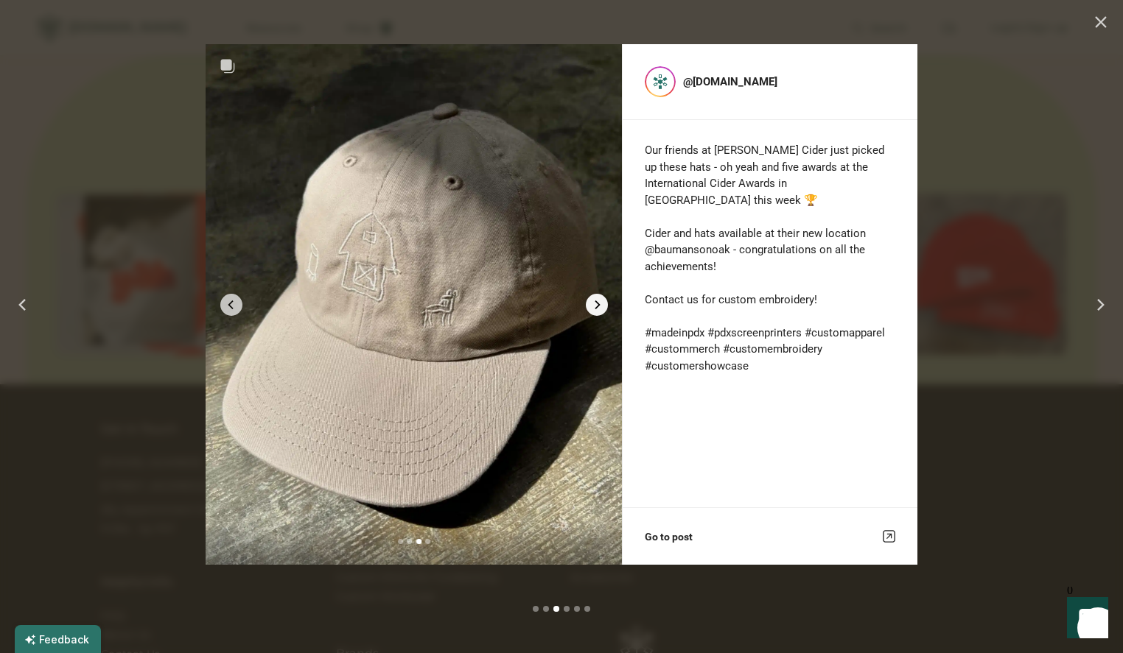
click at [598, 307] on icon "Next album slide" at bounding box center [597, 305] width 9 height 9
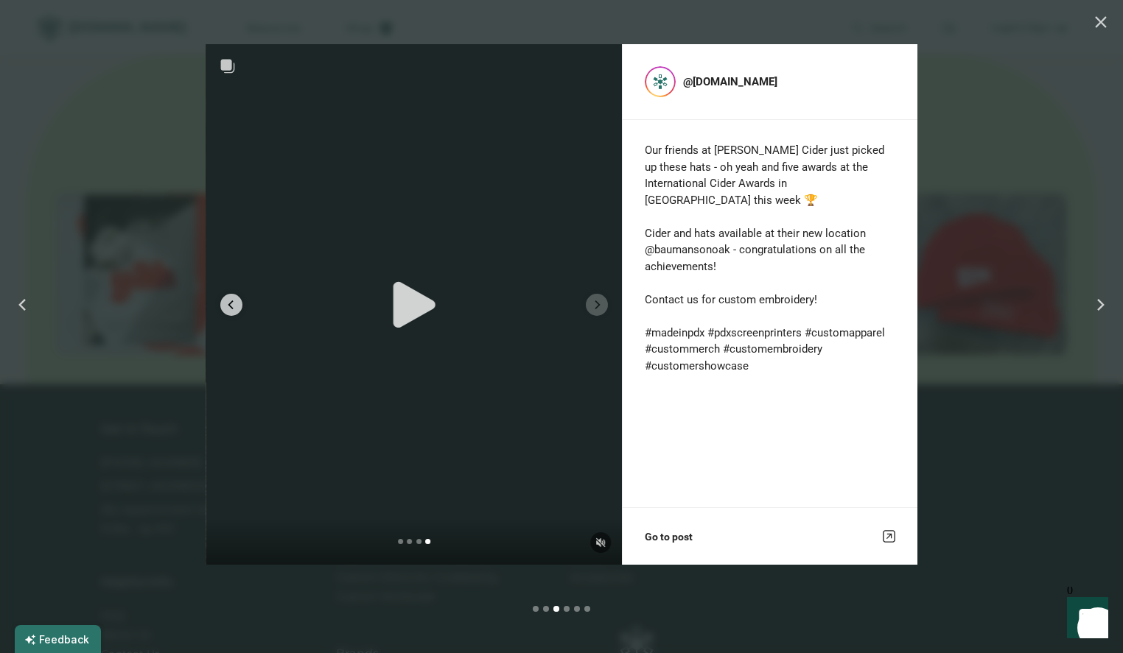
click at [975, 122] on div at bounding box center [561, 326] width 1123 height 653
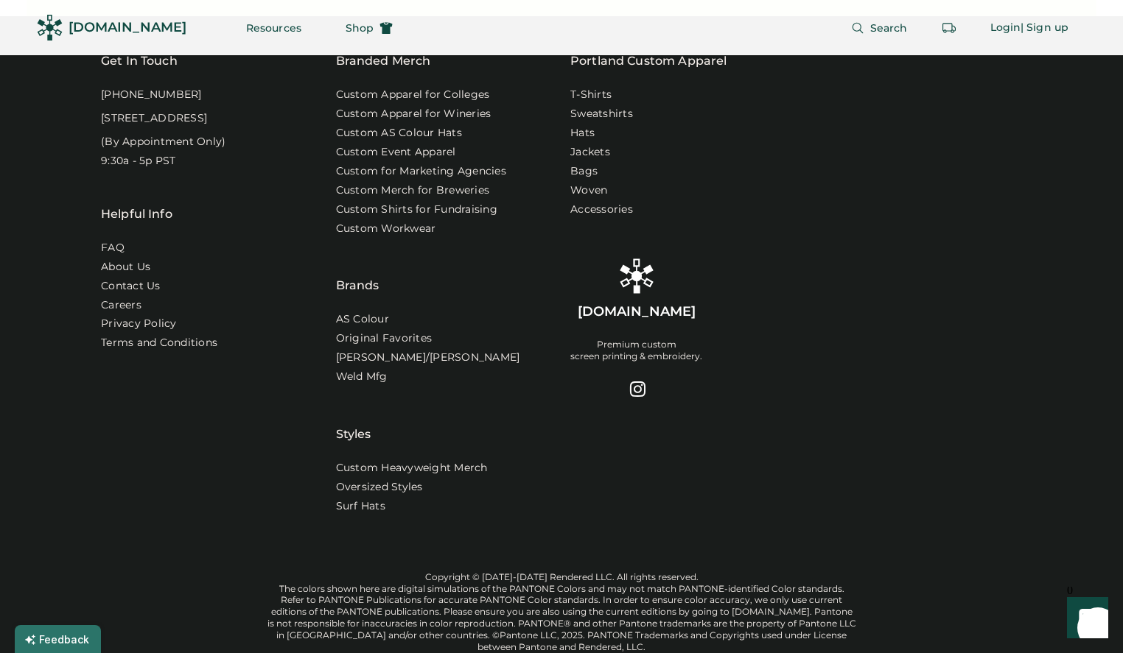
scroll to position [4682, 0]
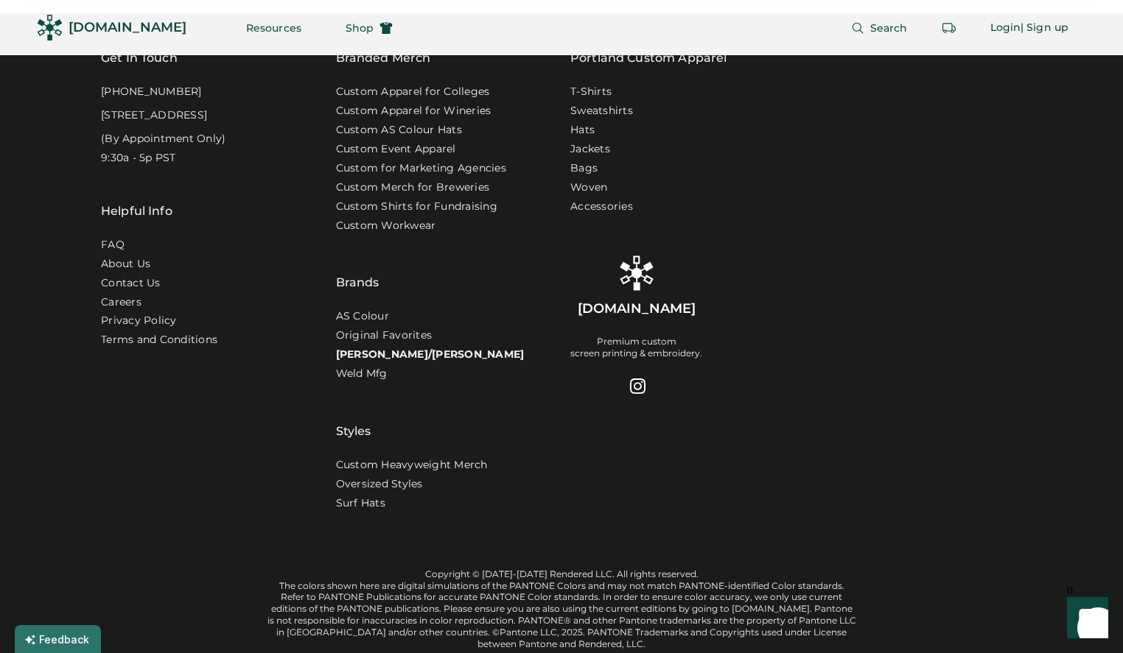
click at [392, 357] on link "[PERSON_NAME]/[PERSON_NAME]" at bounding box center [430, 355] width 189 height 15
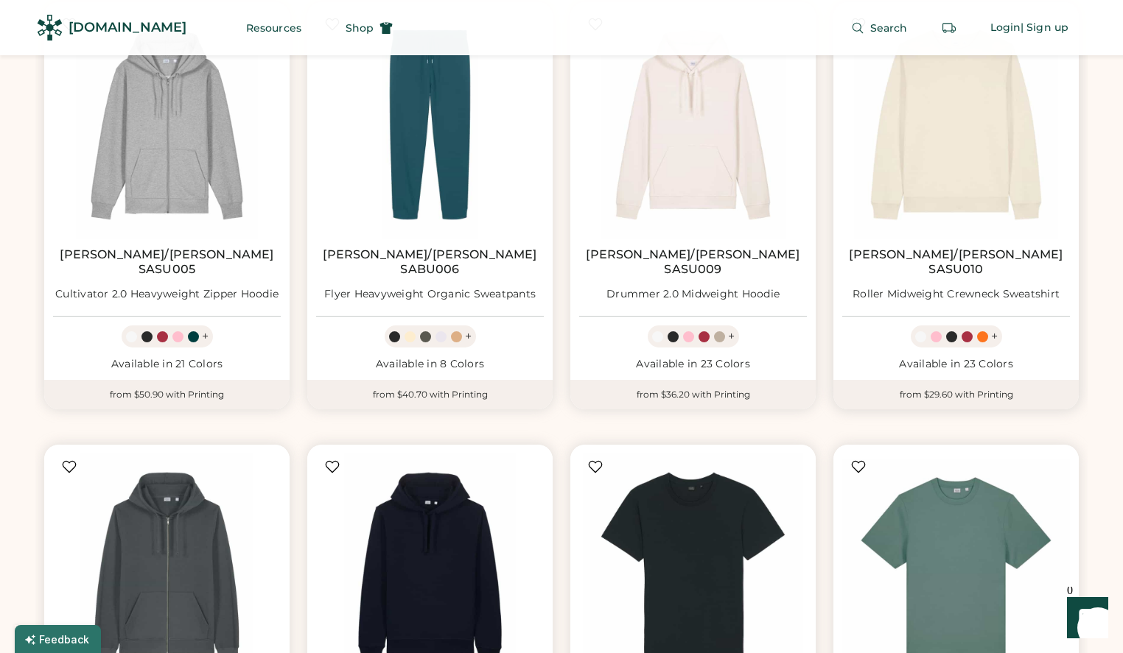
scroll to position [1424, 0]
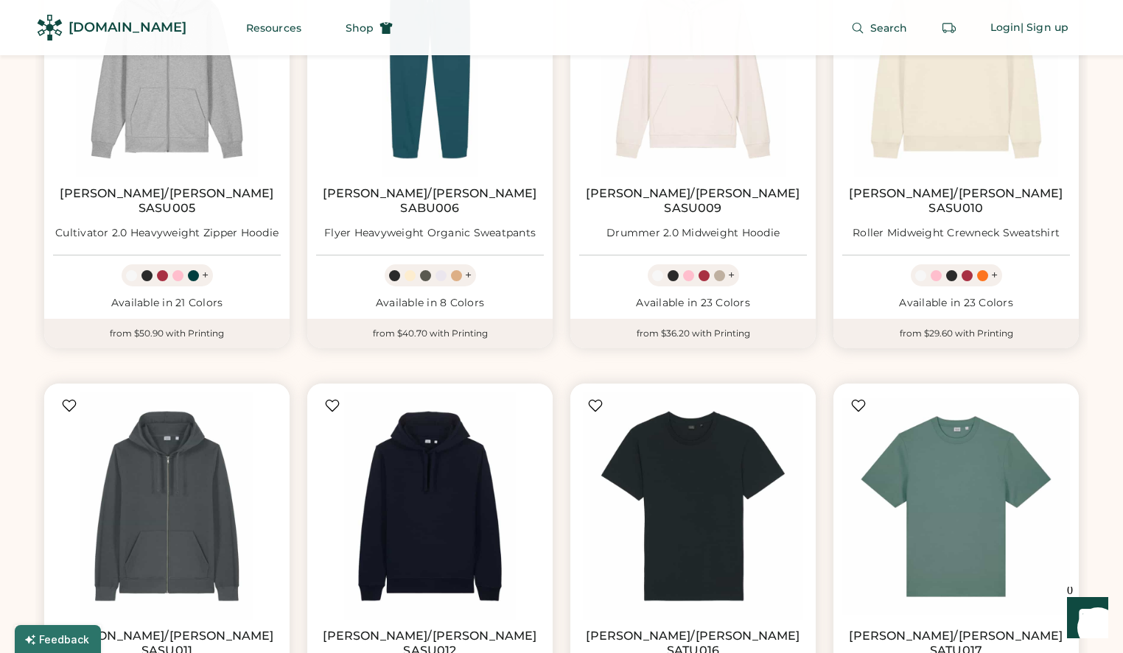
click at [944, 319] on div "from $29.60 with Printing" at bounding box center [955, 333] width 245 height 29
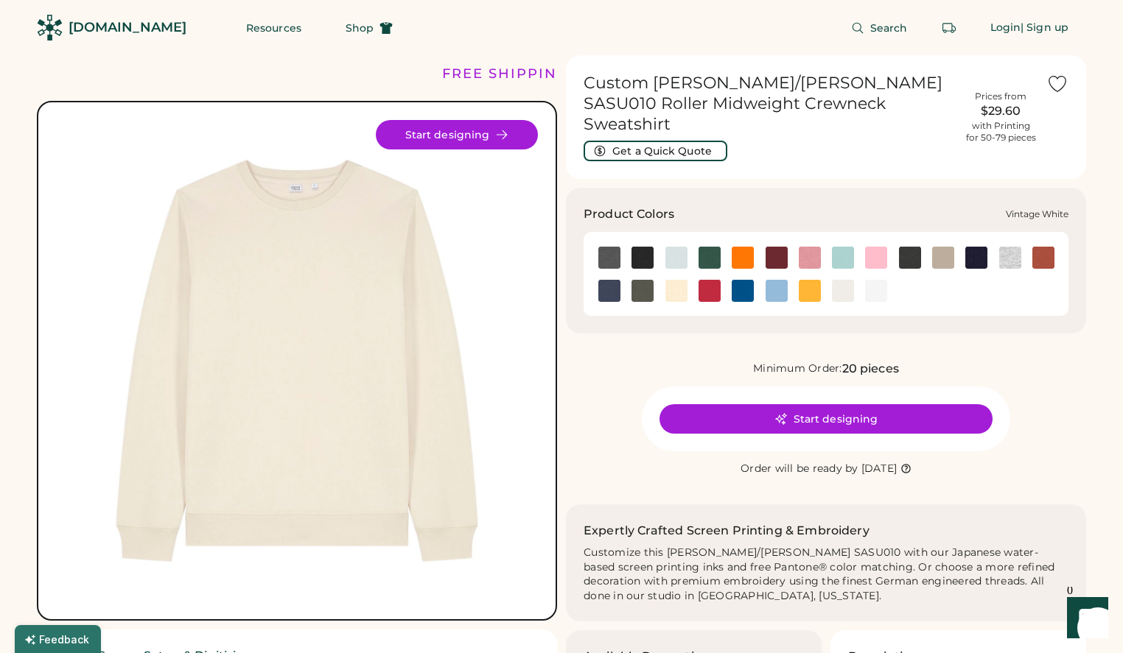
click at [847, 280] on img at bounding box center [843, 291] width 22 height 22
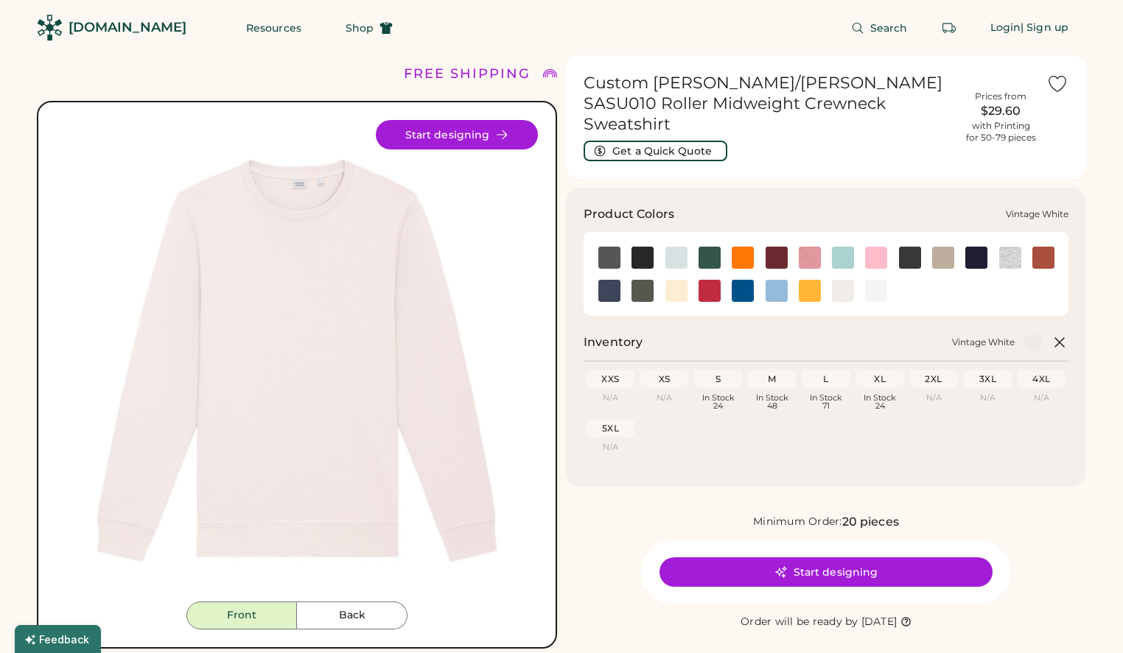
click at [846, 280] on img at bounding box center [843, 291] width 22 height 22
click at [878, 280] on img at bounding box center [876, 291] width 22 height 22
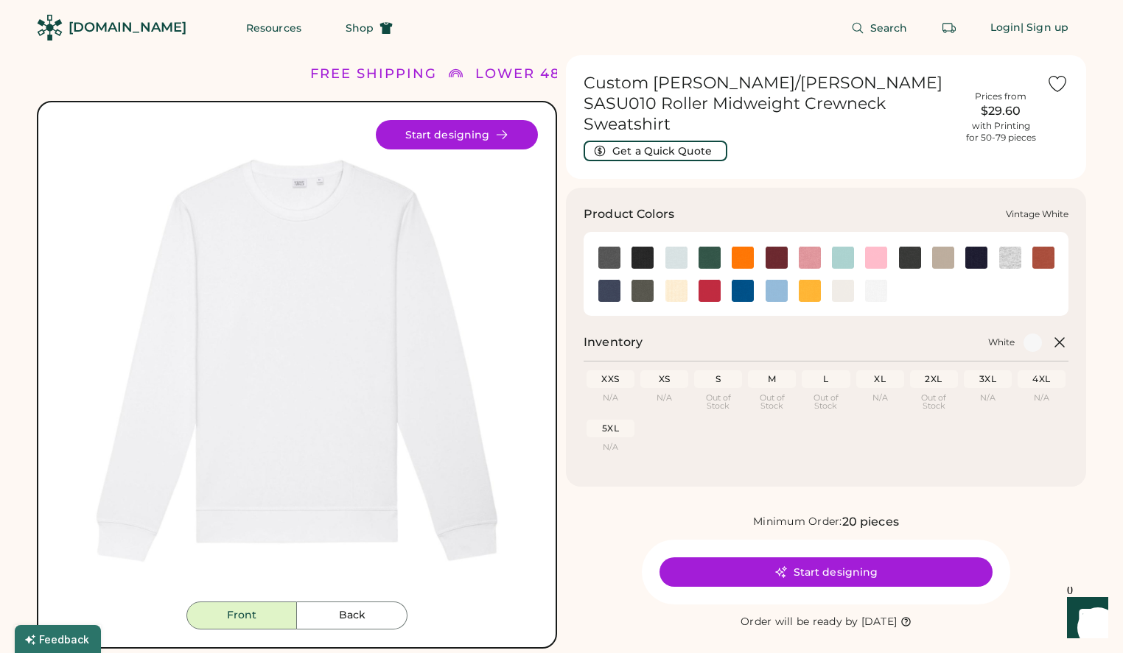
click at [846, 280] on img at bounding box center [843, 291] width 22 height 22
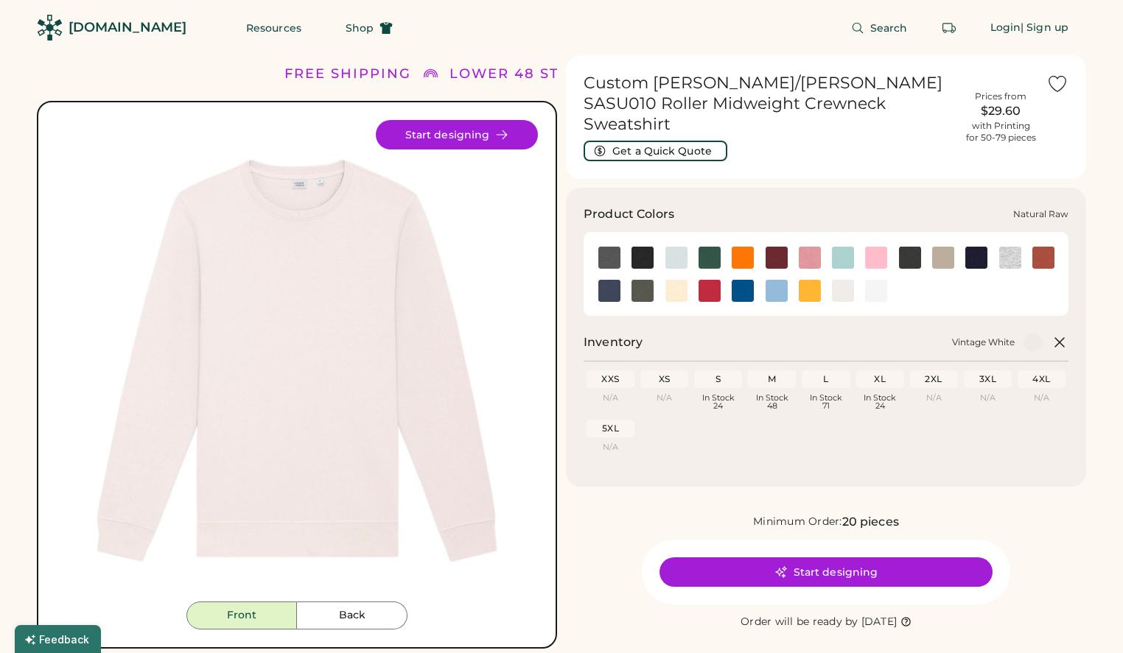
click at [675, 280] on img at bounding box center [676, 291] width 22 height 22
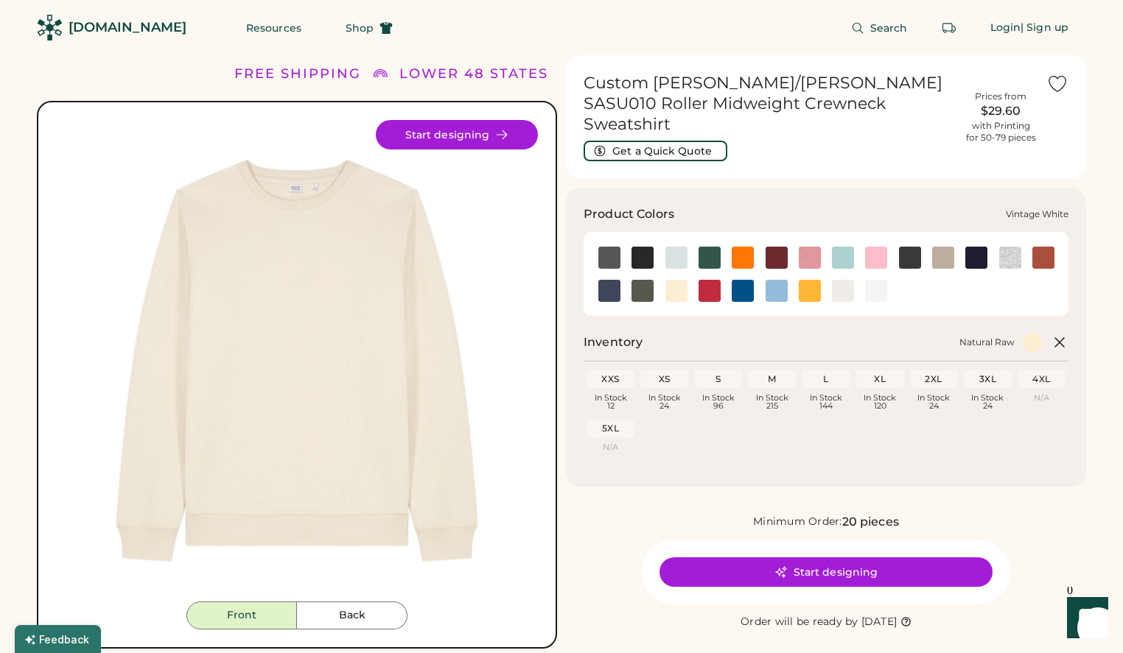
click at [837, 280] on img at bounding box center [843, 291] width 22 height 22
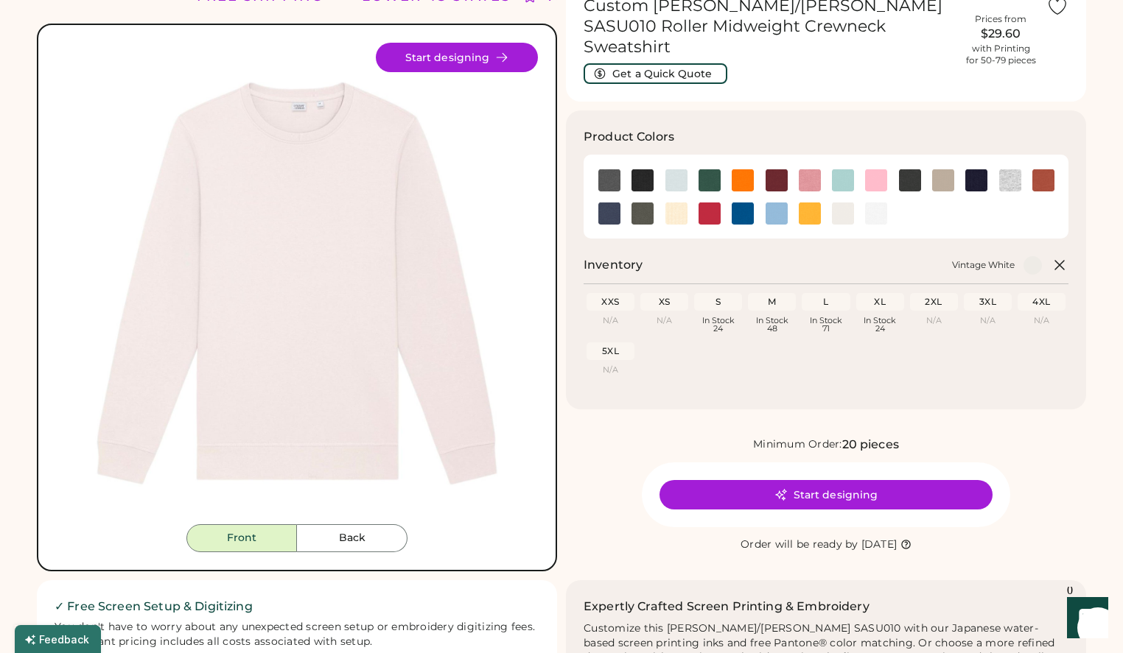
scroll to position [111, 0]
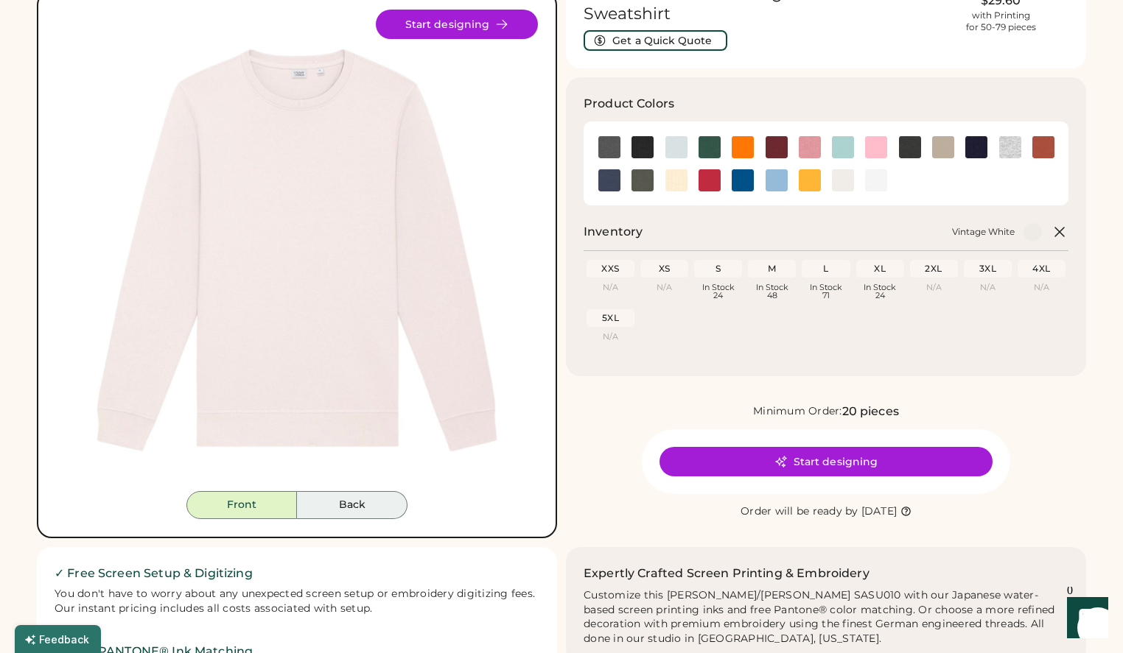
click at [363, 510] on button "Back" at bounding box center [352, 505] width 111 height 28
click at [242, 497] on button "Front" at bounding box center [241, 505] width 111 height 28
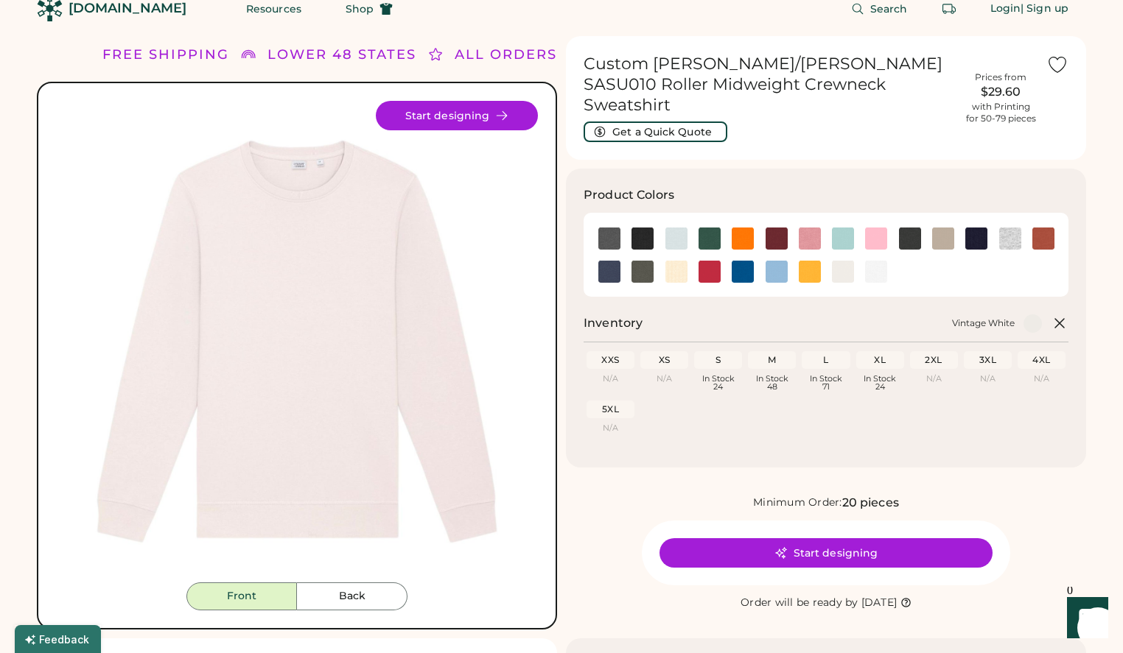
scroll to position [0, 0]
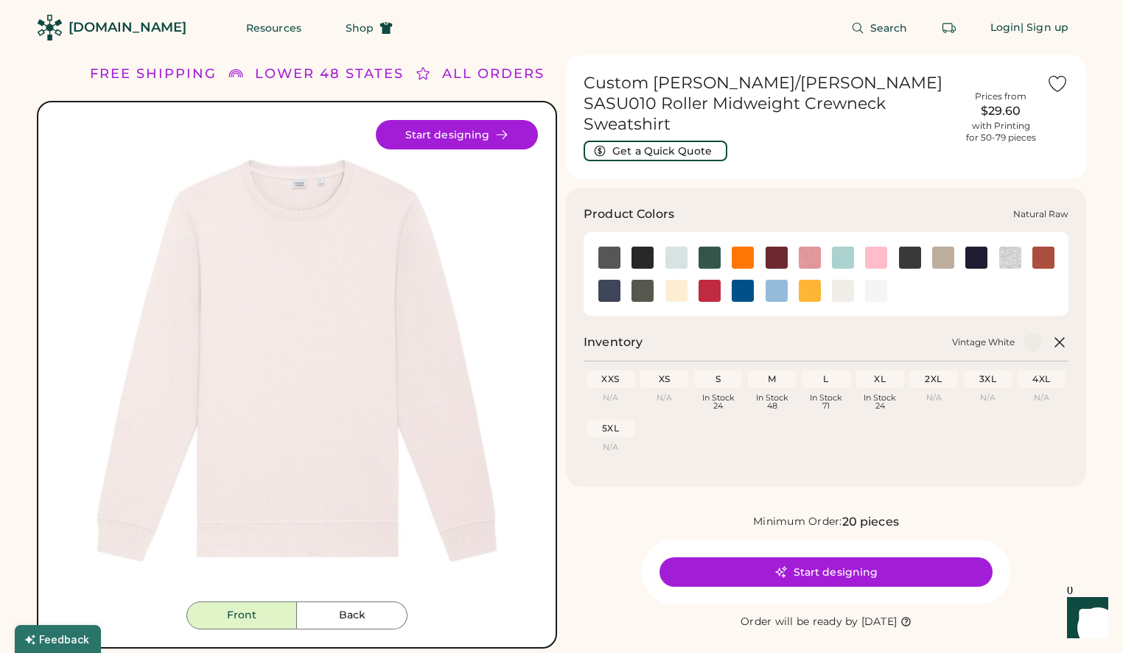
click at [674, 280] on img at bounding box center [676, 291] width 22 height 22
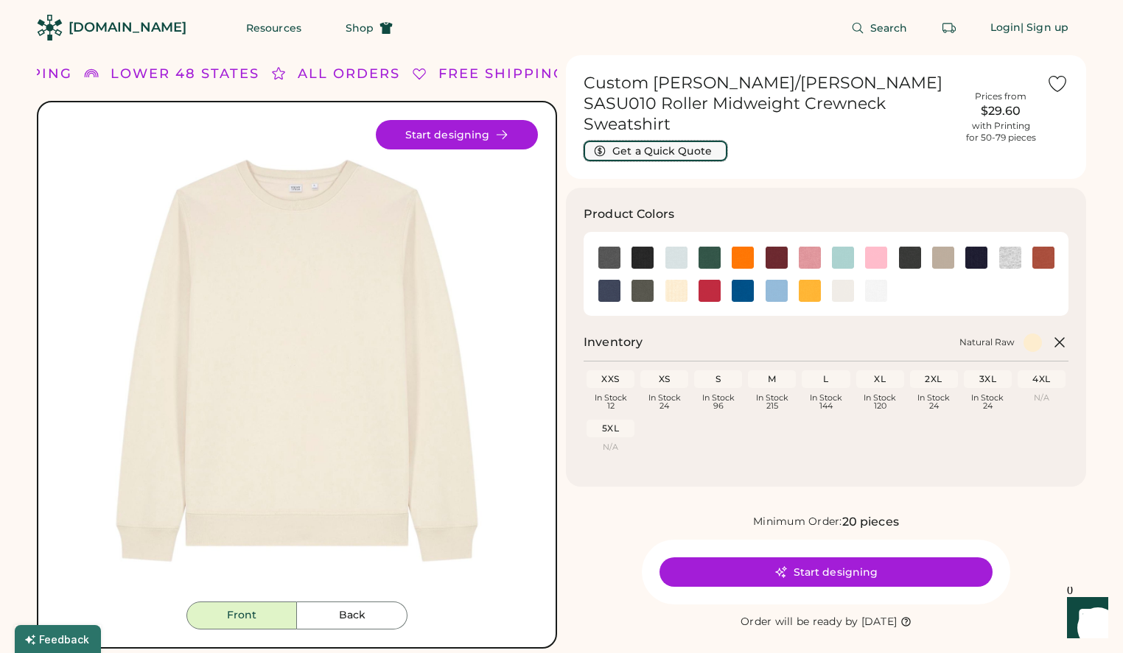
click at [683, 141] on button "Get a Quick Quote" at bounding box center [655, 151] width 144 height 21
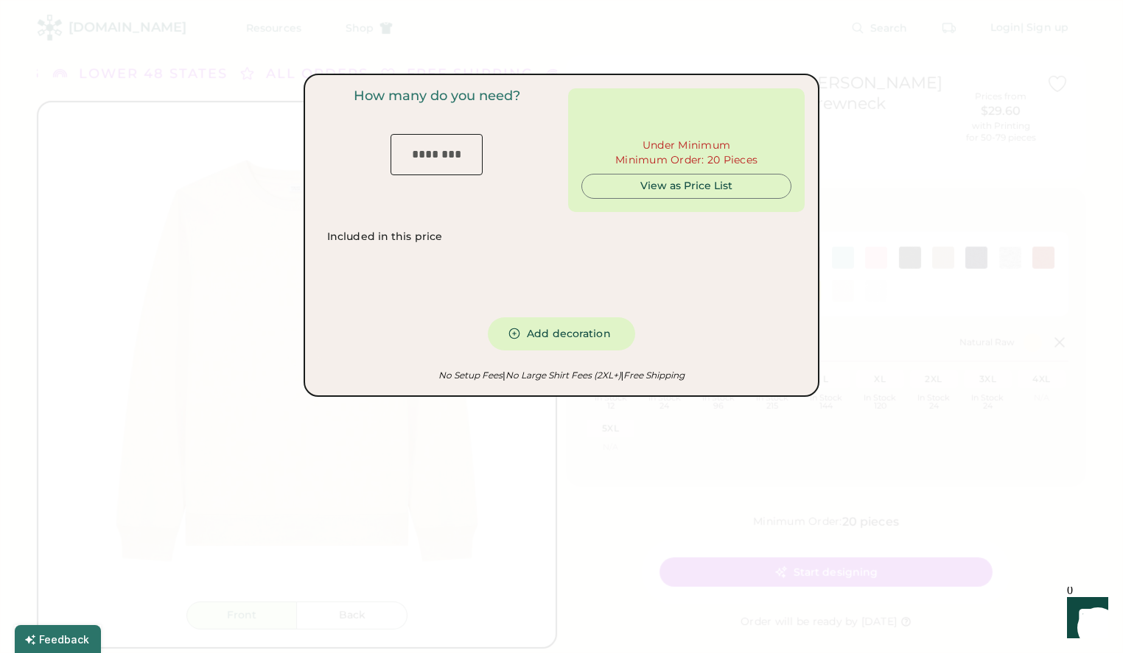
type input "***"
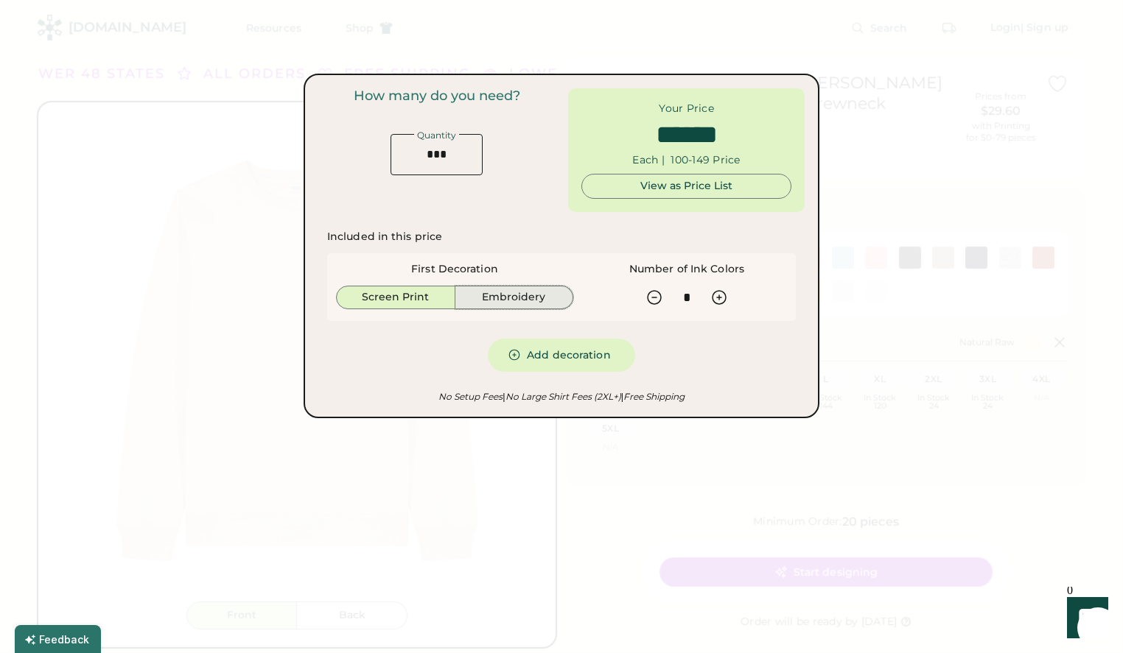
click at [531, 295] on button "Embroidery" at bounding box center [514, 298] width 119 height 24
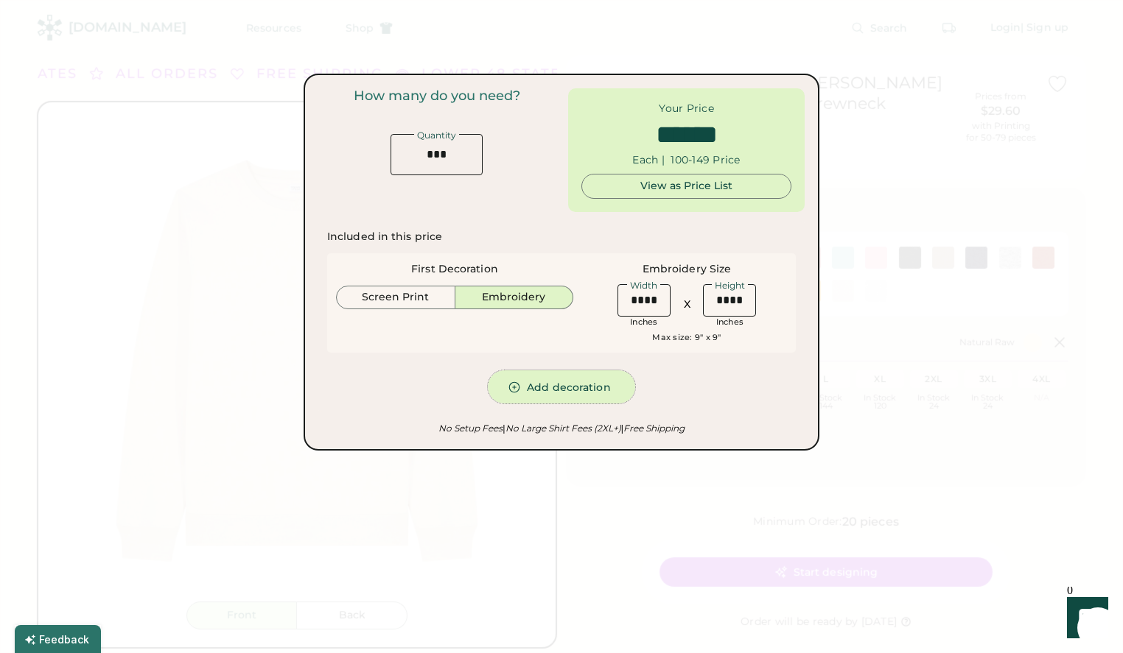
click at [578, 390] on button "Add decoration" at bounding box center [561, 387] width 147 height 33
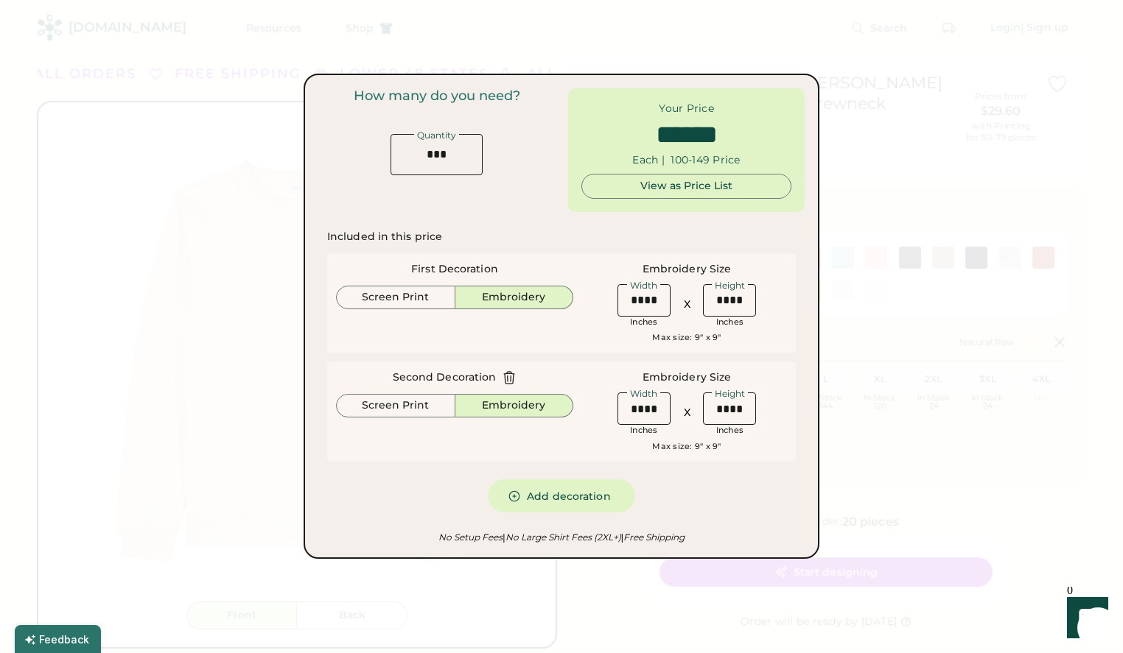
click at [504, 380] on icon at bounding box center [509, 378] width 10 height 12
type input "******"
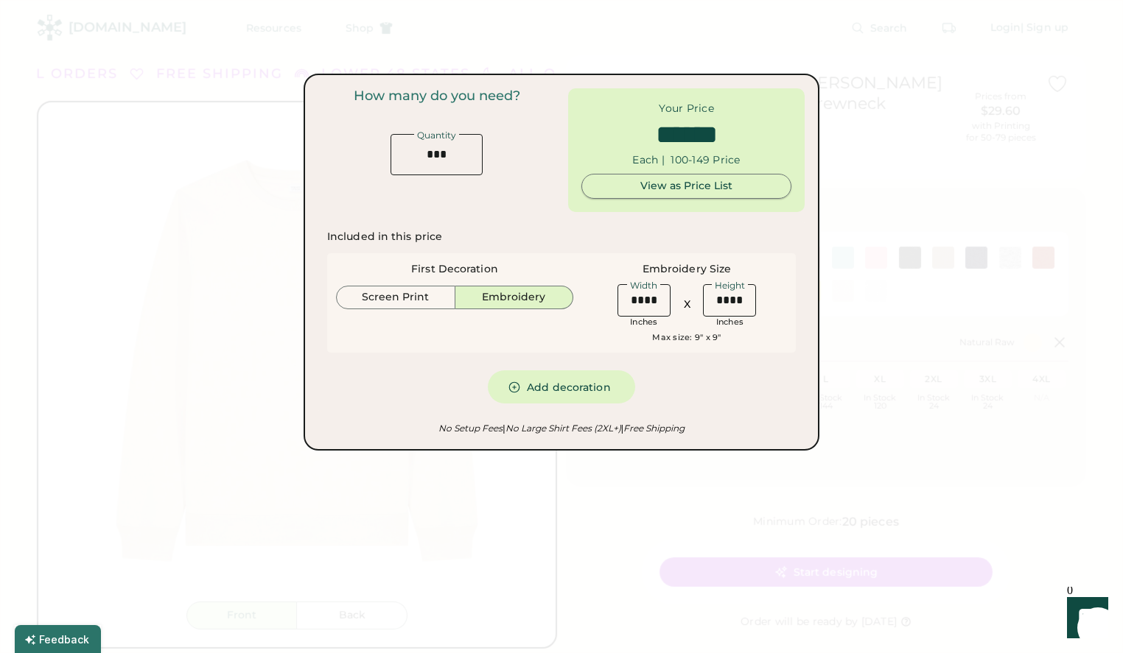
click at [688, 189] on div "View as Price List" at bounding box center [686, 186] width 185 height 15
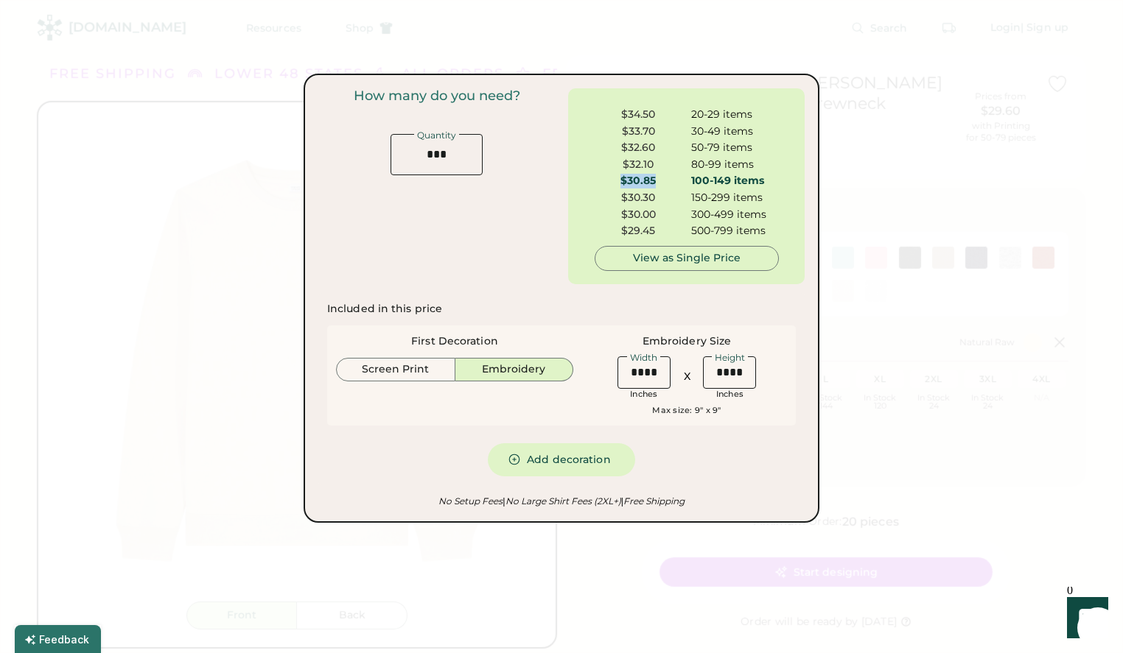
drag, startPoint x: 654, startPoint y: 179, endPoint x: 601, endPoint y: 182, distance: 53.1
click at [601, 181] on div "$30.85" at bounding box center [639, 181] width 88 height 15
